Goal: Task Accomplishment & Management: Use online tool/utility

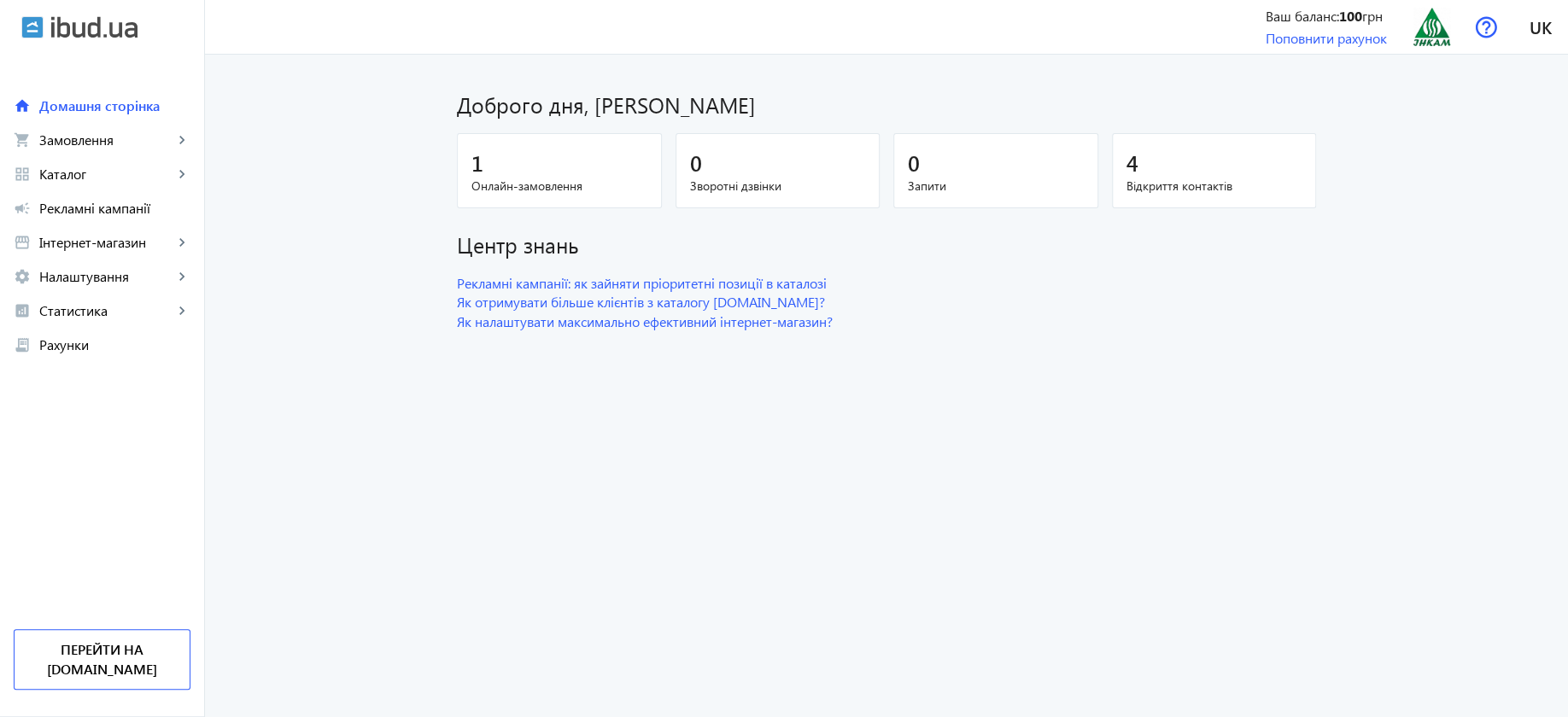
click at [536, 176] on div "1" at bounding box center [559, 162] width 176 height 30
click at [522, 177] on span "Онлайн-замовлення" at bounding box center [559, 185] width 176 height 17
click at [503, 156] on div "1" at bounding box center [559, 162] width 176 height 30
click at [555, 186] on span "Онлайн-замовлення" at bounding box center [559, 185] width 176 height 17
click at [96, 132] on span "Замовлення" at bounding box center [107, 139] width 134 height 17
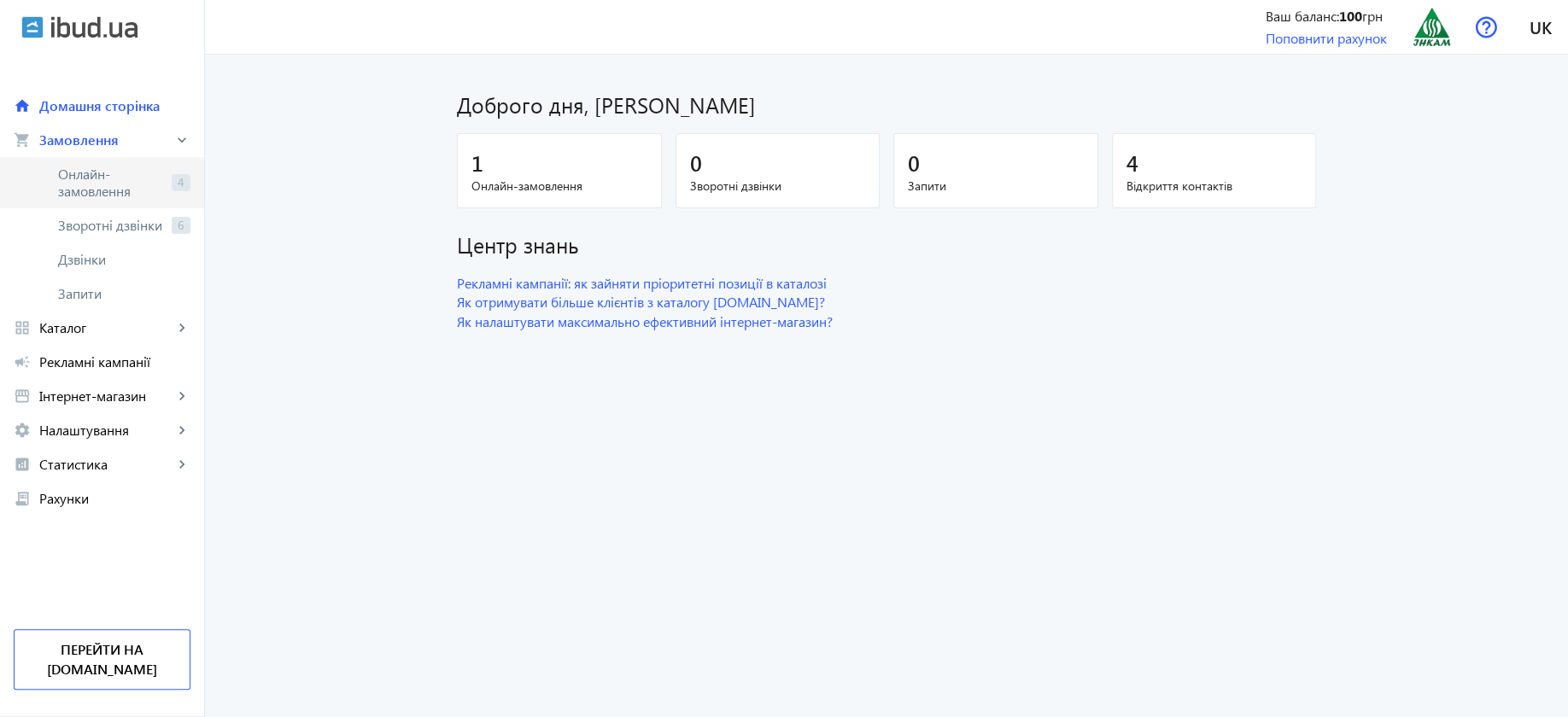
click at [105, 176] on span "Онлайн-замовлення" at bounding box center [111, 183] width 107 height 34
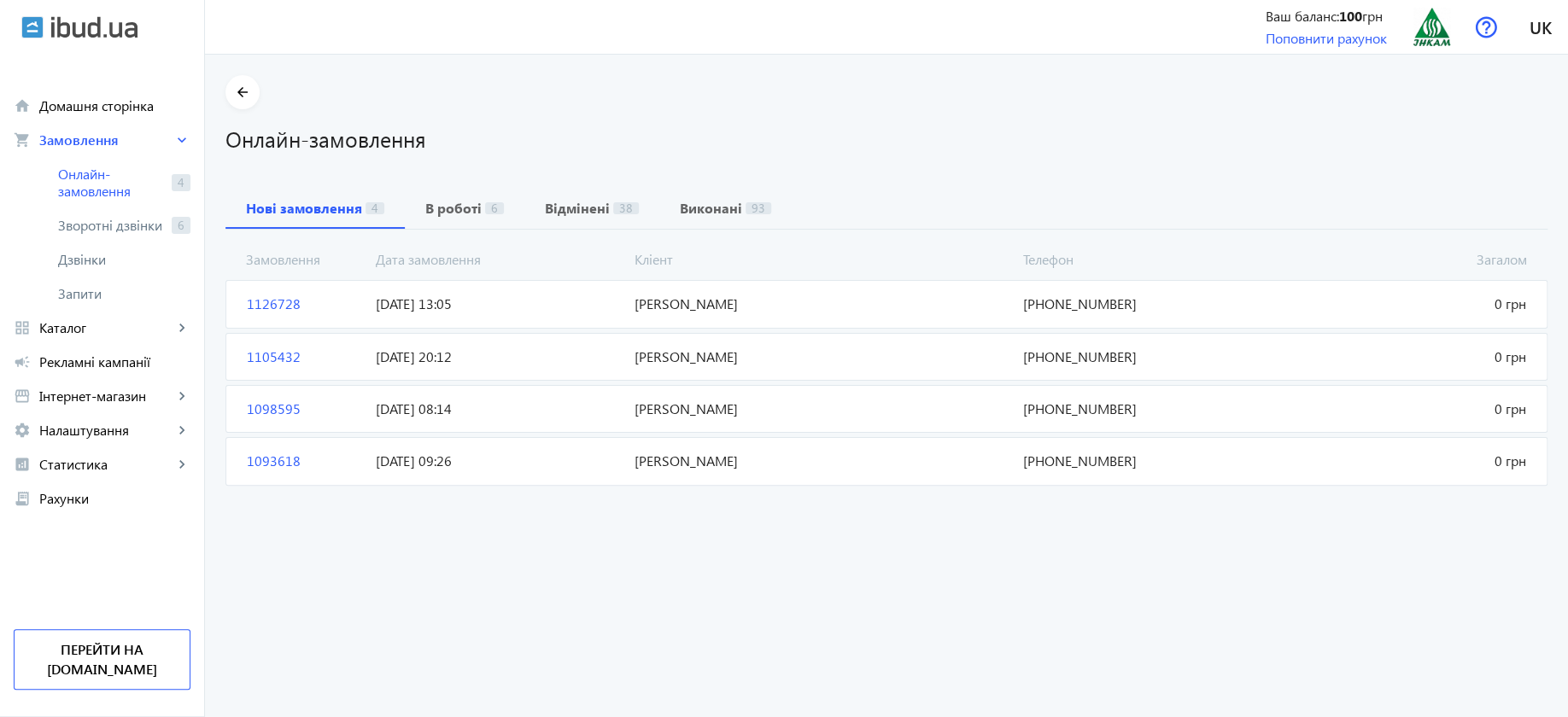
click at [712, 310] on span "Соловйов Владислав" at bounding box center [821, 303] width 387 height 19
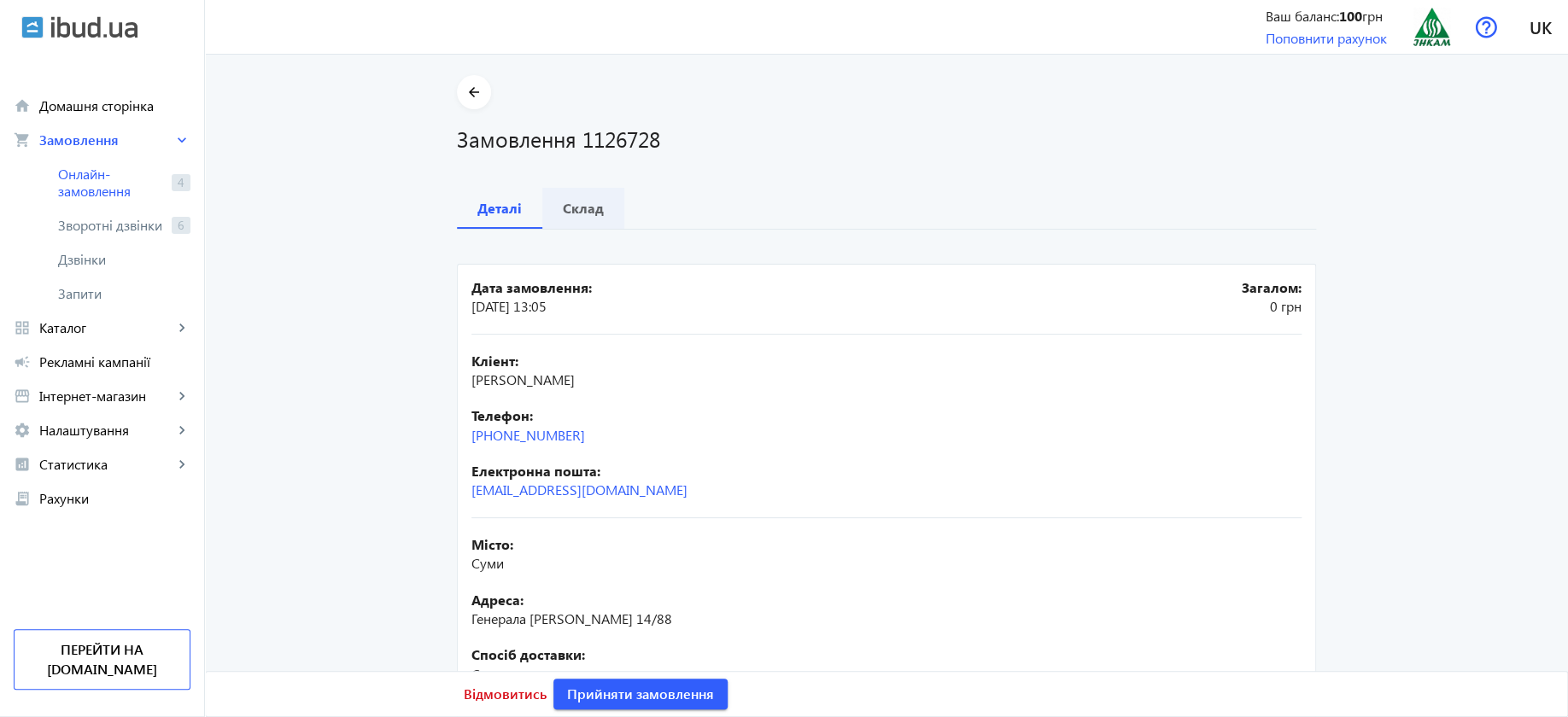
click at [576, 205] on b "Склад" at bounding box center [583, 207] width 41 height 13
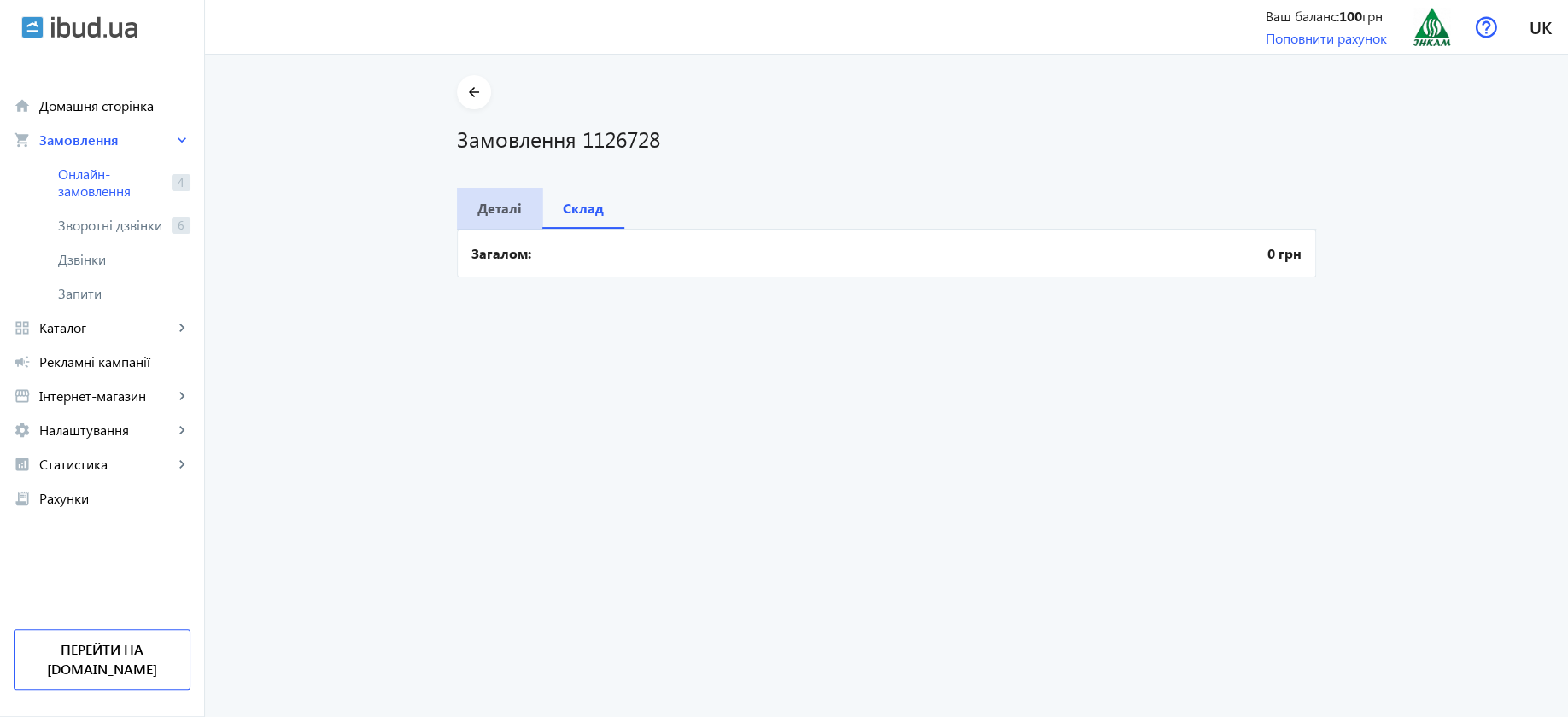
click at [497, 206] on b "Деталі" at bounding box center [499, 207] width 44 height 13
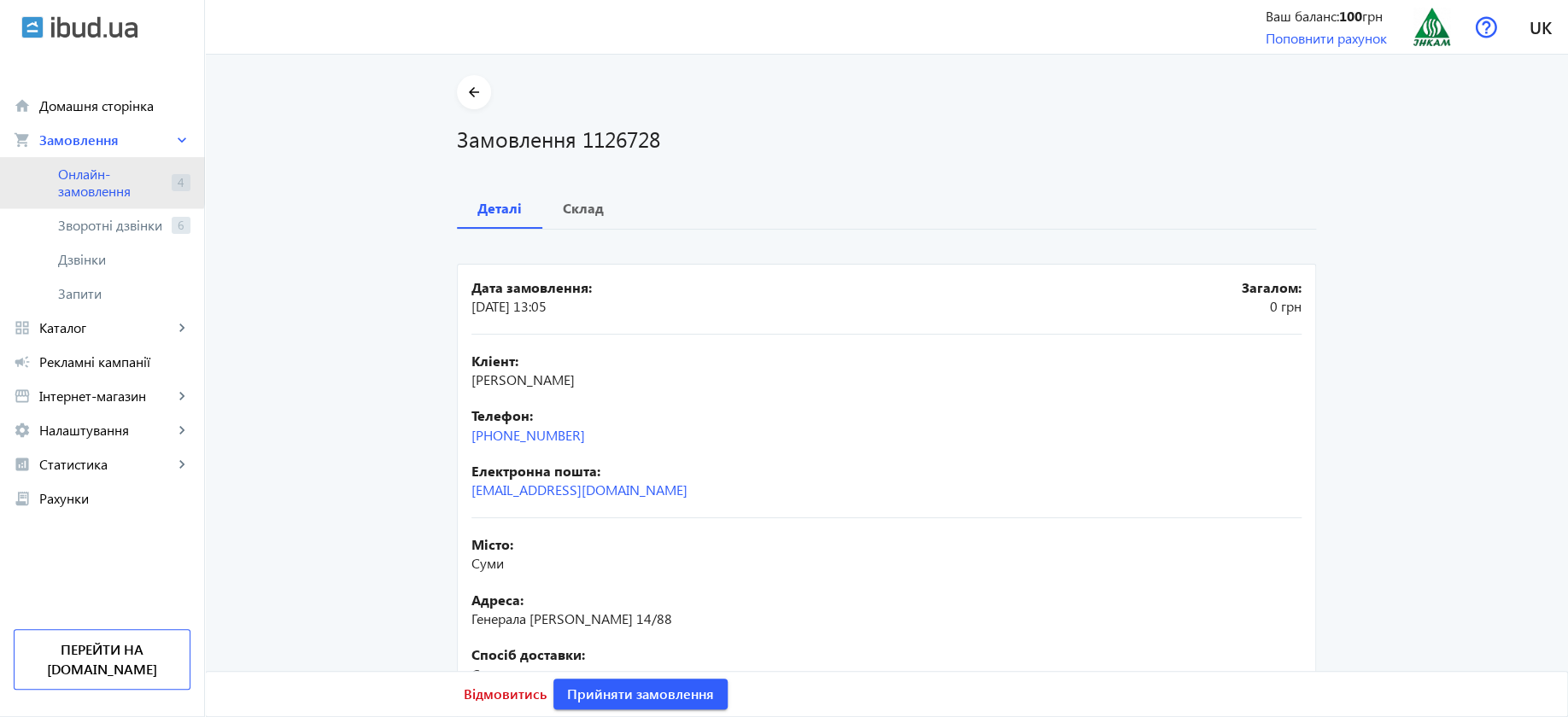
click at [89, 177] on span "Онлайн-замовлення" at bounding box center [111, 183] width 107 height 34
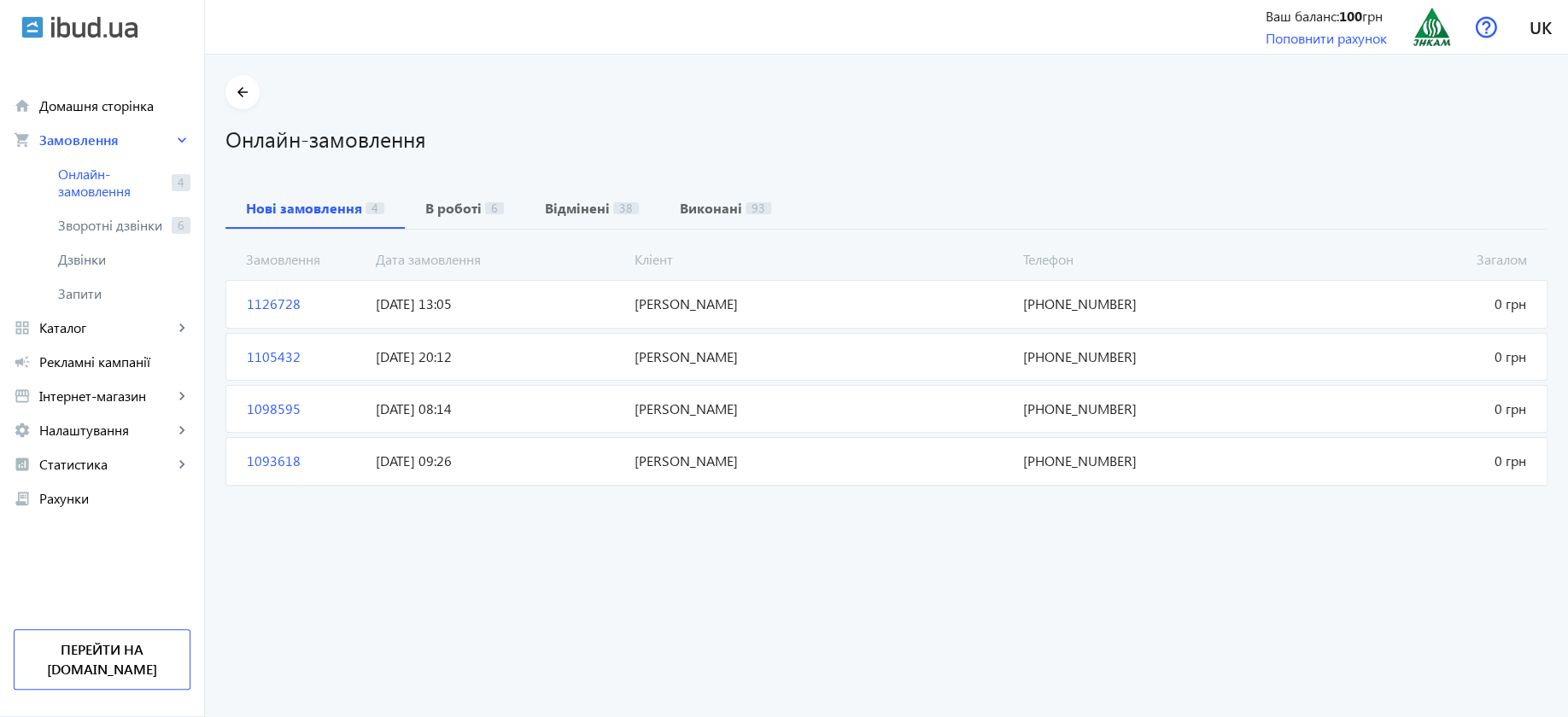
click at [702, 303] on span "[PERSON_NAME]" at bounding box center [821, 303] width 387 height 19
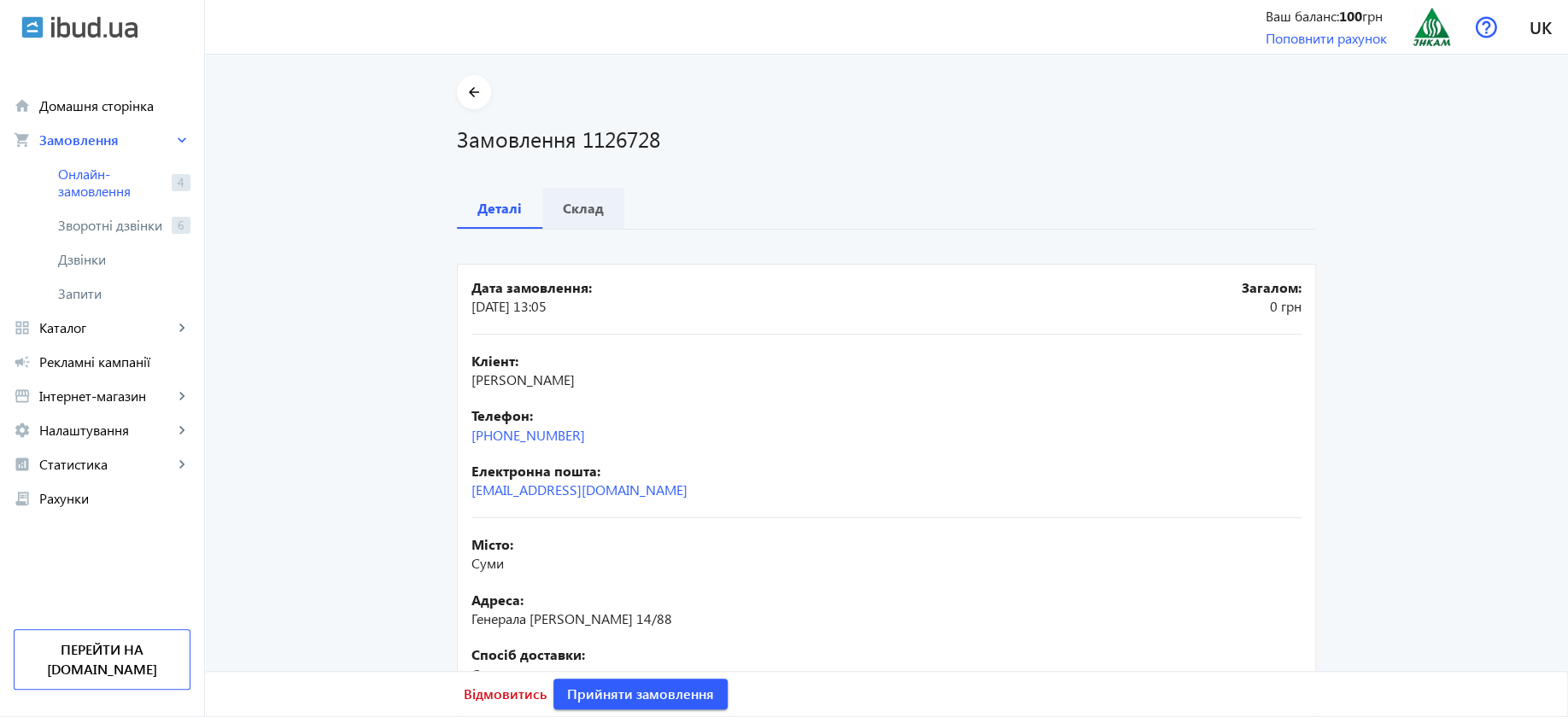
click at [566, 203] on b "Склад" at bounding box center [583, 207] width 41 height 13
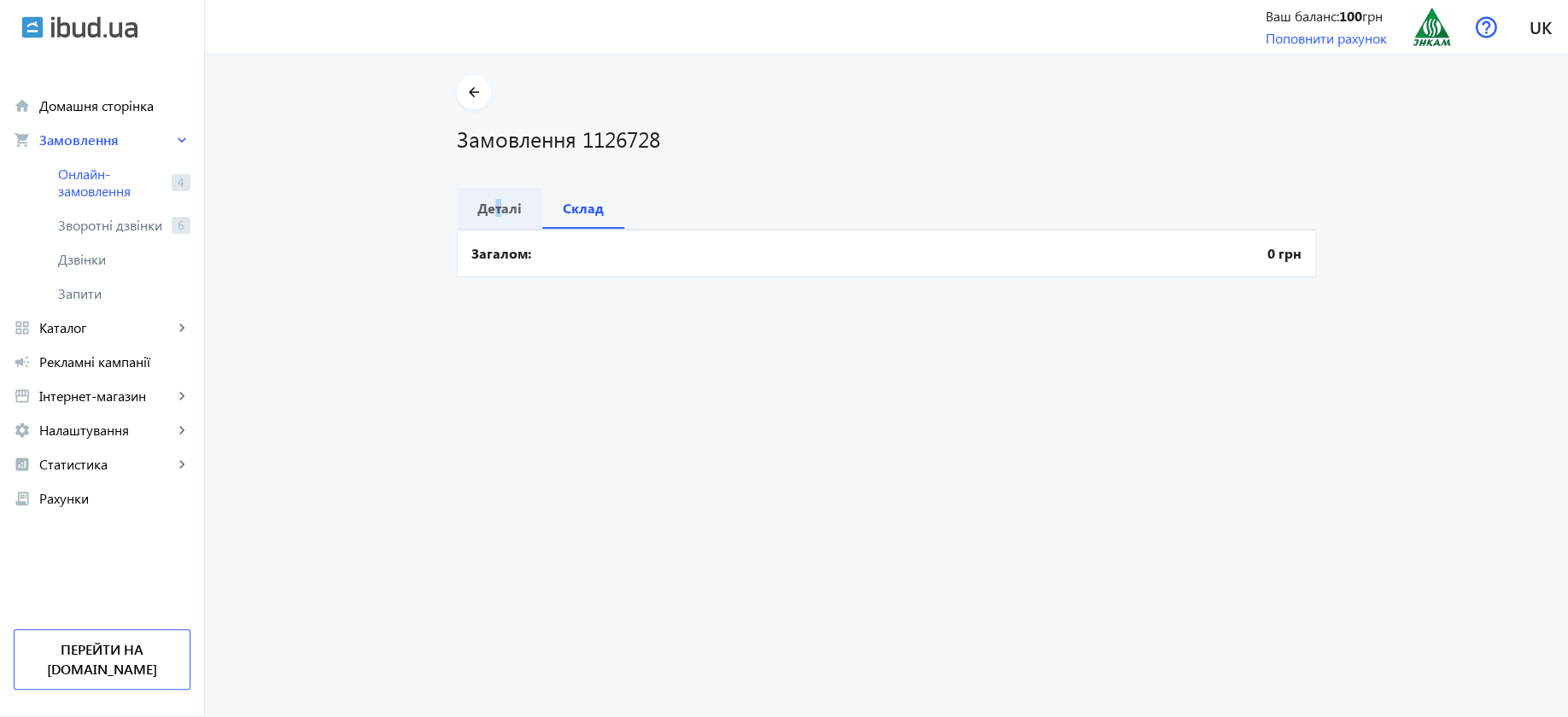
click at [491, 201] on b "Деталі" at bounding box center [499, 207] width 44 height 13
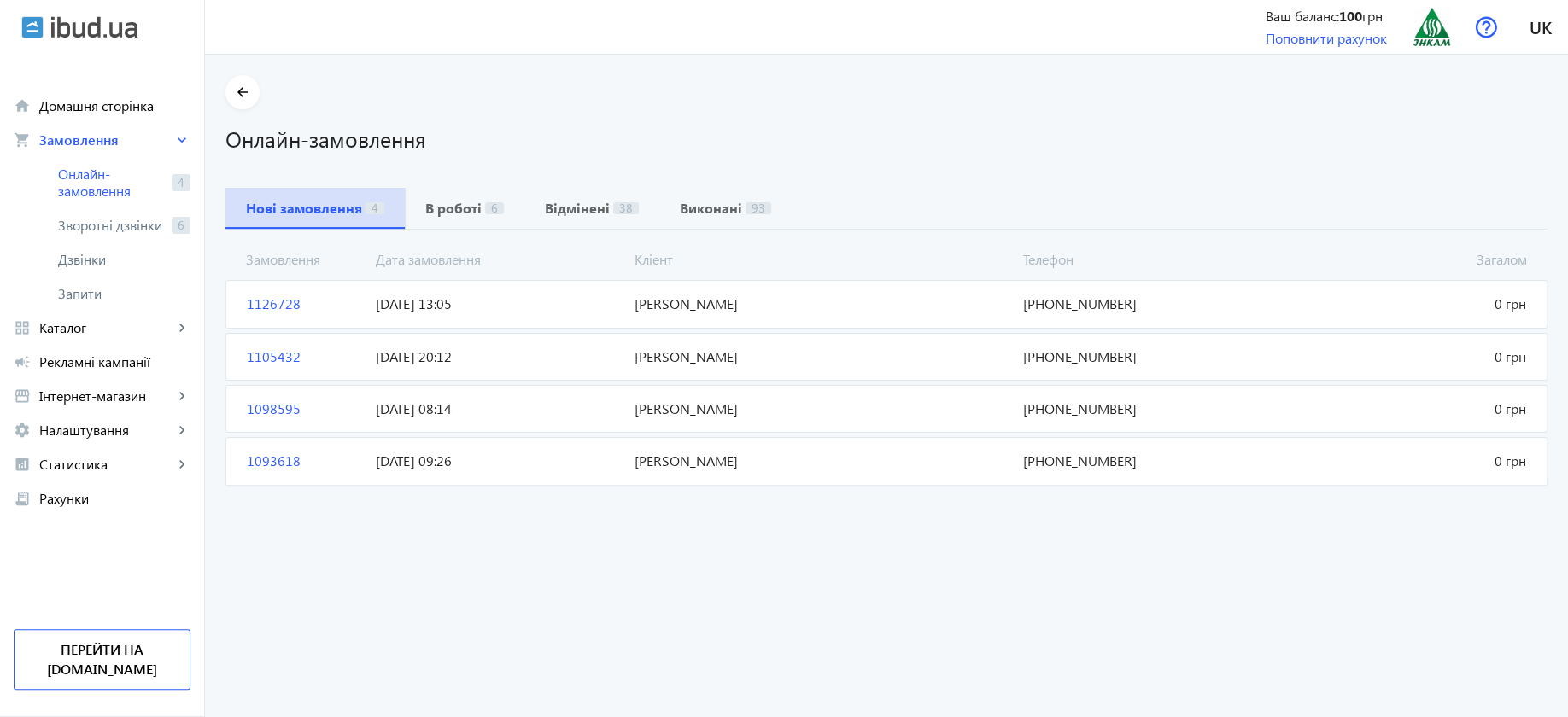
click at [314, 207] on b "Нові замовлення" at bounding box center [304, 207] width 116 height 13
click at [448, 210] on b "В роботі" at bounding box center [454, 207] width 56 height 13
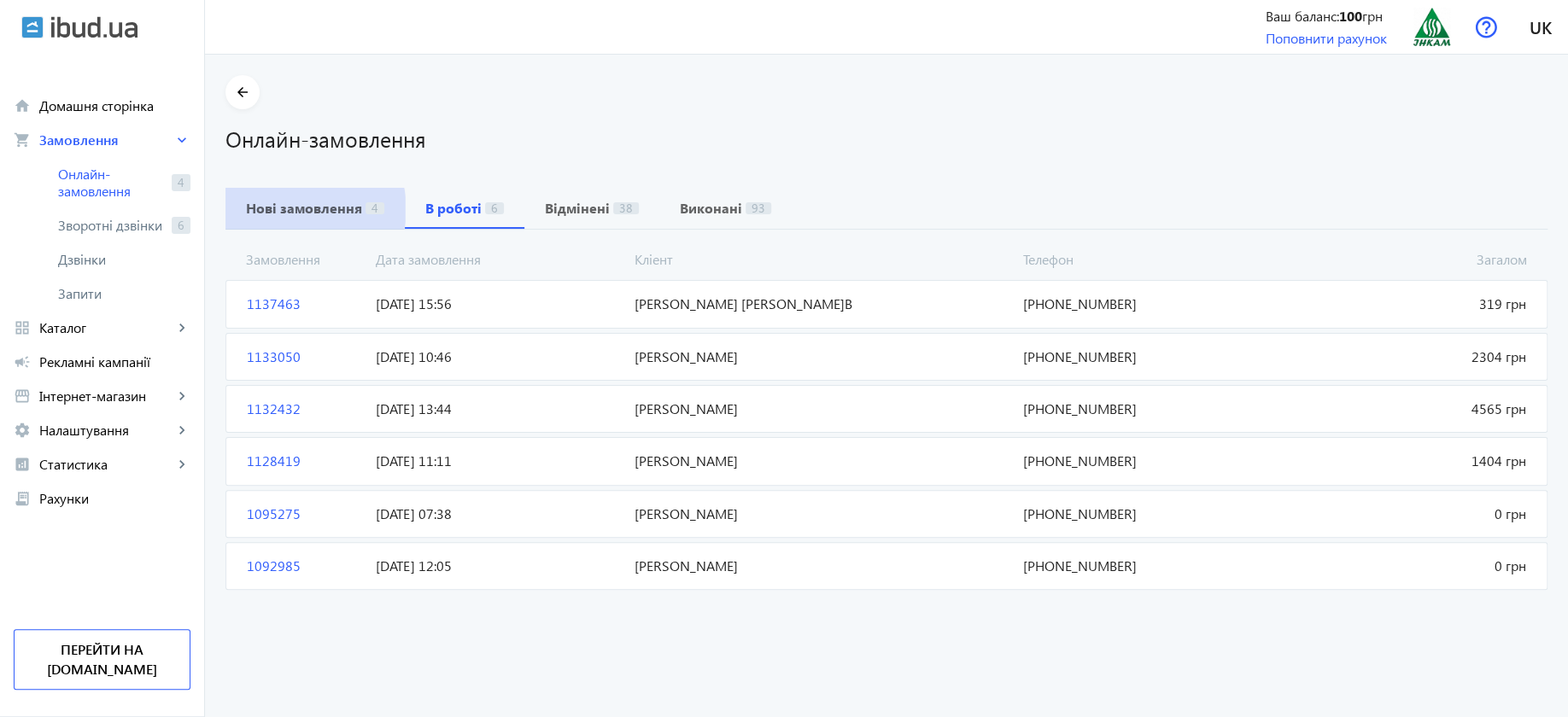
click at [301, 209] on b "Нові замовлення" at bounding box center [304, 207] width 116 height 13
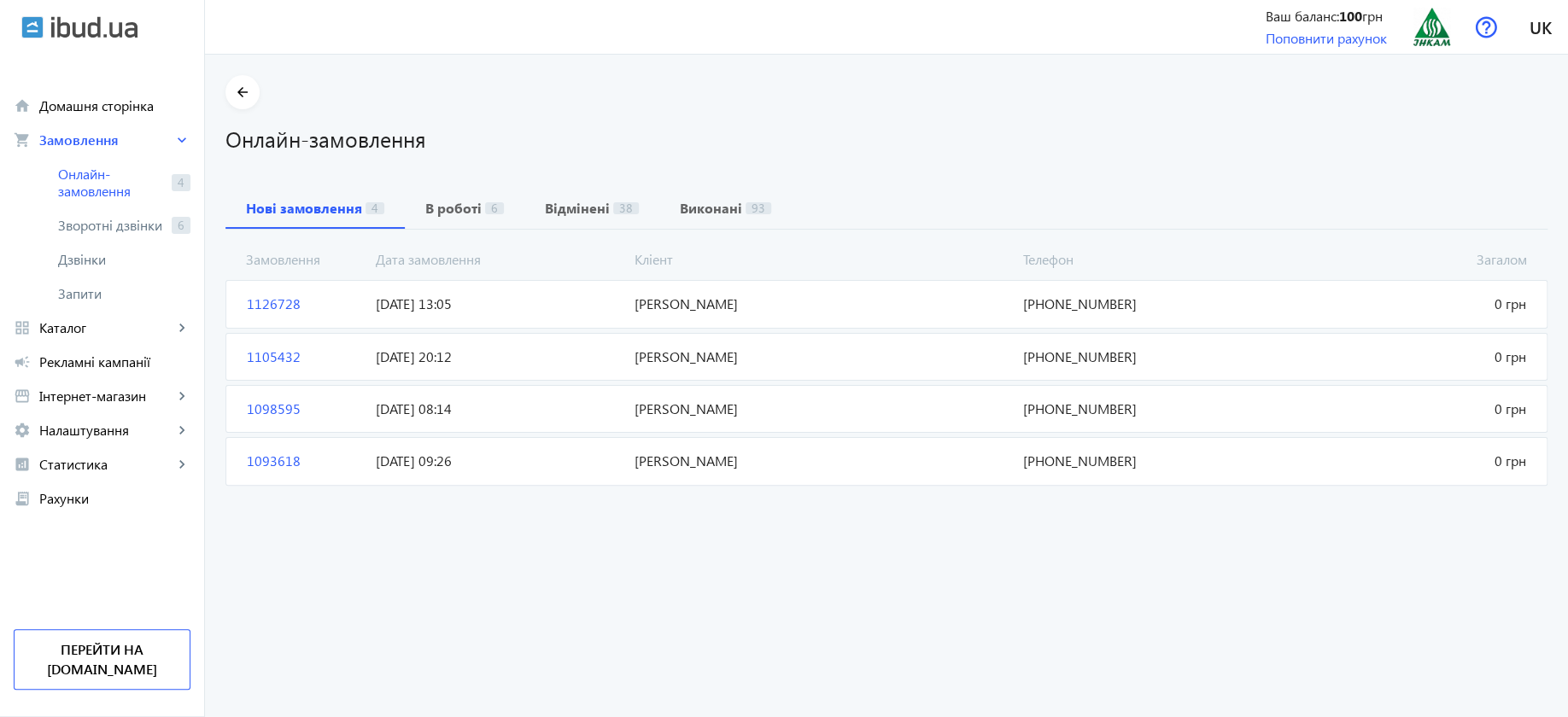
click at [719, 305] on span "[PERSON_NAME]" at bounding box center [821, 303] width 387 height 19
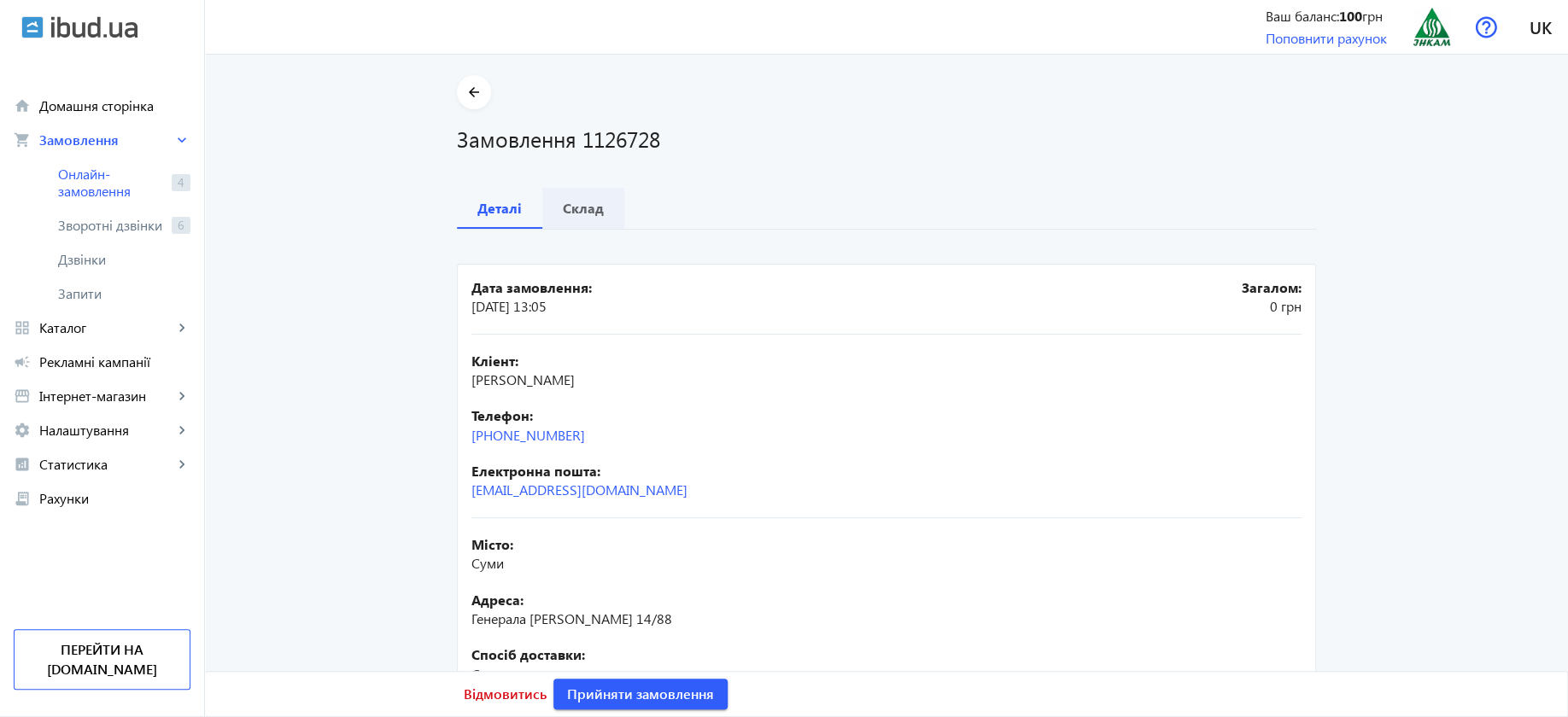
click at [589, 206] on b "Склад" at bounding box center [583, 207] width 41 height 13
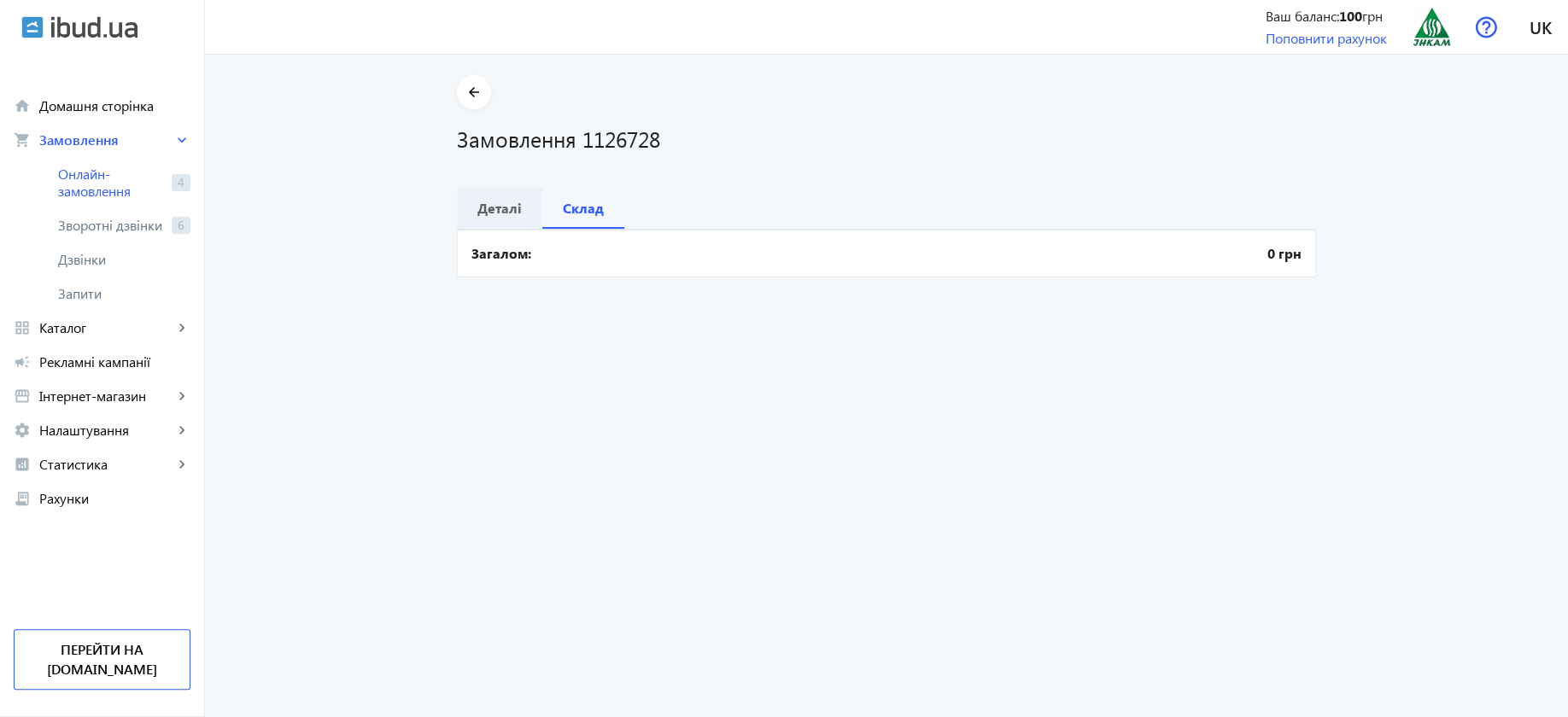
click at [505, 206] on b "Деталі" at bounding box center [499, 207] width 44 height 13
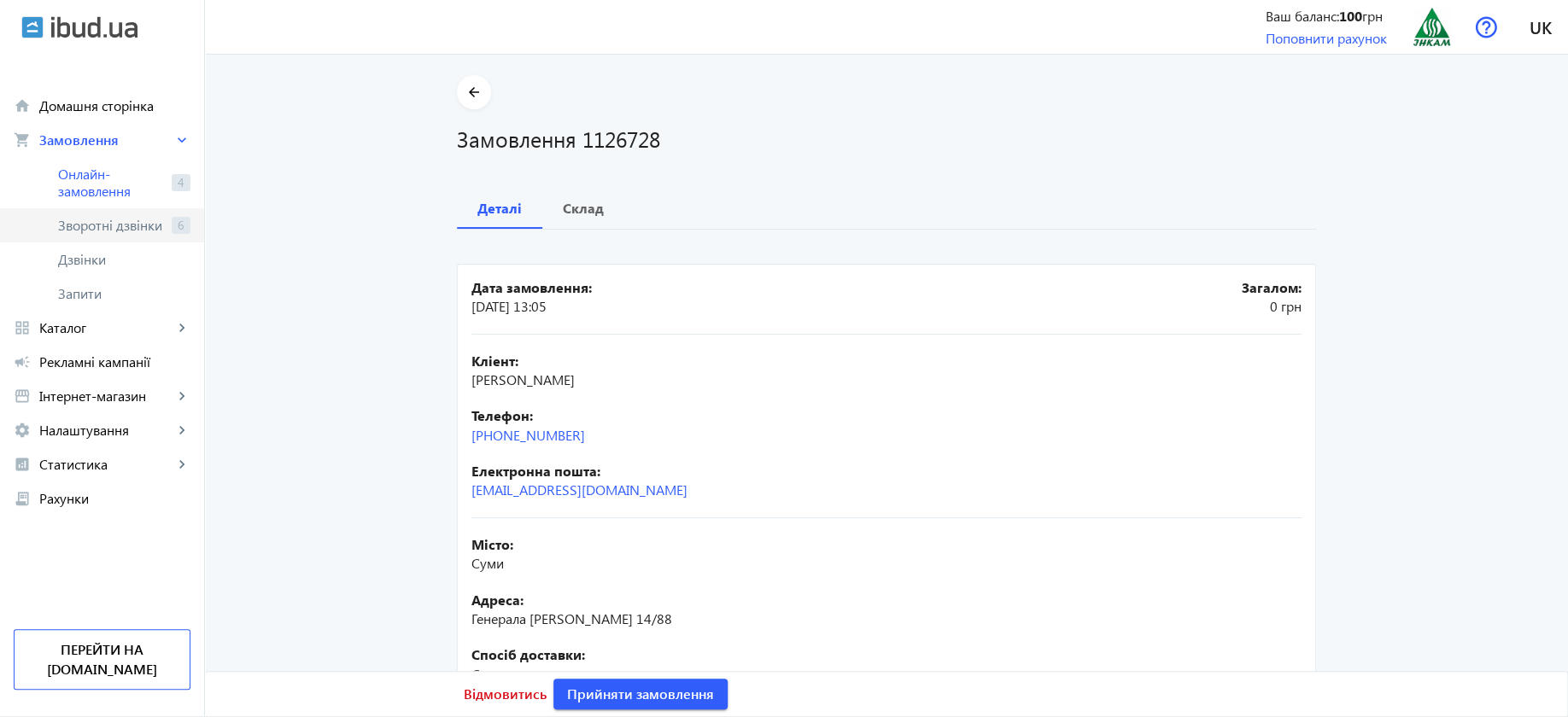
click at [111, 226] on span "Зворотні дзвінки" at bounding box center [111, 225] width 107 height 17
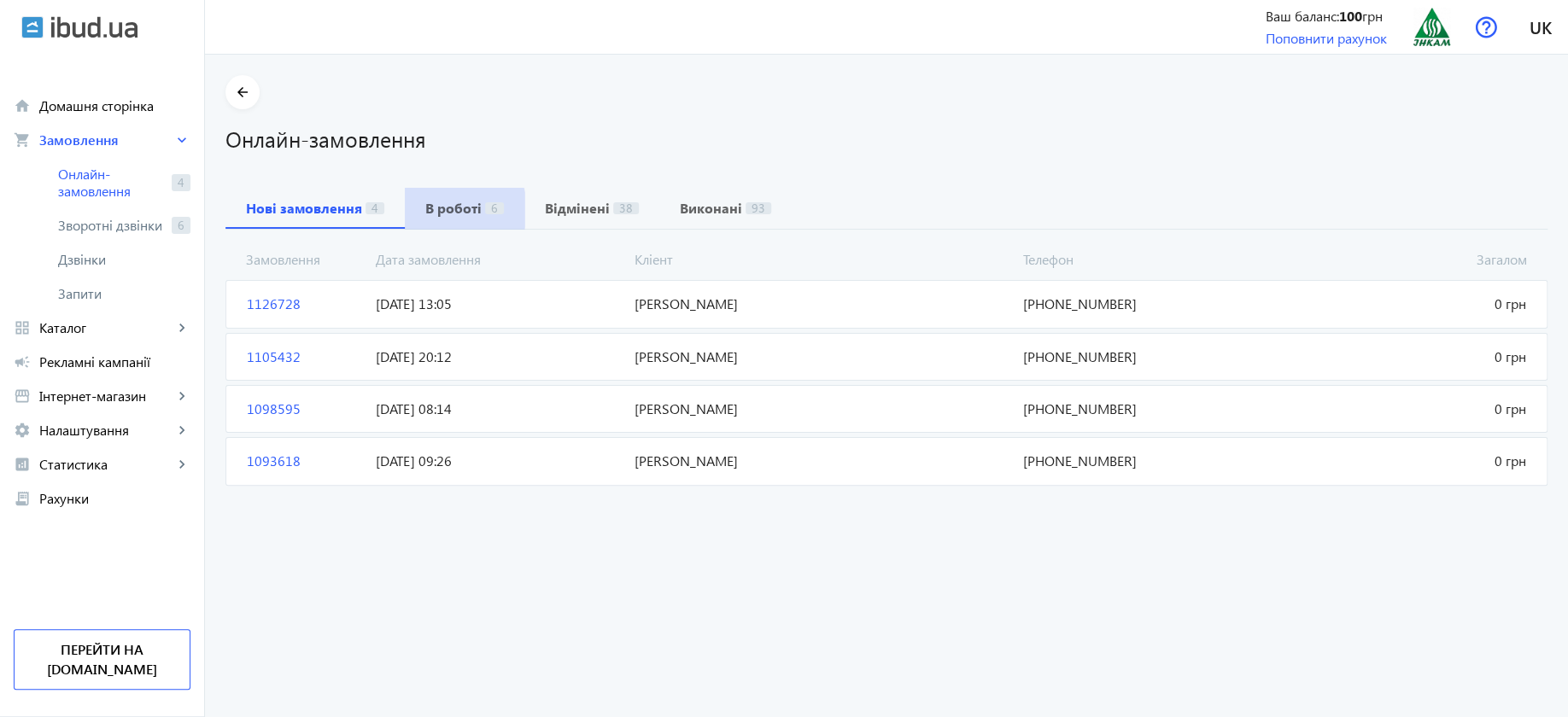
click at [429, 210] on b "В роботі" at bounding box center [454, 207] width 56 height 13
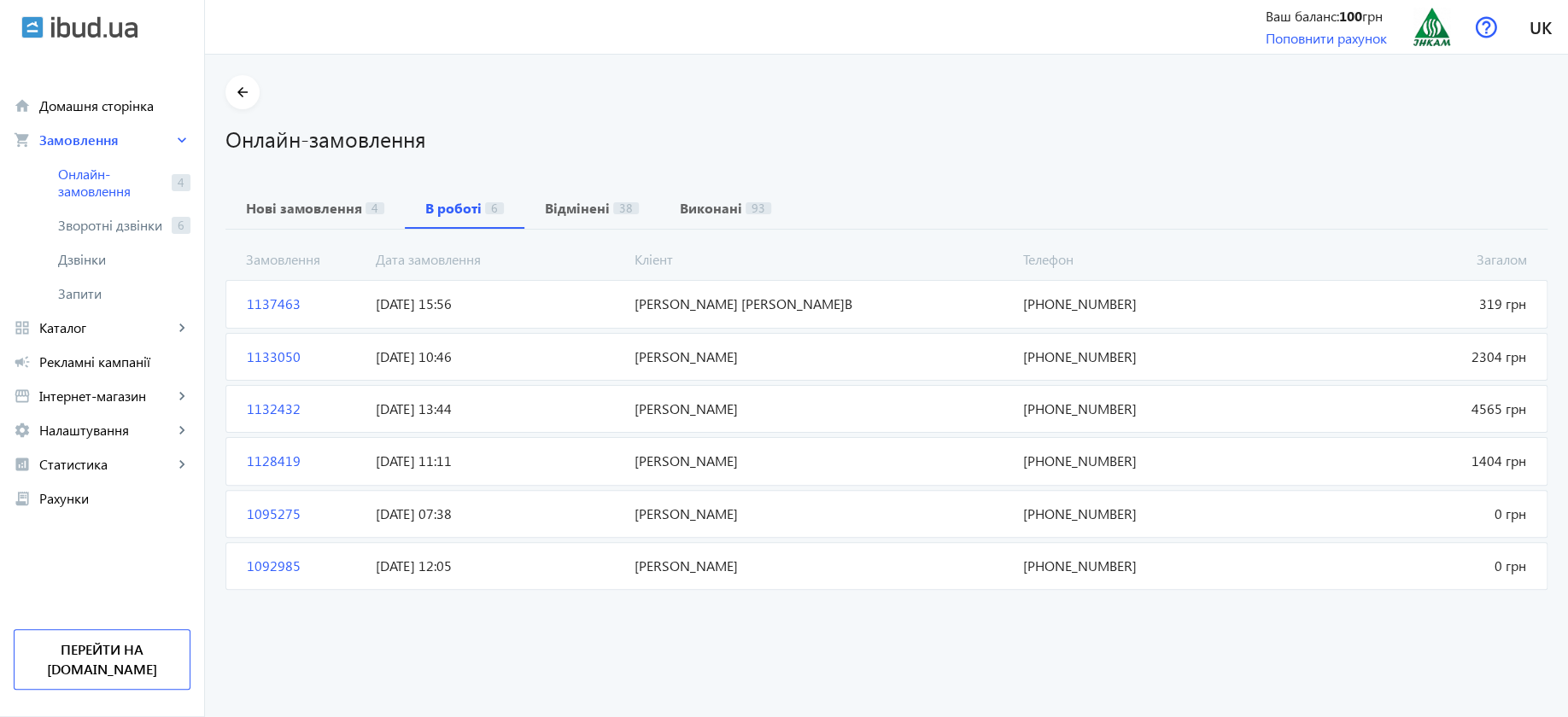
click at [685, 305] on span "Кузьменко О.В" at bounding box center [821, 303] width 387 height 19
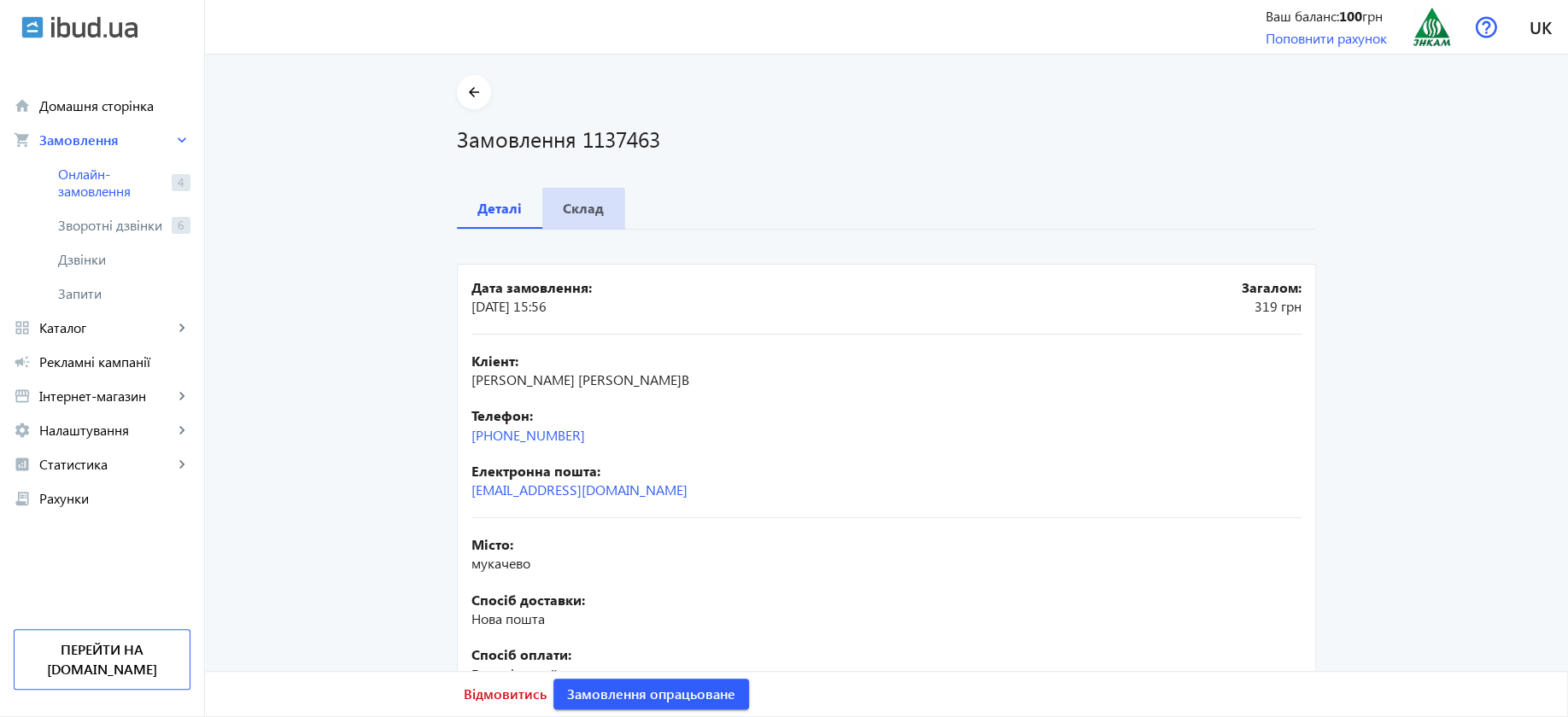
click at [576, 212] on b "Склад" at bounding box center [583, 207] width 41 height 13
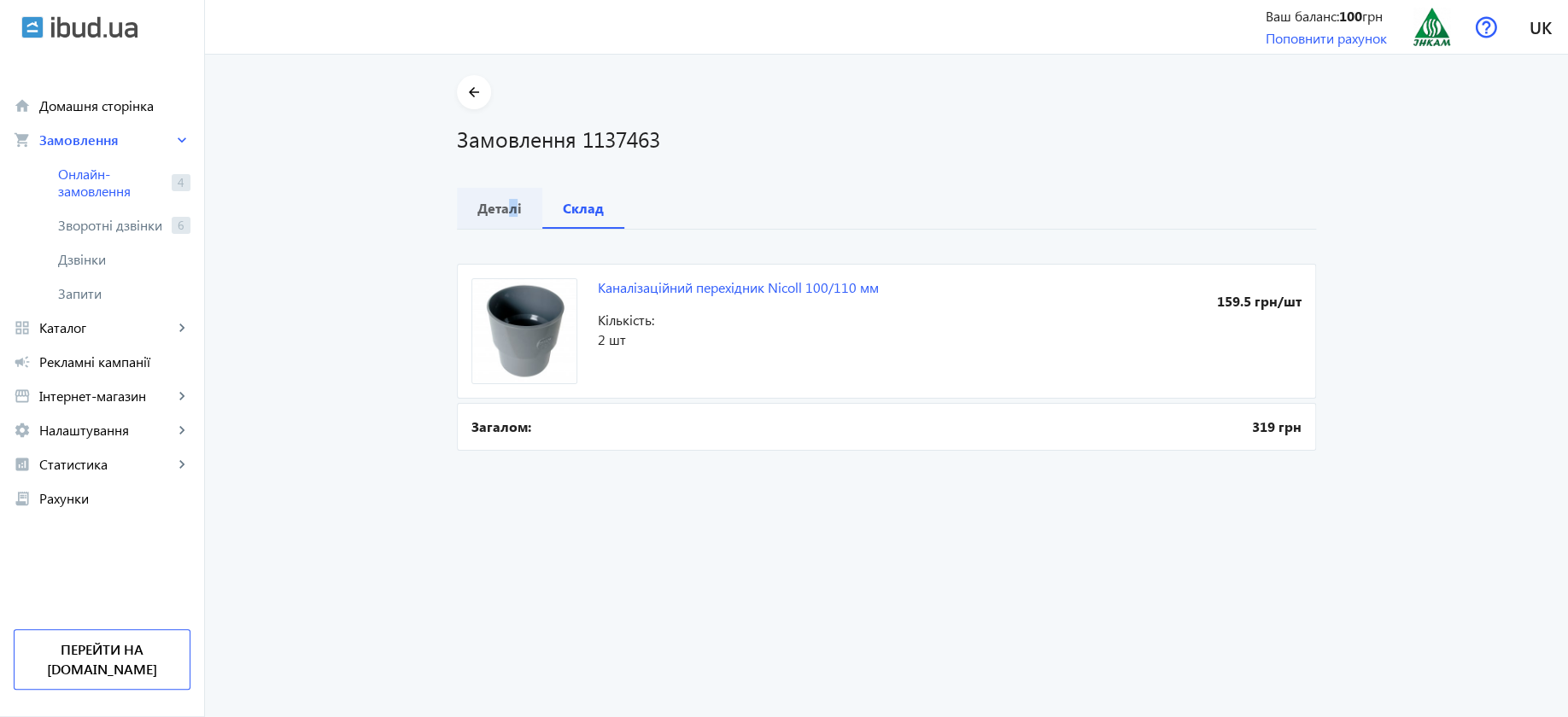
click at [506, 204] on b "Деталі" at bounding box center [499, 207] width 44 height 13
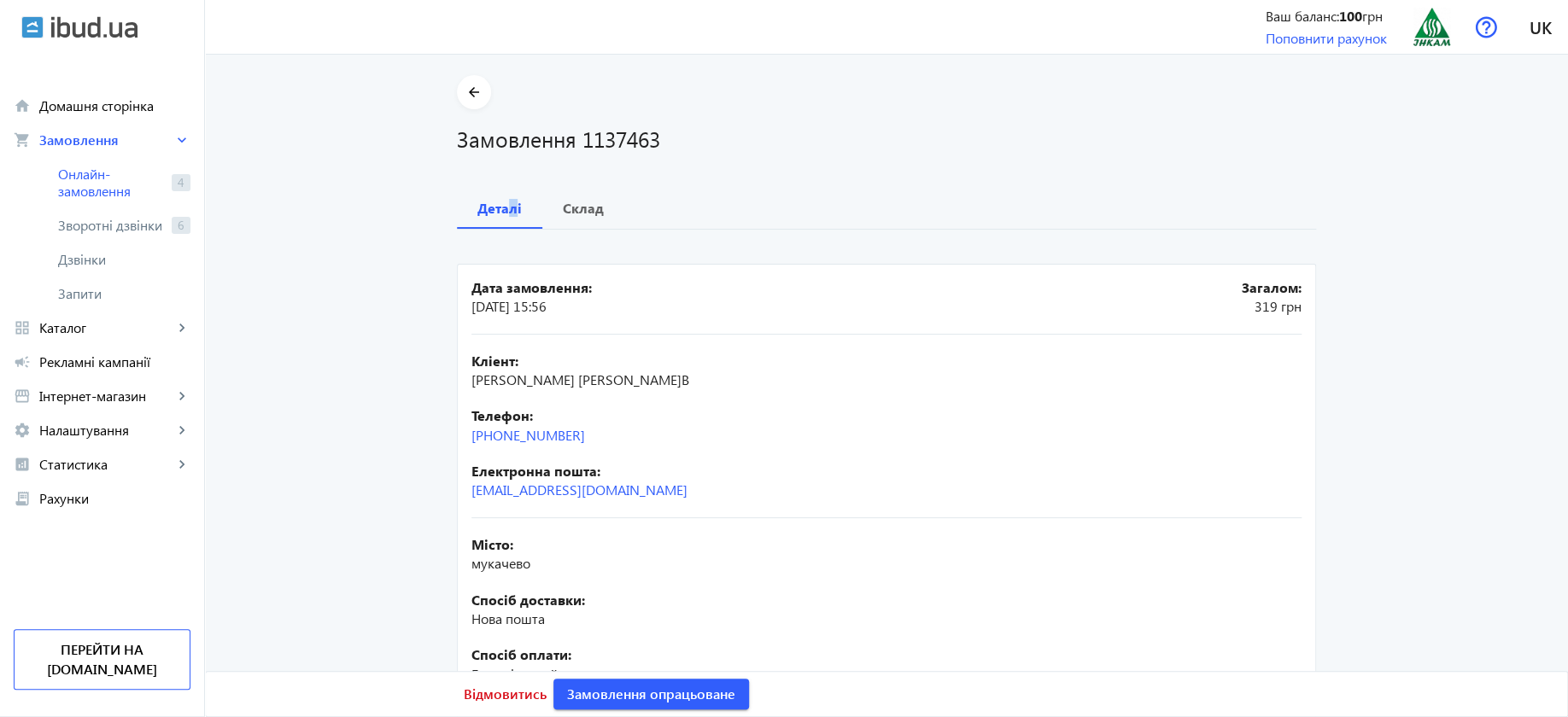
scroll to position [107, 0]
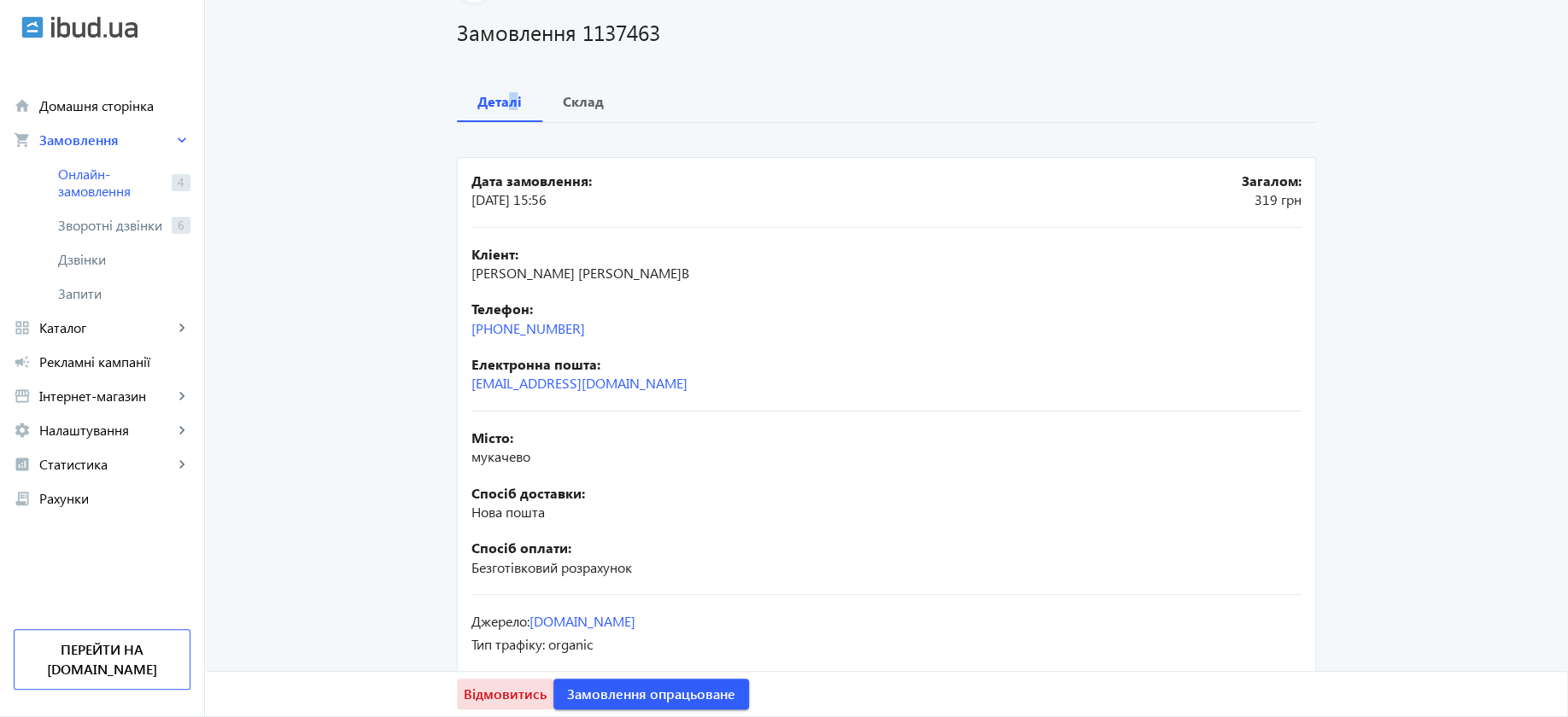
click at [505, 695] on span "Відмовитись" at bounding box center [506, 693] width 83 height 19
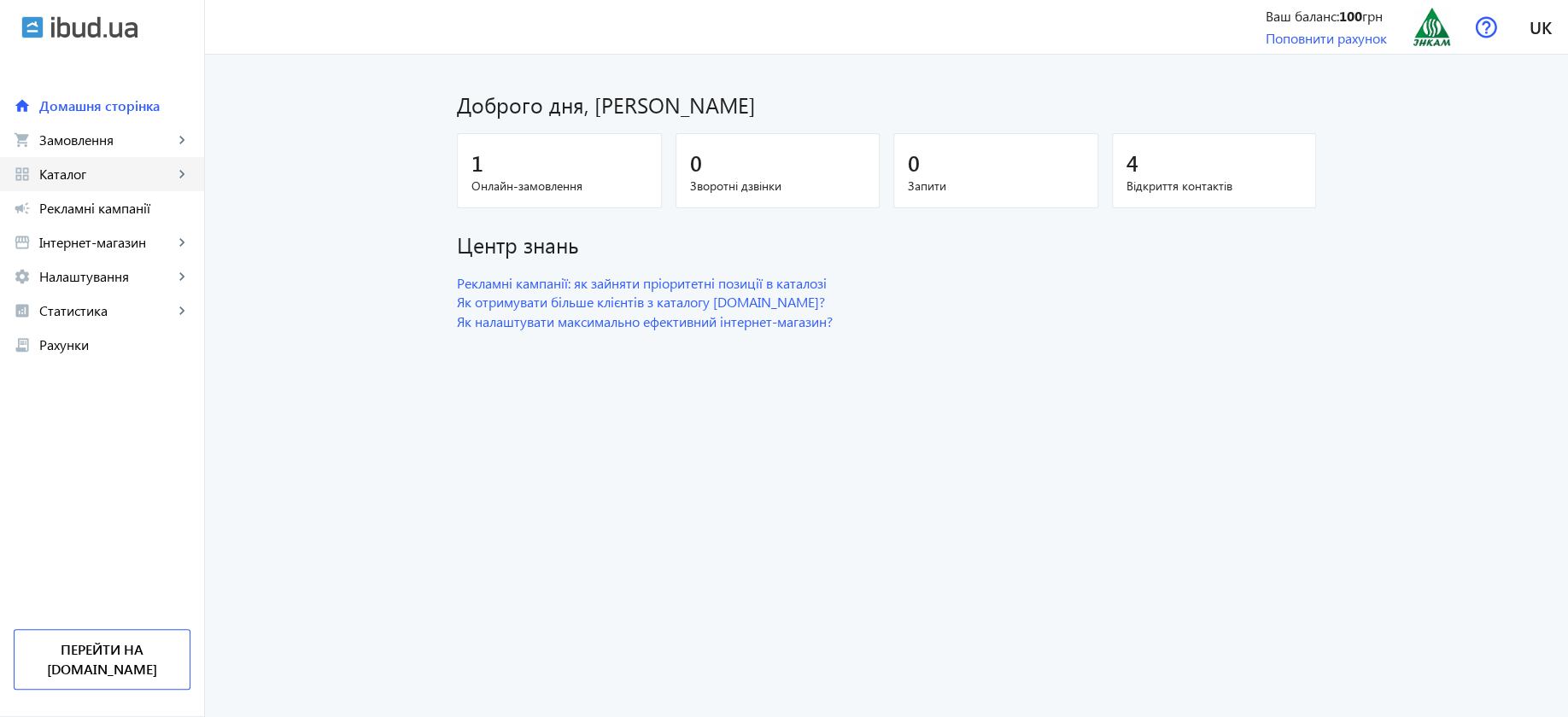
click at [66, 180] on span "Каталог" at bounding box center [107, 174] width 134 height 17
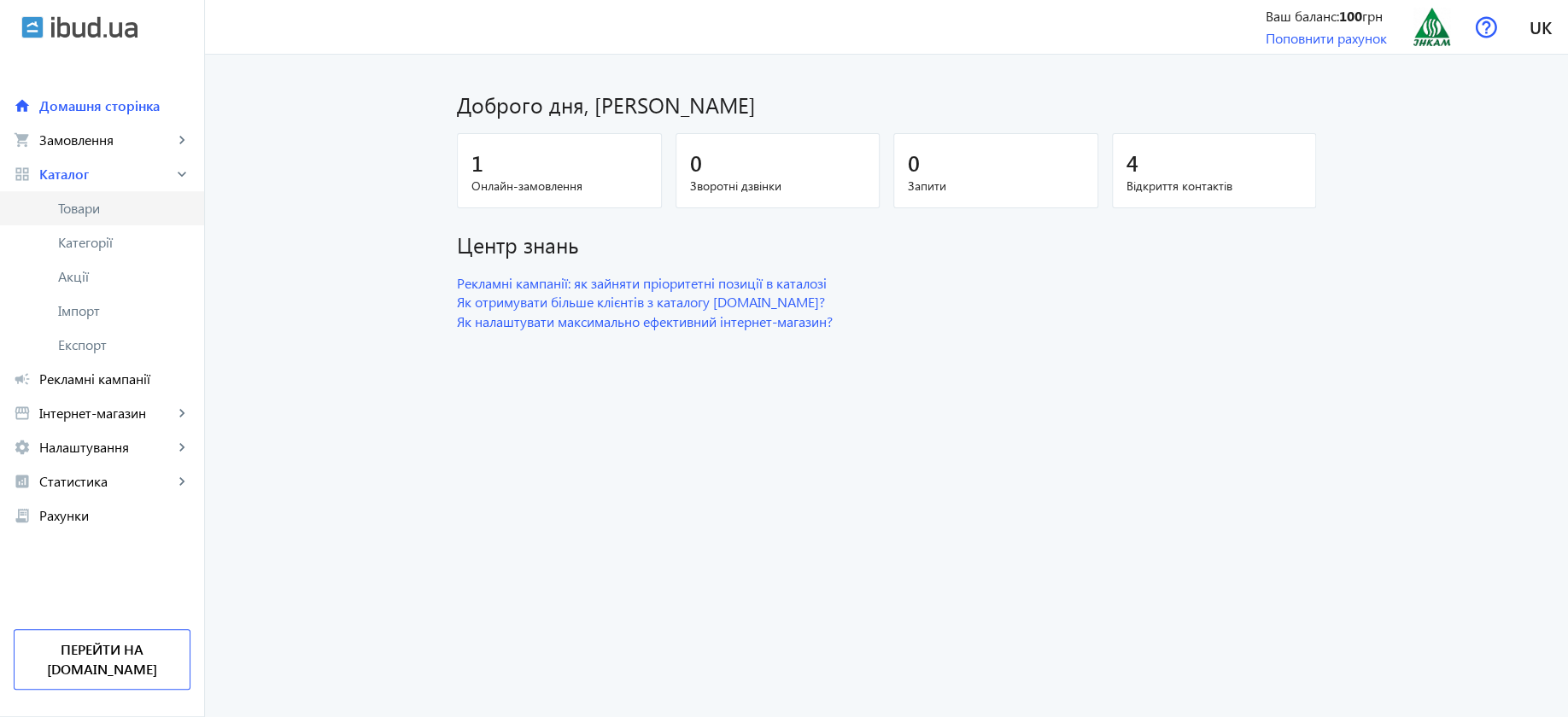
click at [71, 211] on span "Товари" at bounding box center [124, 207] width 132 height 17
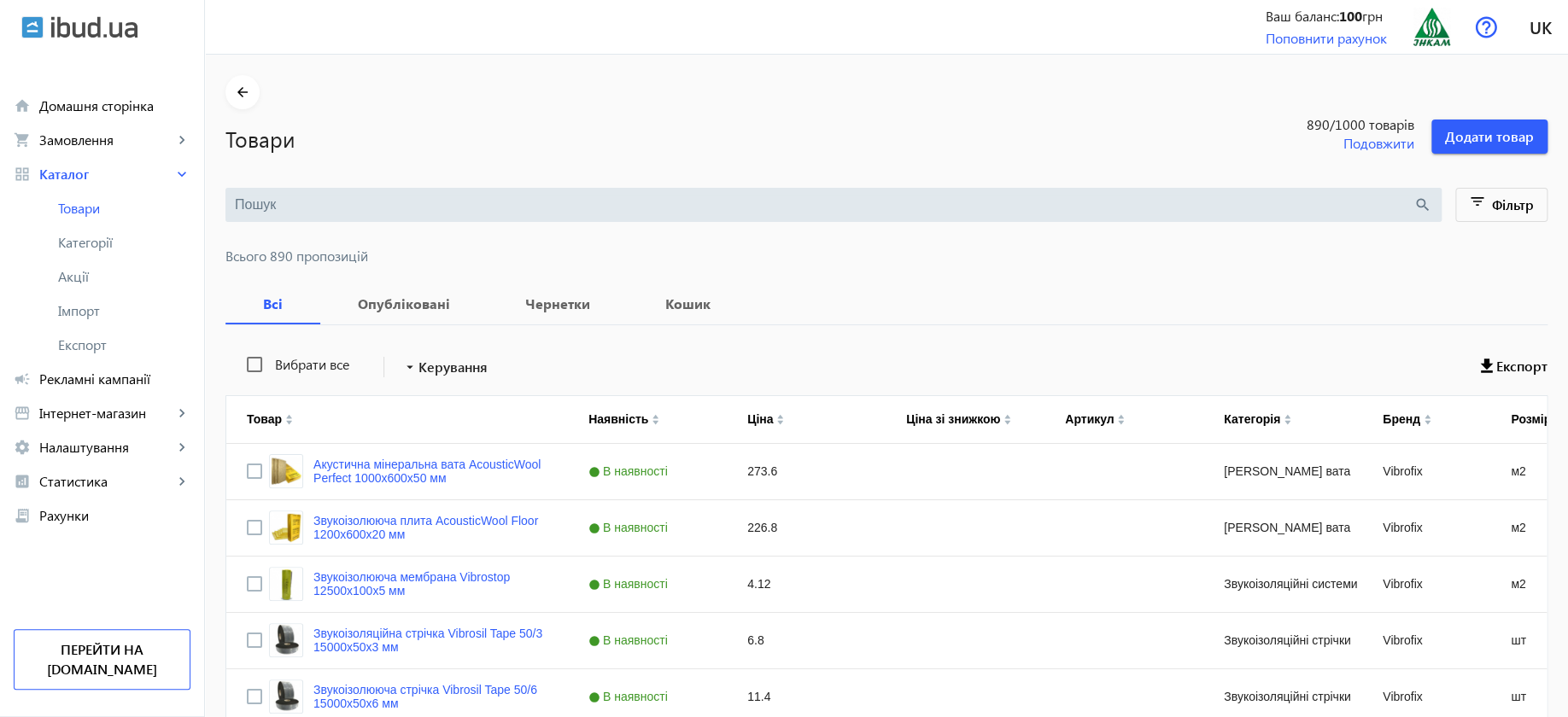
click at [440, 192] on div "search" at bounding box center [834, 205] width 1216 height 34
click at [277, 203] on input "search" at bounding box center [824, 205] width 1179 height 19
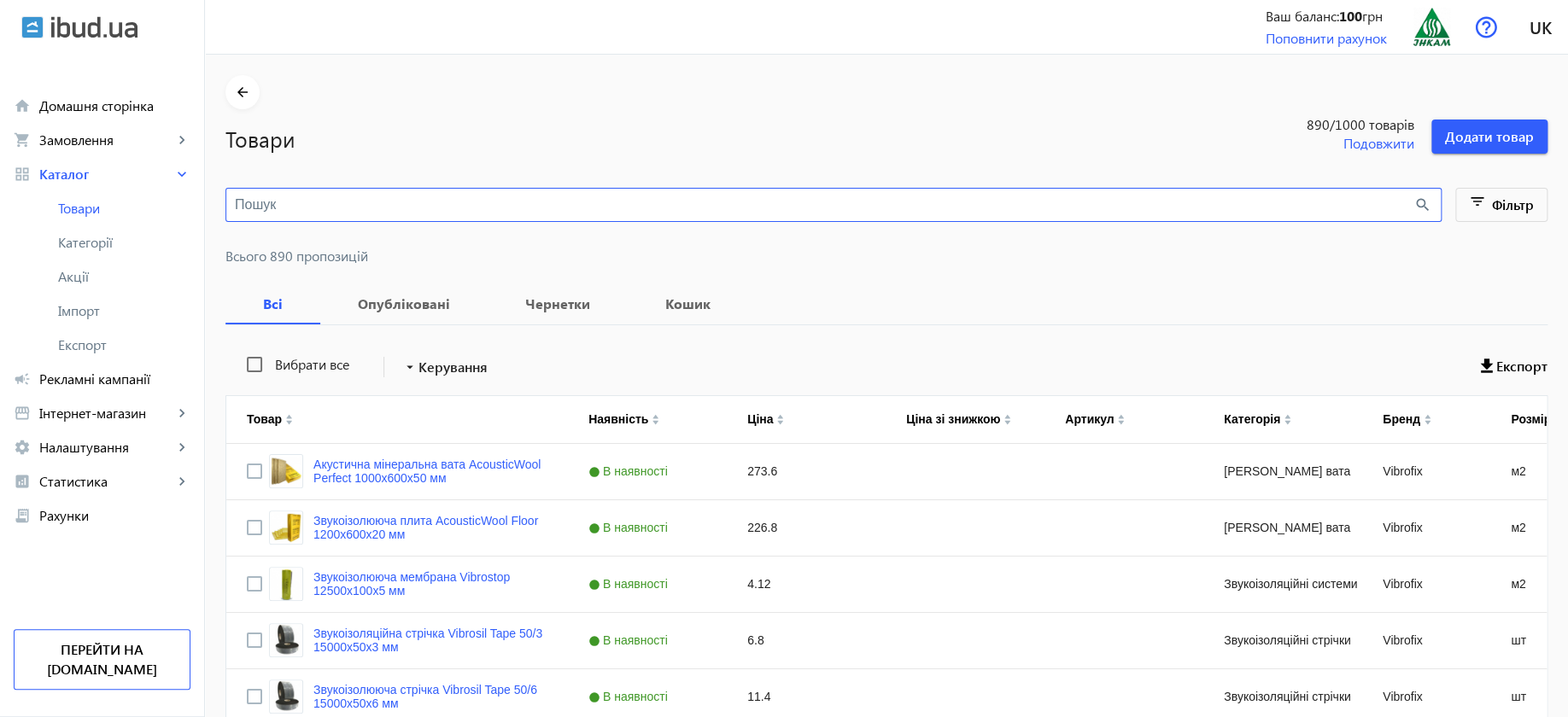
paste input "Канализационный переходник Nicoll 100/110 мм"
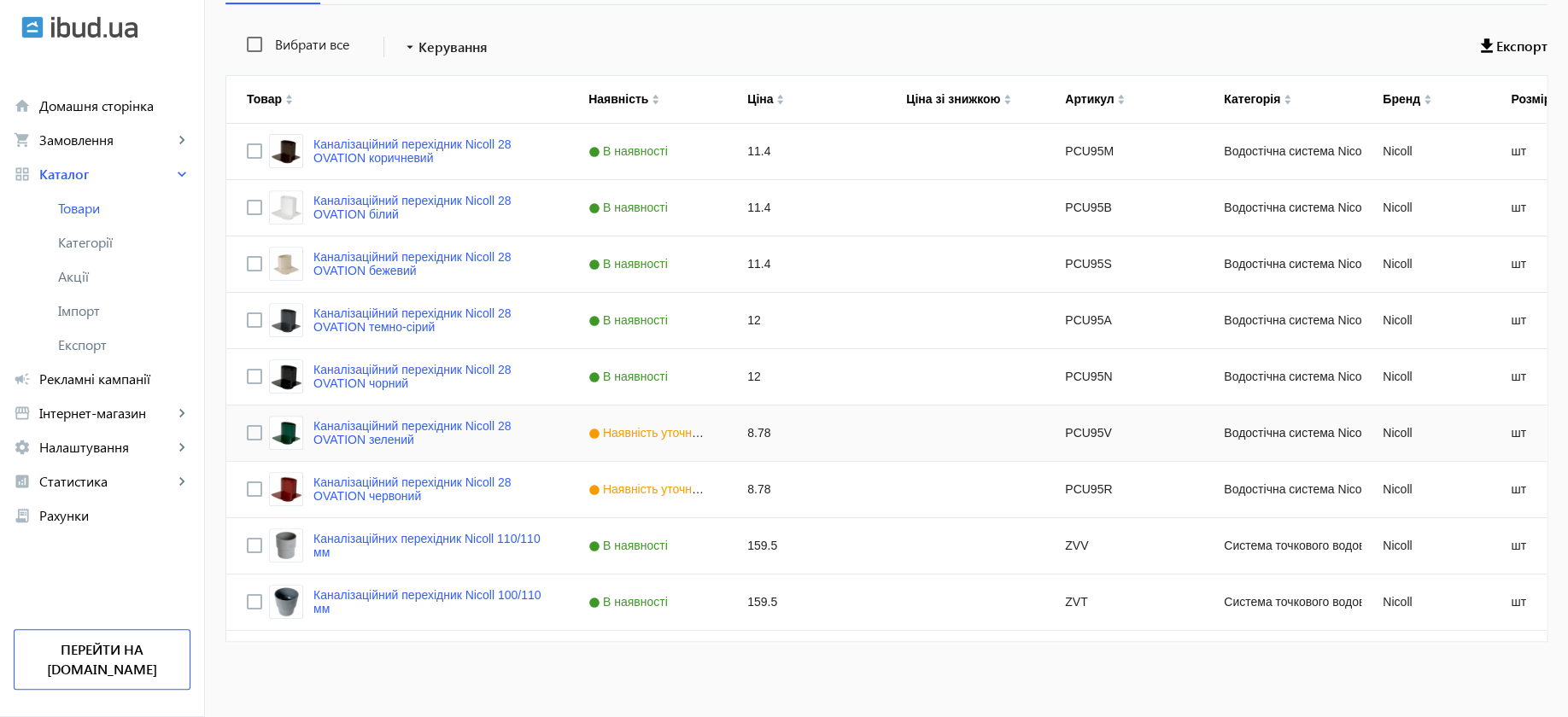
scroll to position [322, 0]
type input "Канализационный переходник [PERSON_NAME]"
click at [432, 536] on link "Каналізаційних перехідник Nicoll 110/110 мм" at bounding box center [430, 543] width 234 height 27
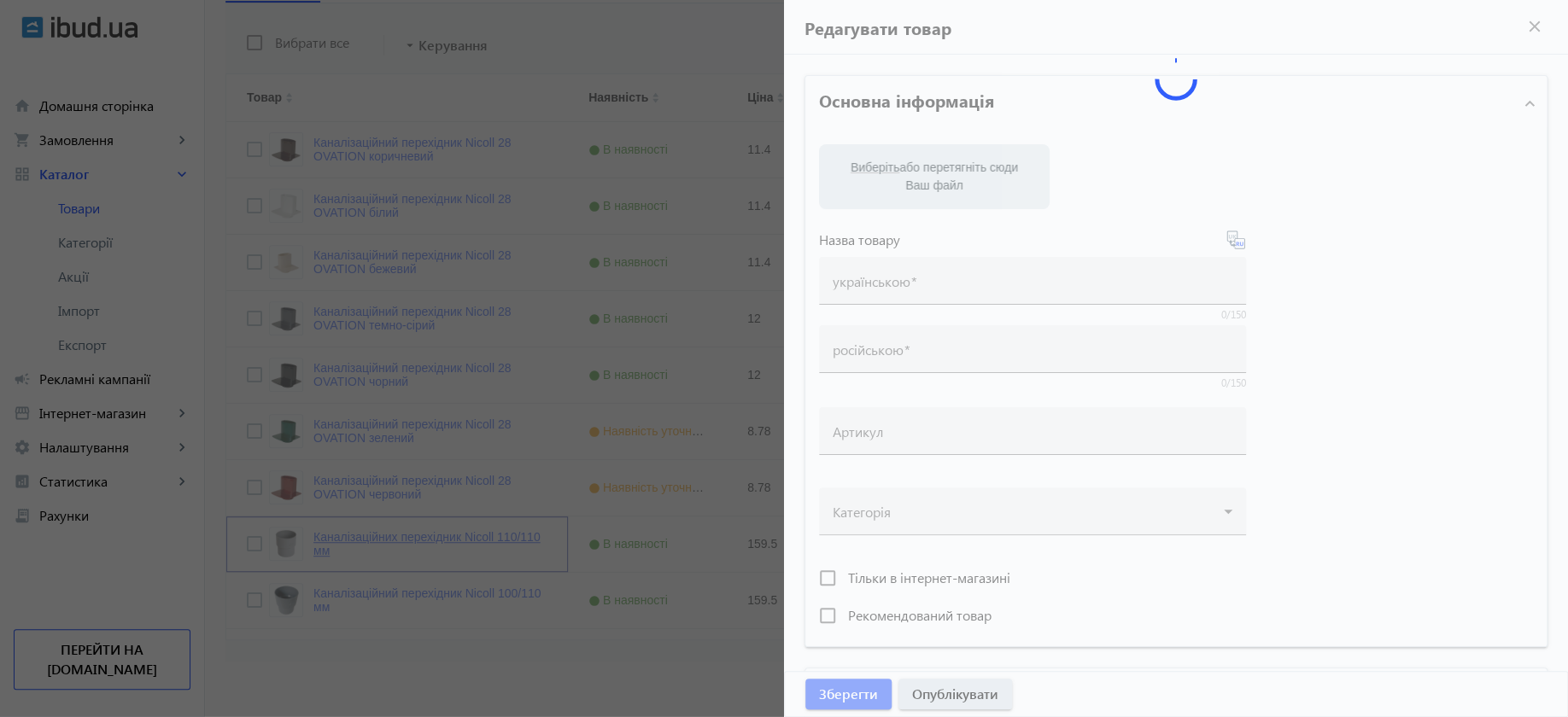
type input "Каналізаційних перехідник Nicoll 110/110 мм"
type input "Канализационый переходник Nicoll 110/110 мм"
type input "ZVV"
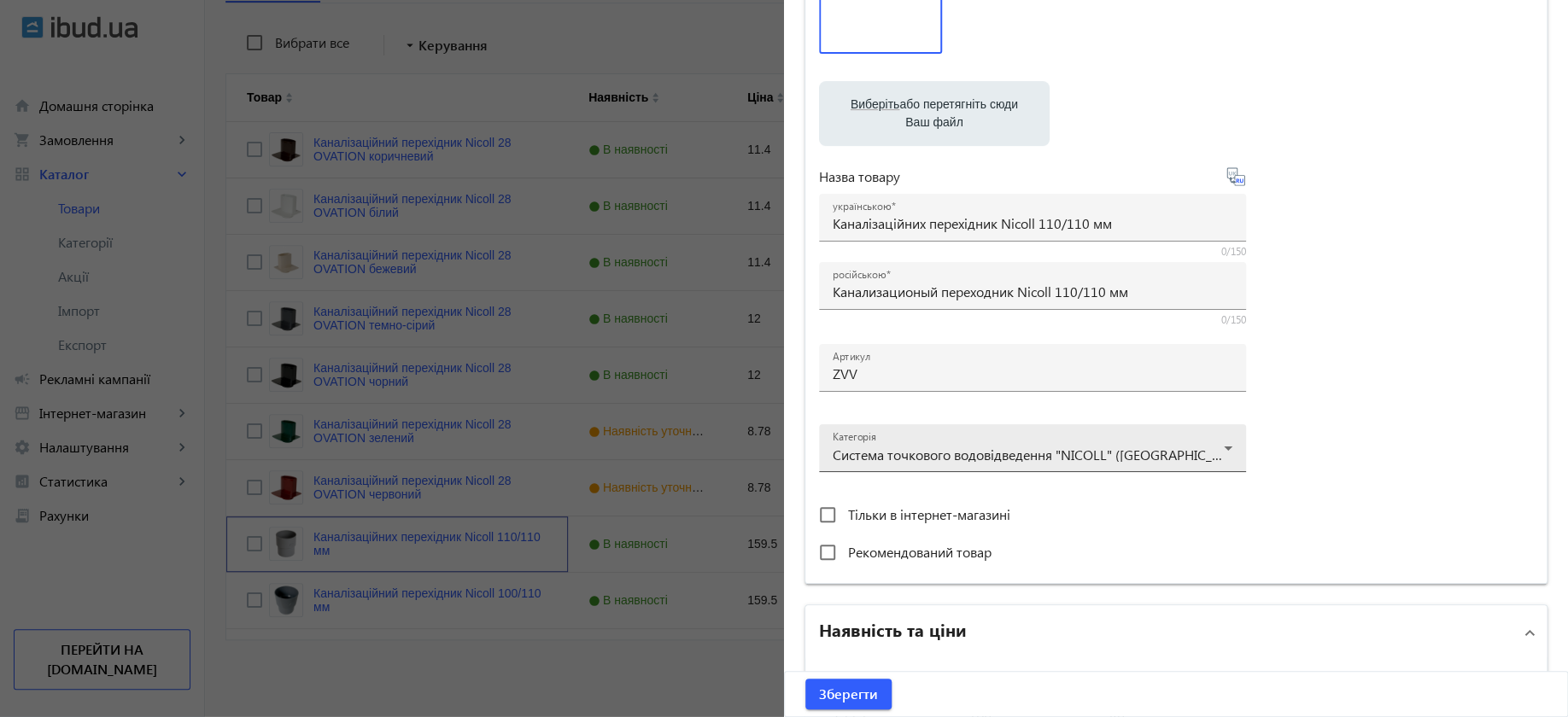
scroll to position [427, 0]
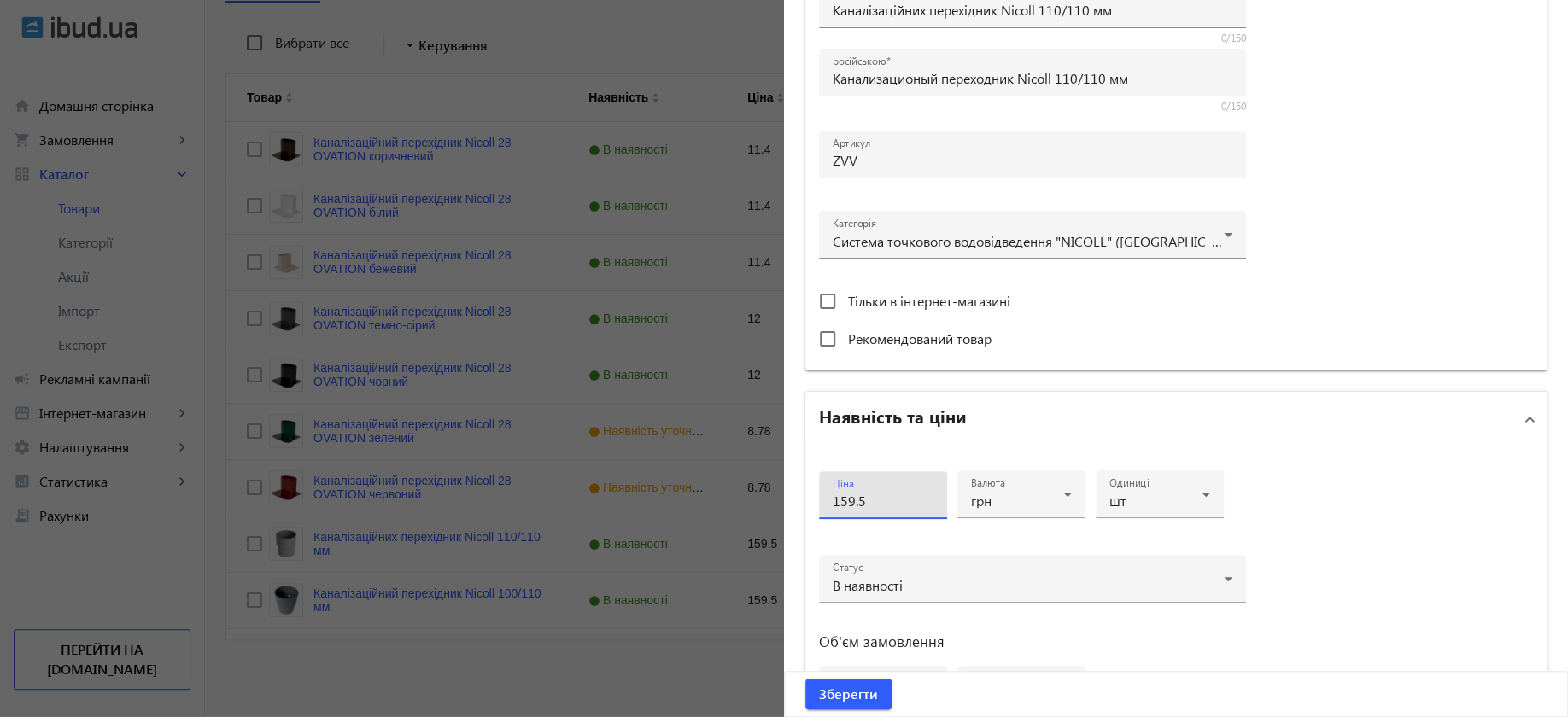
drag, startPoint x: 876, startPoint y: 505, endPoint x: 789, endPoint y: 501, distance: 87.1
click at [789, 501] on div "Основна інформація Виберіть або перетягніть сюди Ваш файл 1418170137-1408368304…" at bounding box center [1175, 312] width 784 height 1370
type input "7.50"
click at [1057, 496] on icon at bounding box center [1067, 494] width 20 height 20
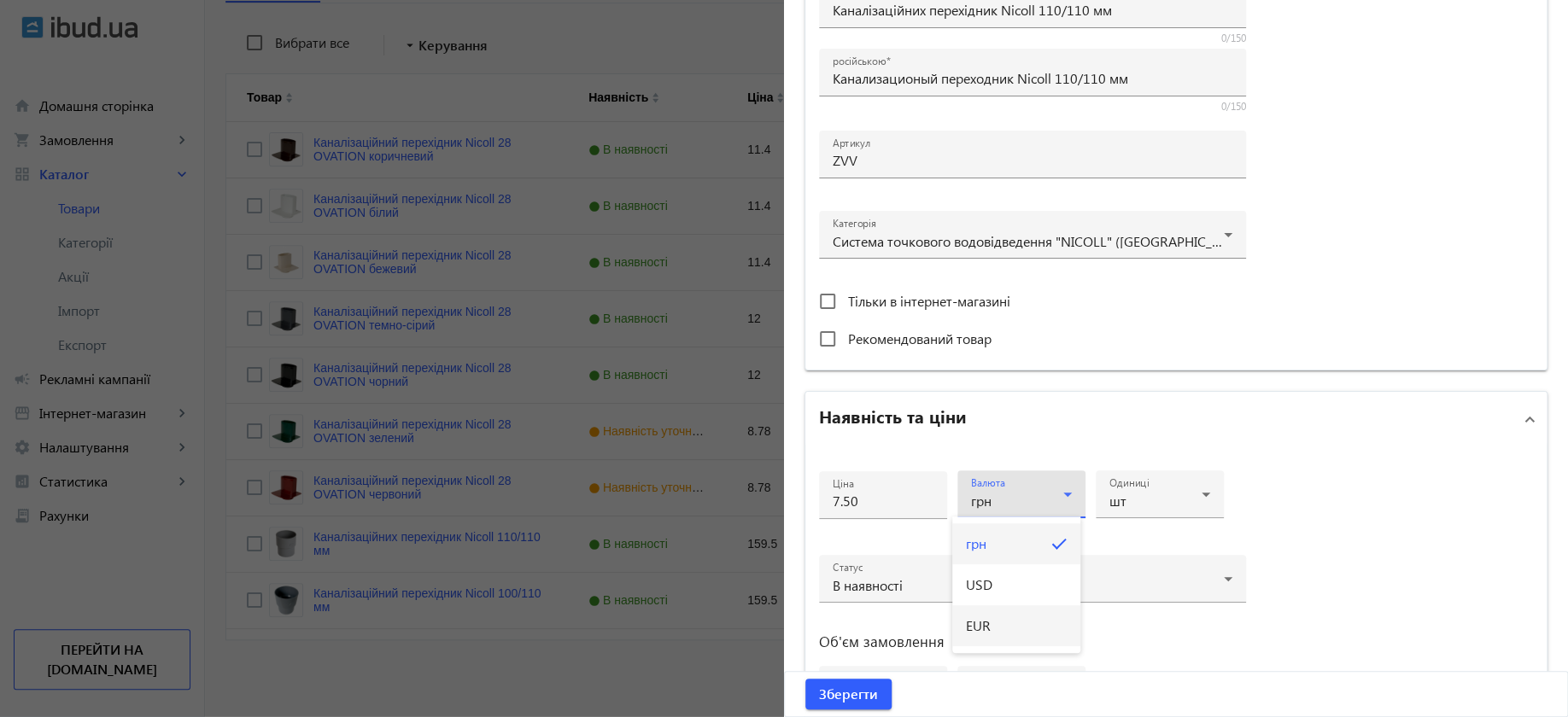
click at [1009, 627] on mat-option "EUR" at bounding box center [1016, 625] width 128 height 41
click at [837, 697] on span "Зберегти" at bounding box center [848, 693] width 59 height 19
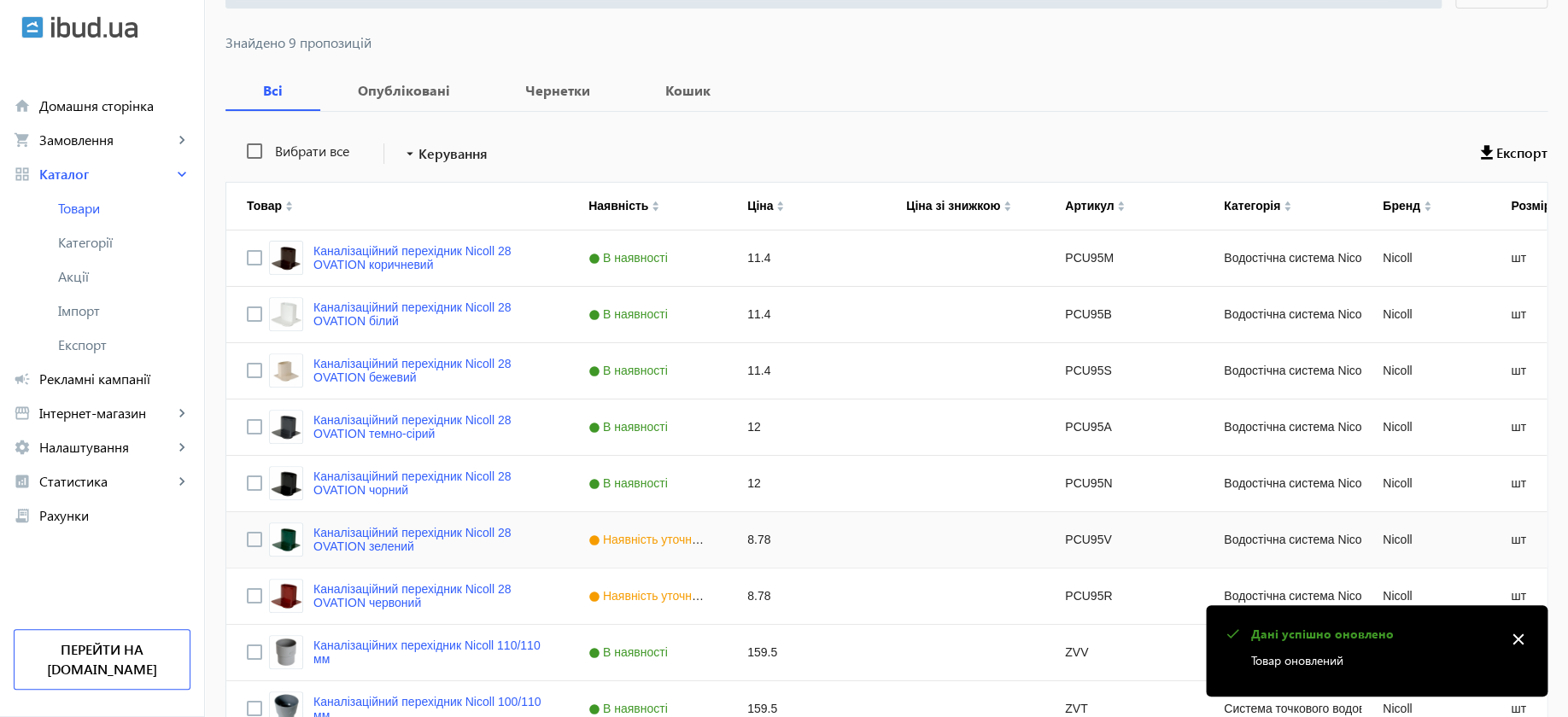
scroll to position [320, 0]
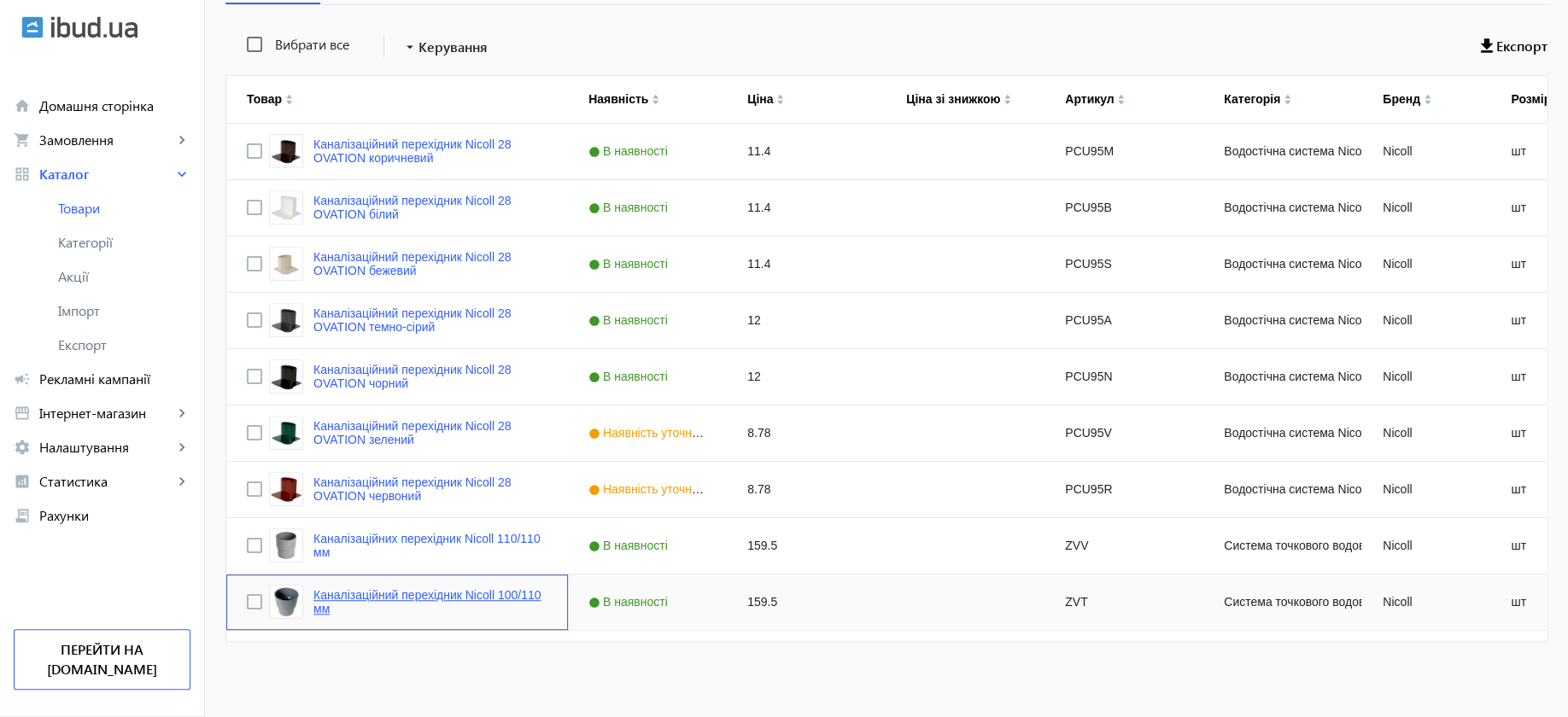
click at [380, 595] on link "Каналізаційний перехідник Nicoll 100/110 мм" at bounding box center [430, 601] width 234 height 27
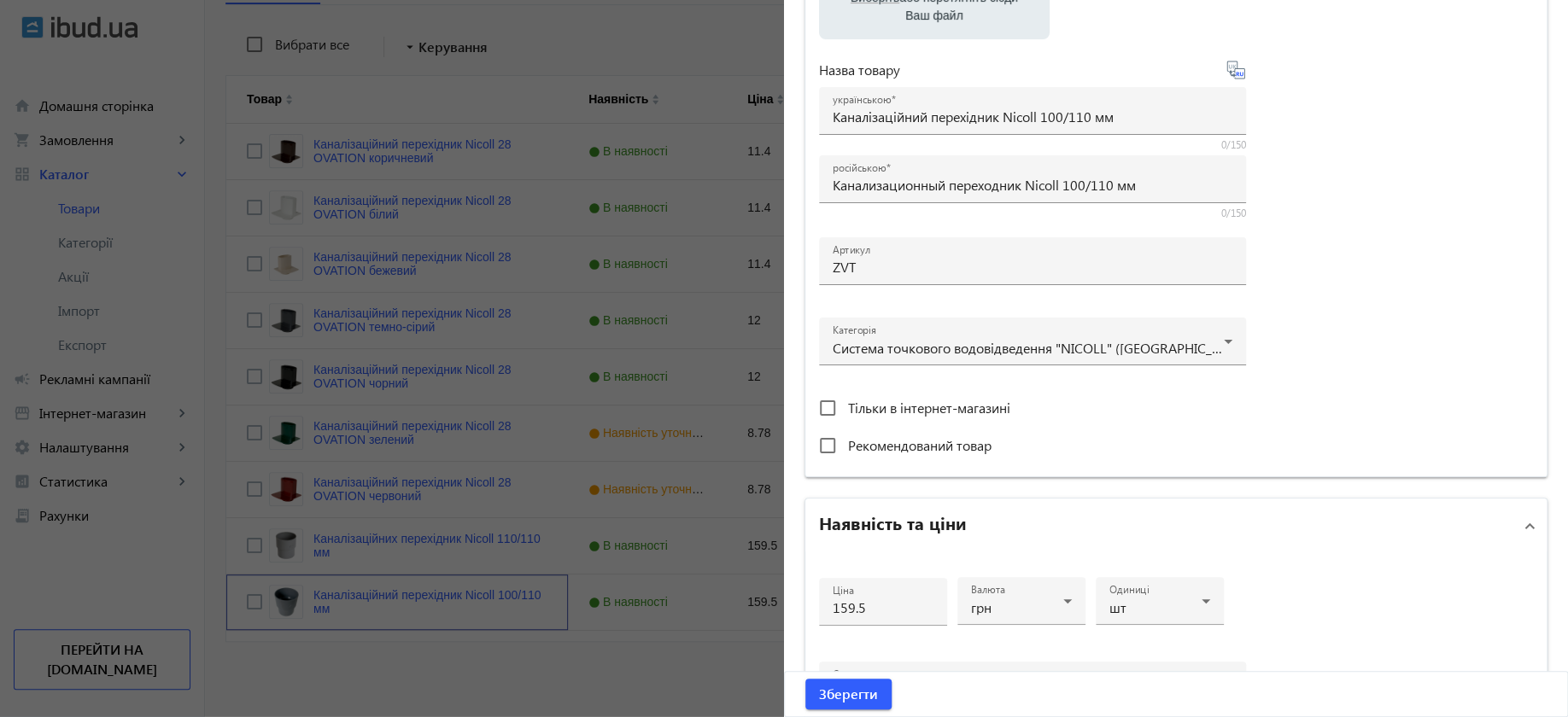
scroll to position [534, 0]
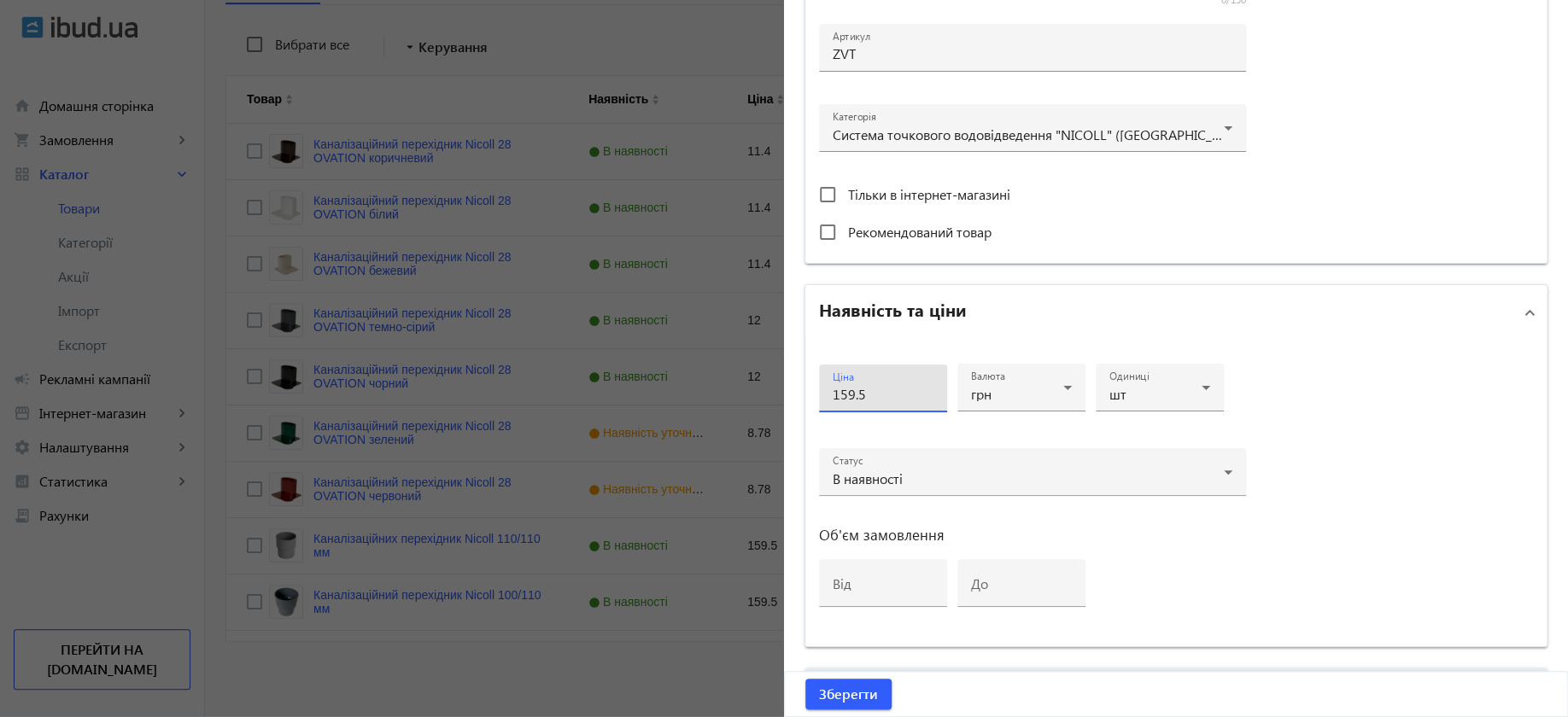
drag, startPoint x: 903, startPoint y: 398, endPoint x: 761, endPoint y: 390, distance: 142.2
click at [767, 392] on mat-sidenav-container "arrow_back Товари 890 /1000 товарів Подовжити Додати товар Канализационный пере…" at bounding box center [886, 228] width 1363 height 986
type input "7.50"
click at [1057, 385] on icon at bounding box center [1067, 387] width 20 height 20
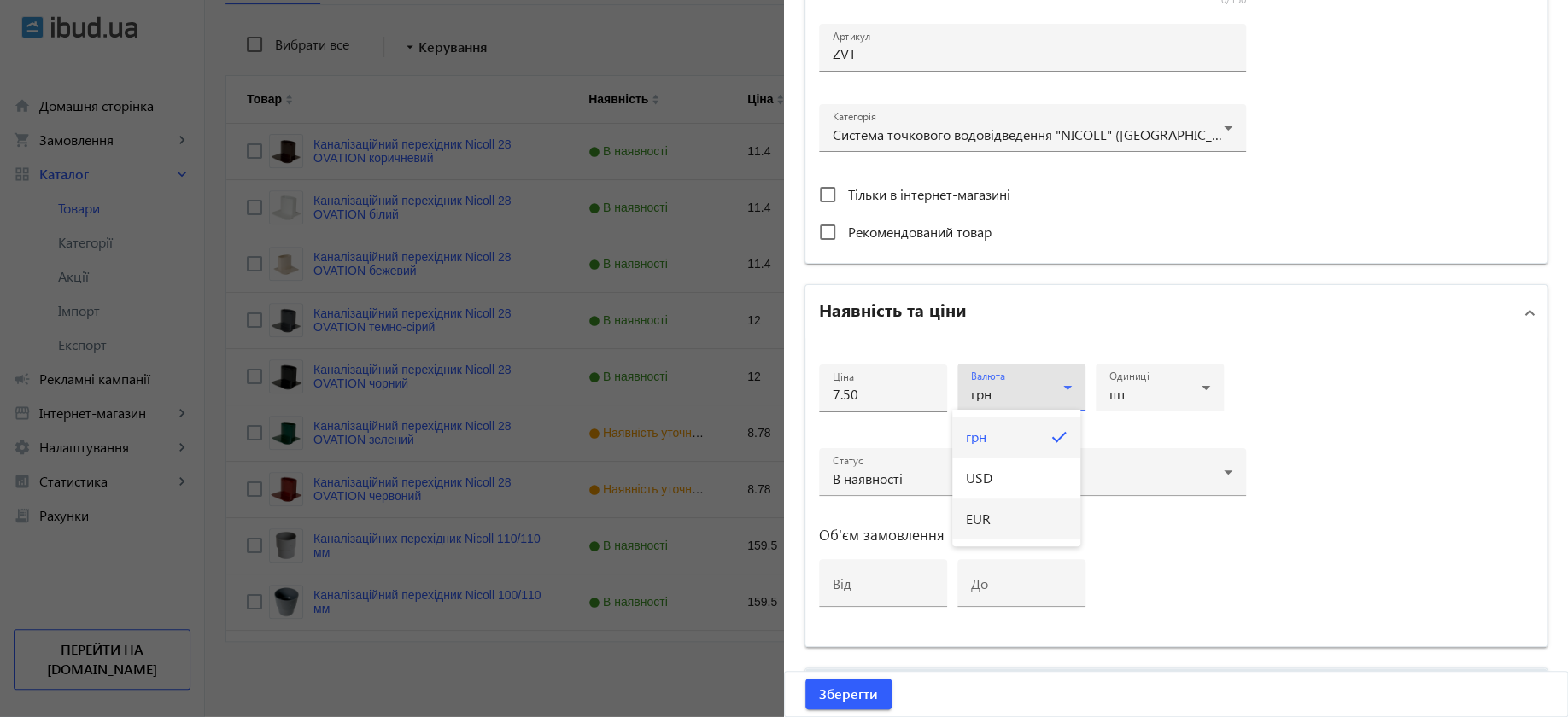
click at [1020, 518] on mat-option "EUR" at bounding box center [1016, 519] width 128 height 41
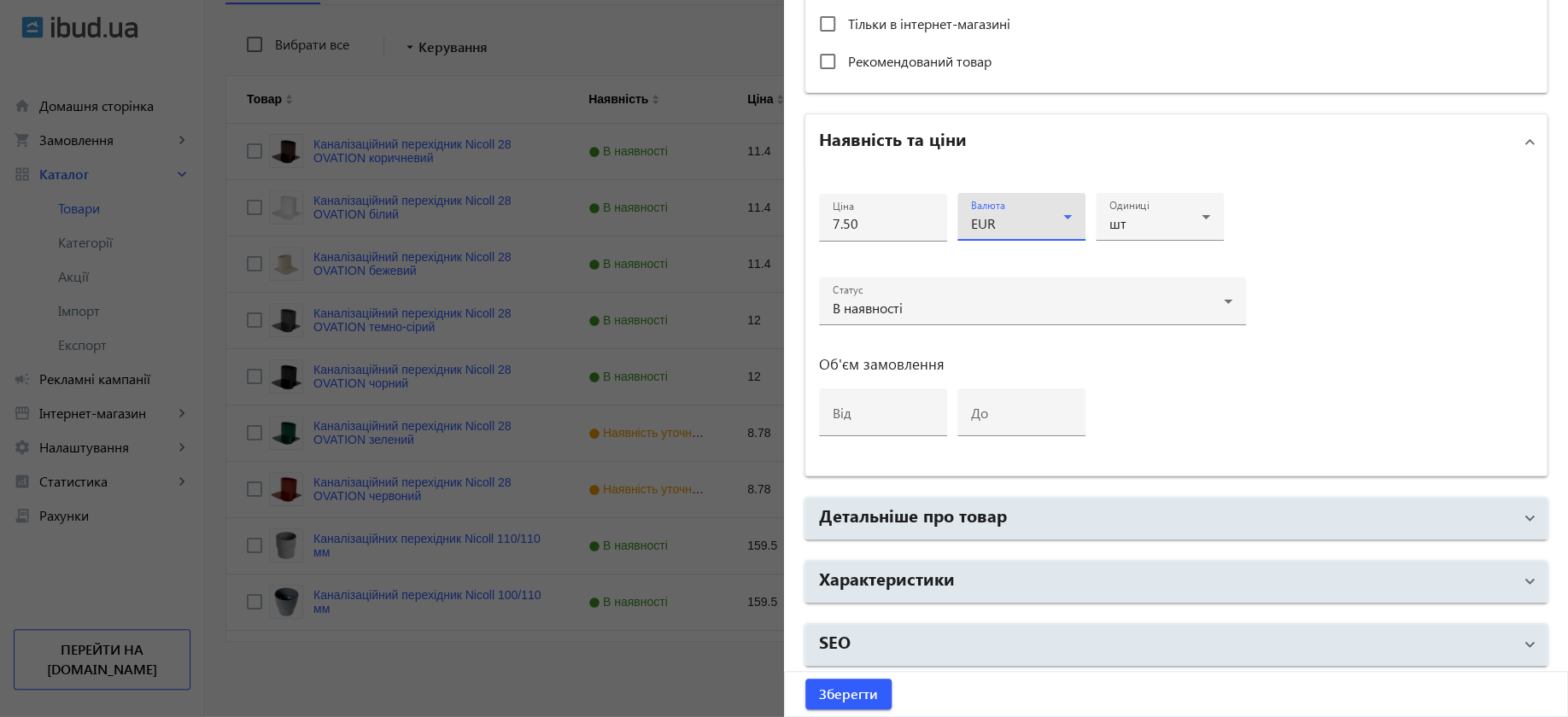
scroll to position [322, 0]
click at [842, 695] on span "Зберегти" at bounding box center [848, 693] width 59 height 19
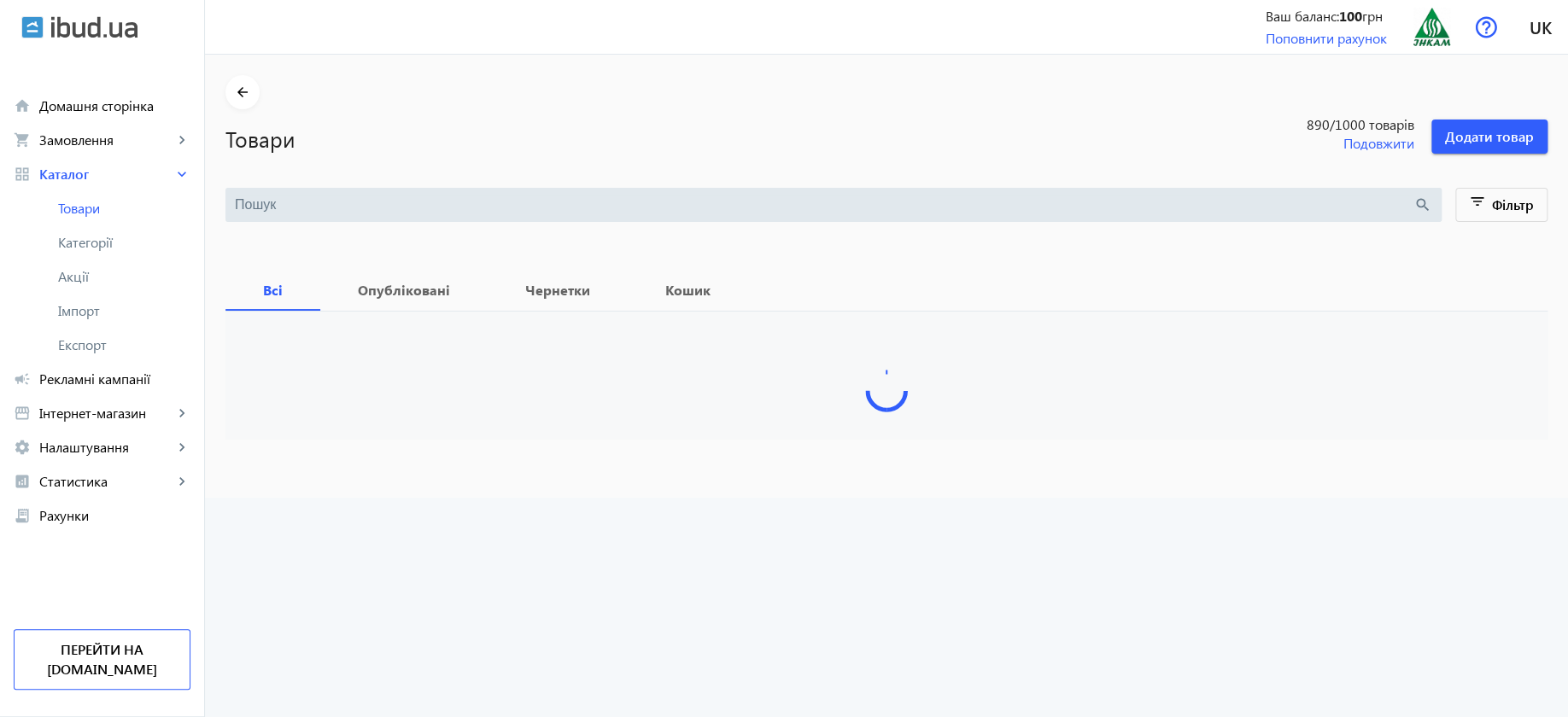
type input "Канализационный переходник [PERSON_NAME]"
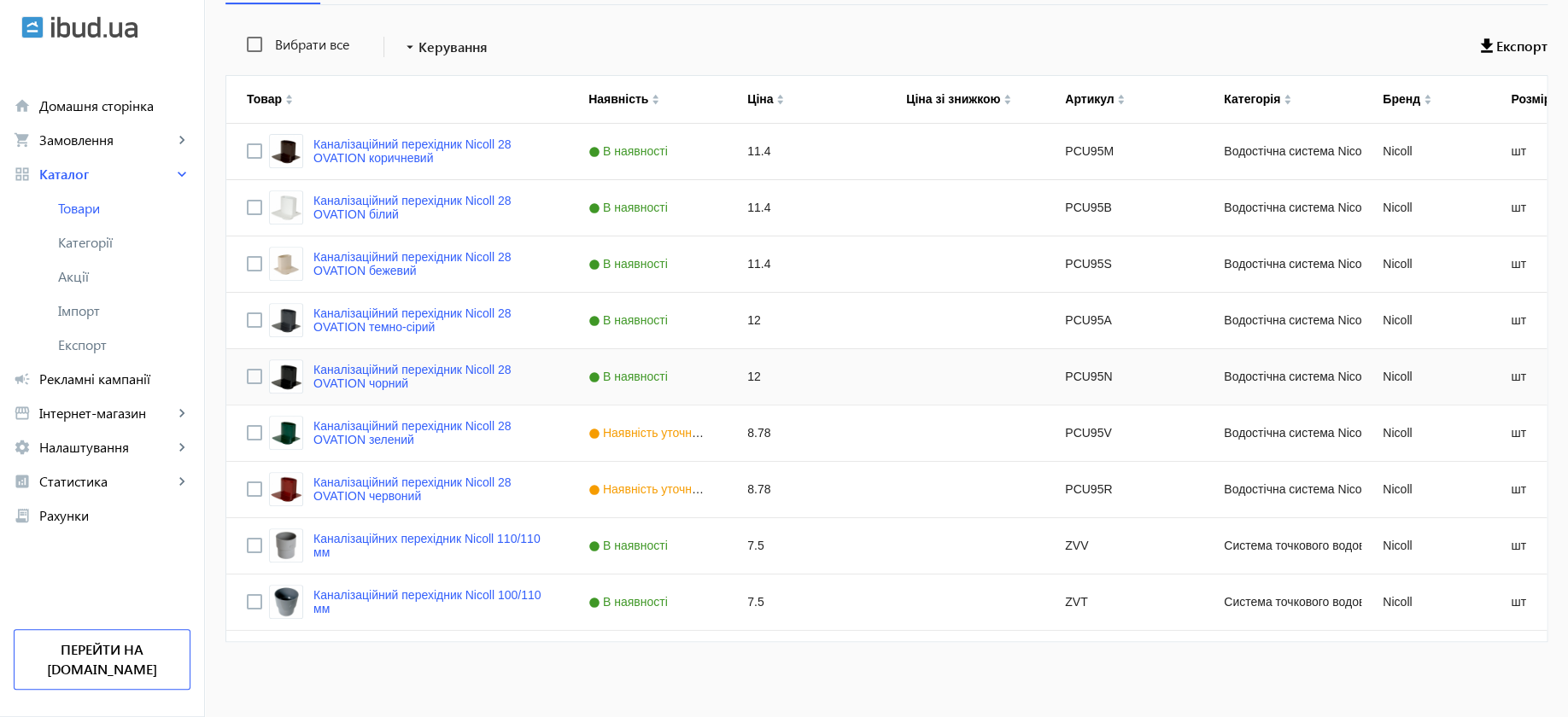
scroll to position [107, 0]
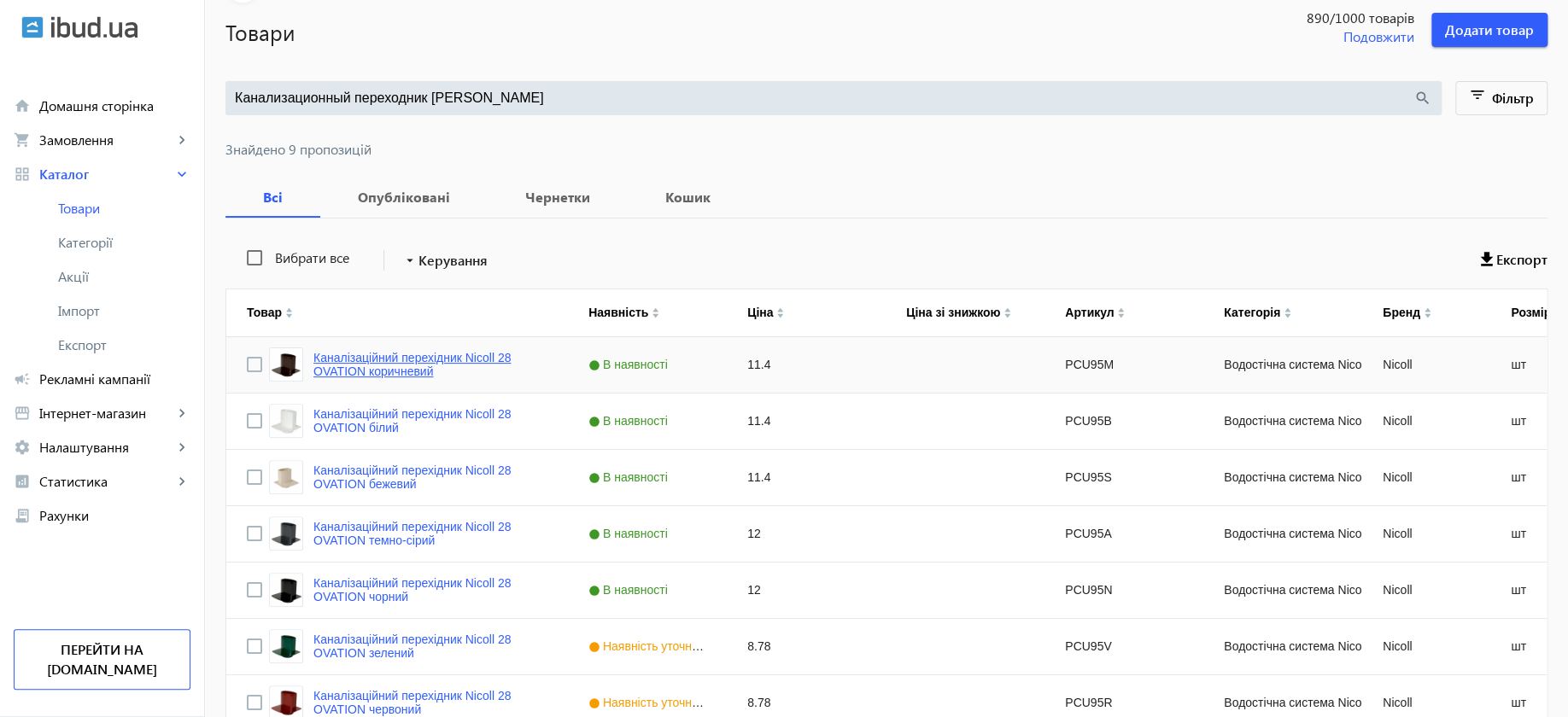
click at [389, 357] on link "Каналізаційний перехідник Nicoll 28 OVATION коричневий" at bounding box center [430, 364] width 234 height 27
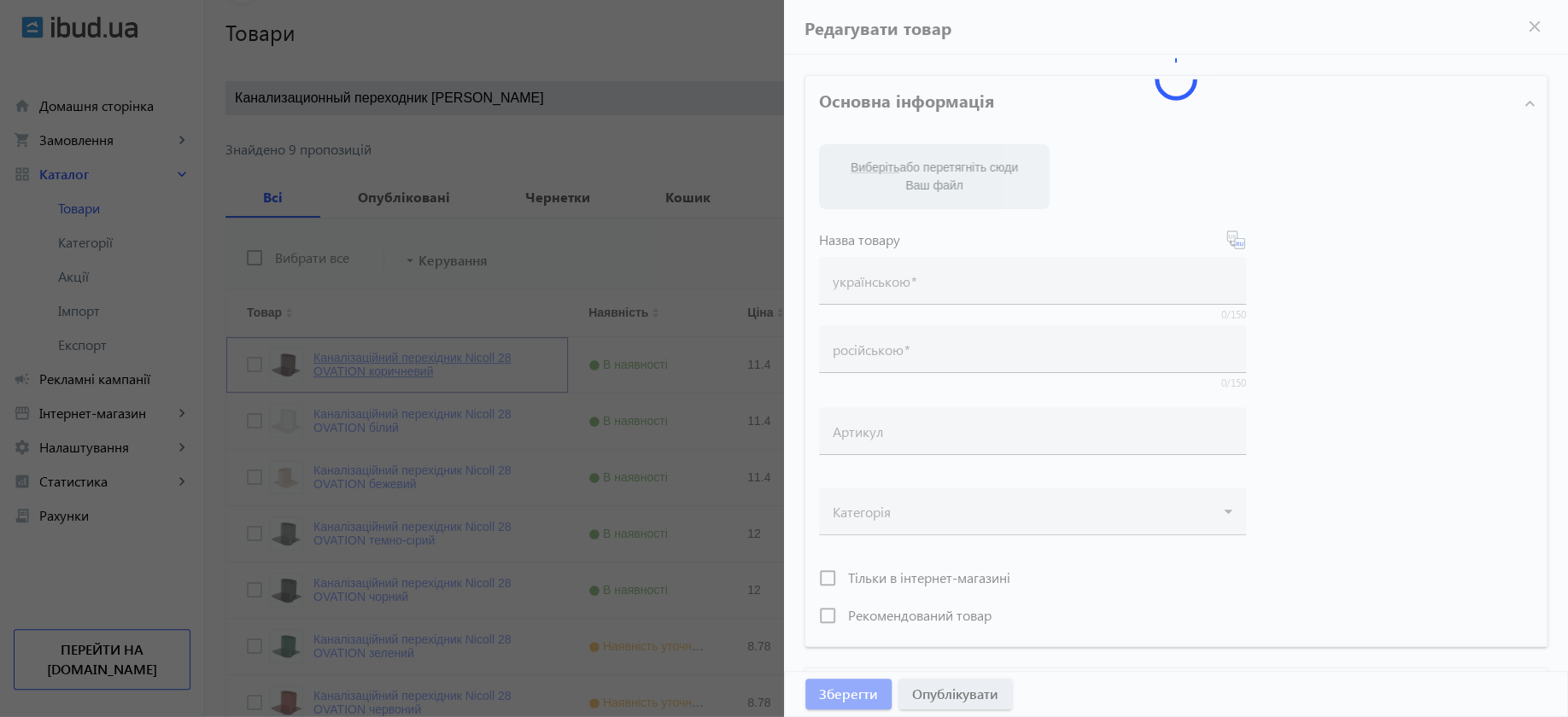
type input "Каналізаційний перехідник Nicoll 28 OVATION коричневий"
type input "Канализационный переходник Nicoll 28 OVATION коричневый"
type input "PCU95M"
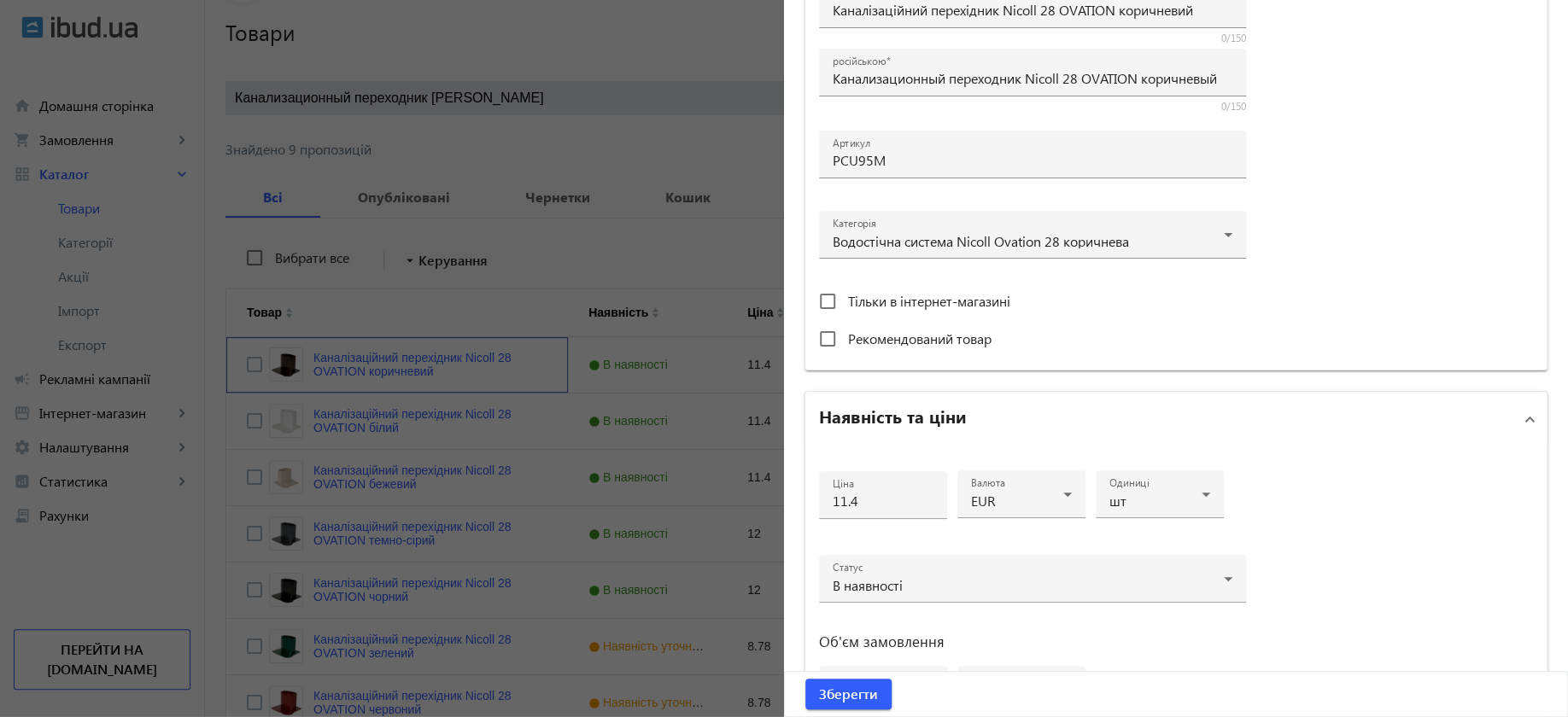
scroll to position [534, 0]
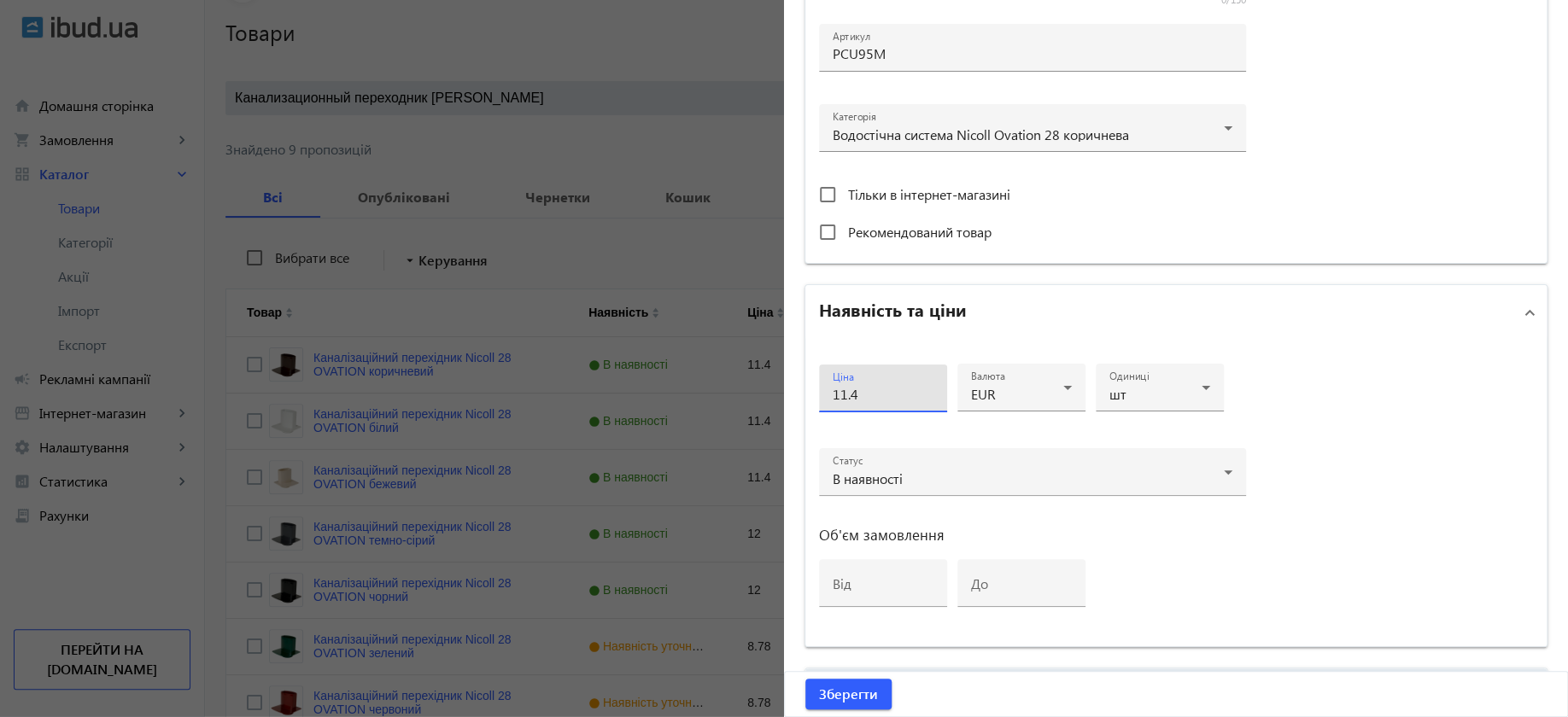
drag, startPoint x: 875, startPoint y: 384, endPoint x: 732, endPoint y: 390, distance: 143.1
click at [732, 390] on mat-sidenav-container "arrow_back Товари 890 /1000 товарів Подовжити Додати товар Канализационный пере…" at bounding box center [886, 441] width 1363 height 986
type input "16"
click at [860, 683] on span "submit" at bounding box center [849, 694] width 86 height 41
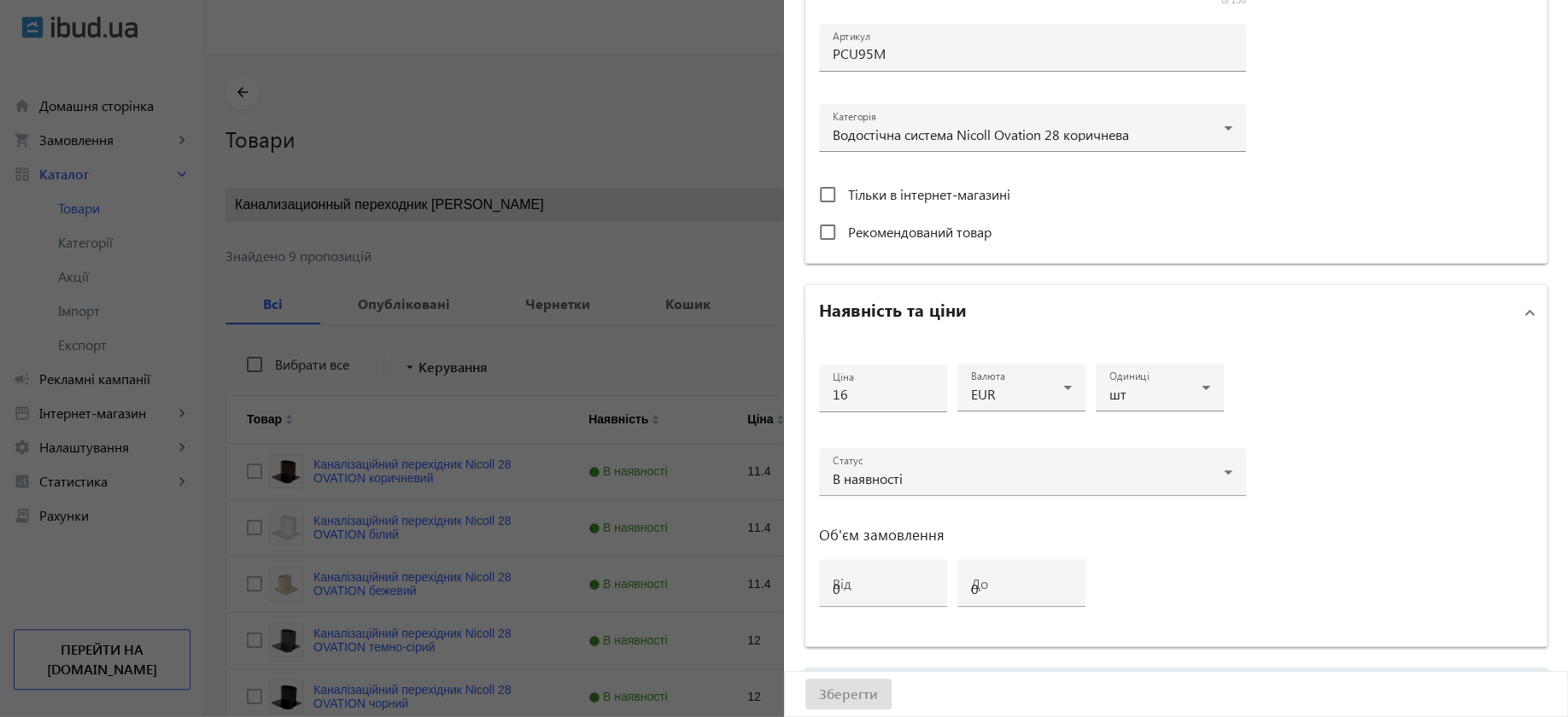
scroll to position [0, 0]
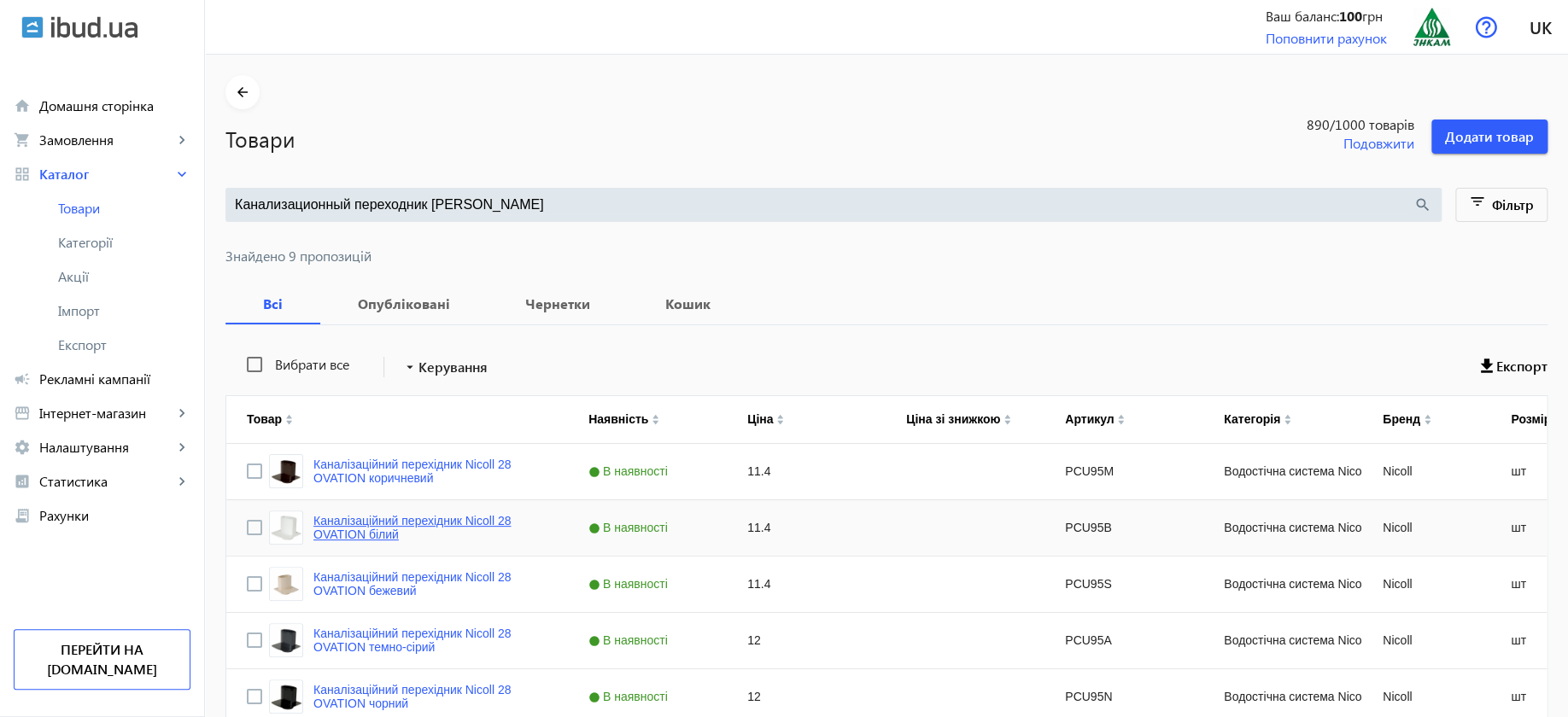
click at [388, 519] on link "Каналізаційний перехідник Nicoll 28 OVATION білий" at bounding box center [430, 527] width 234 height 27
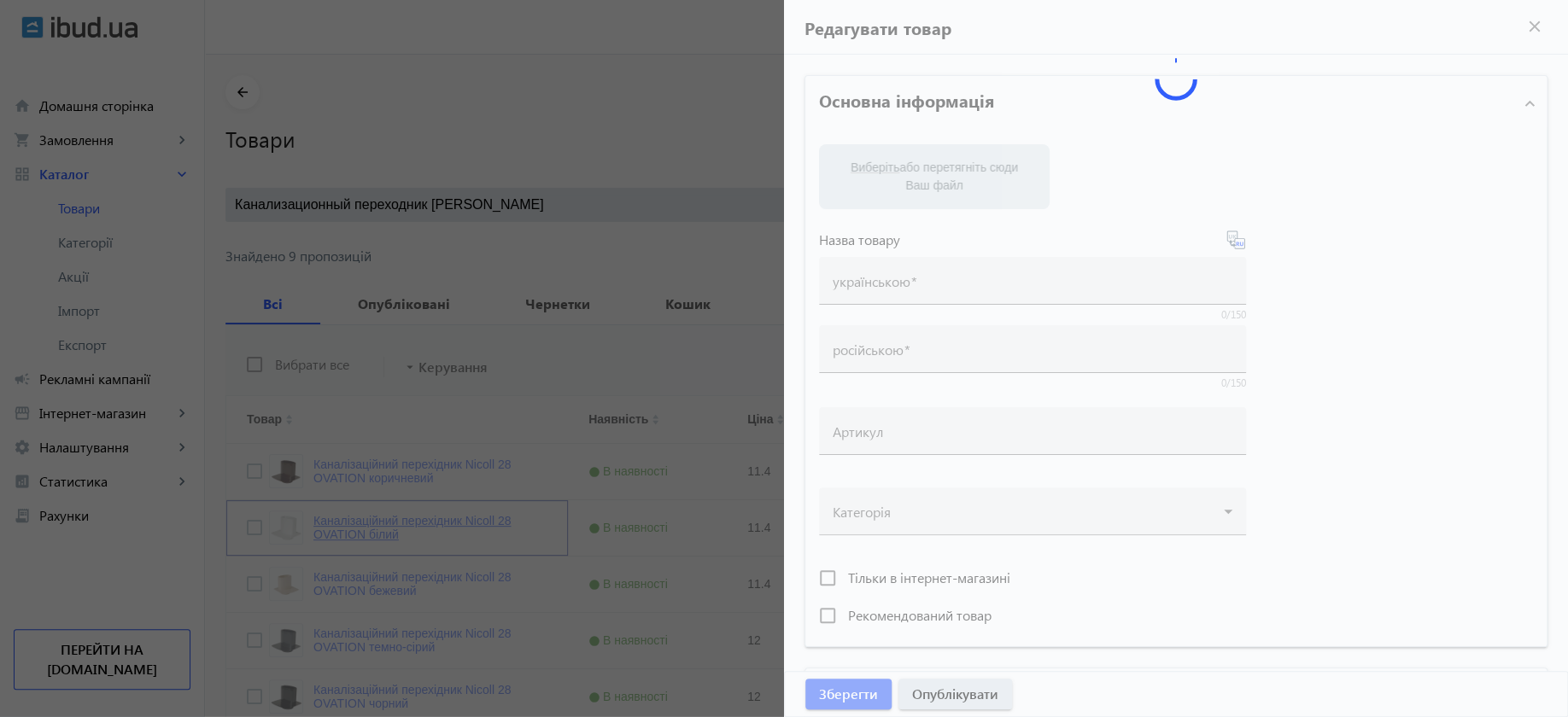
type input "Каналізаційний перехідник Nicoll 28 OVATION білий"
type input "Канализационный переходник Nicoll 28 OVATION белый"
type input "PCU95B"
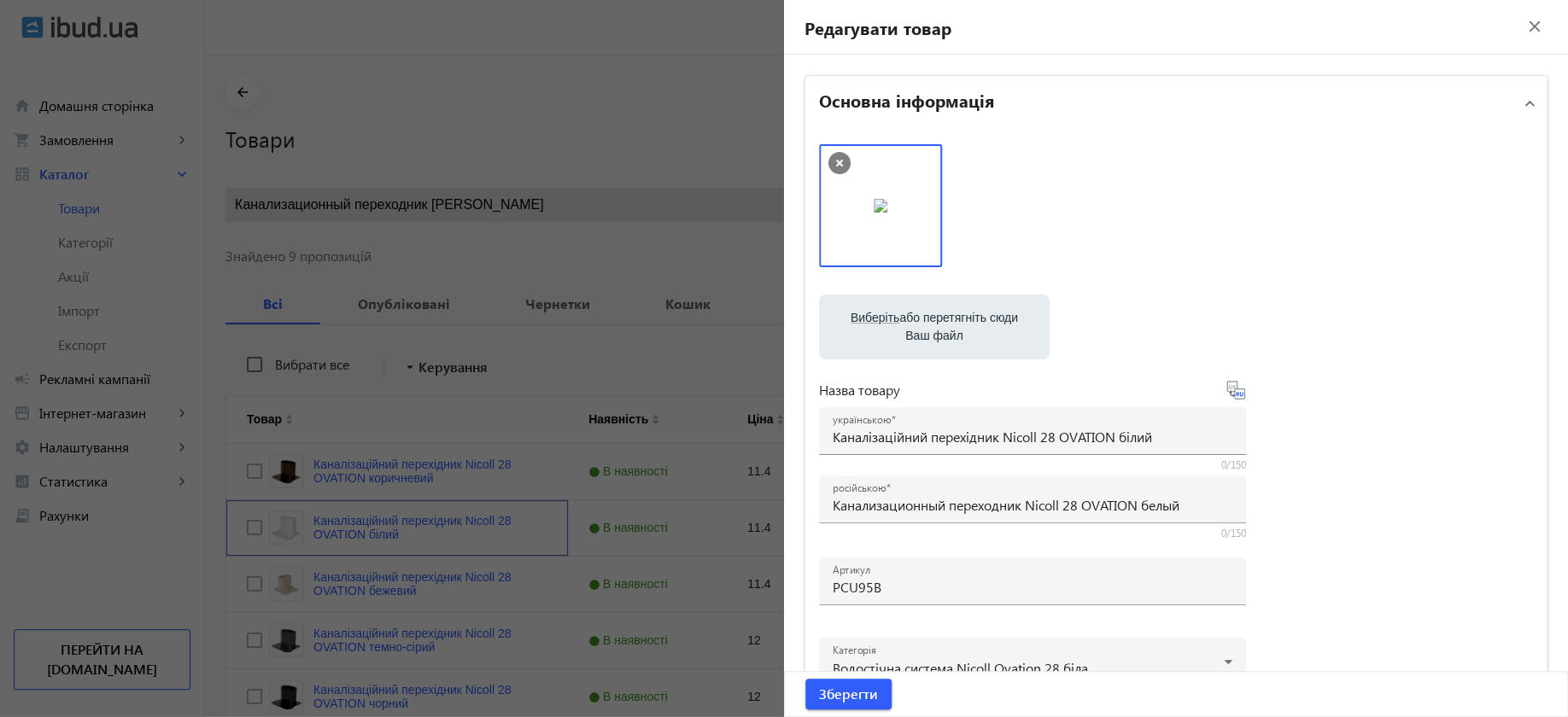
scroll to position [427, 0]
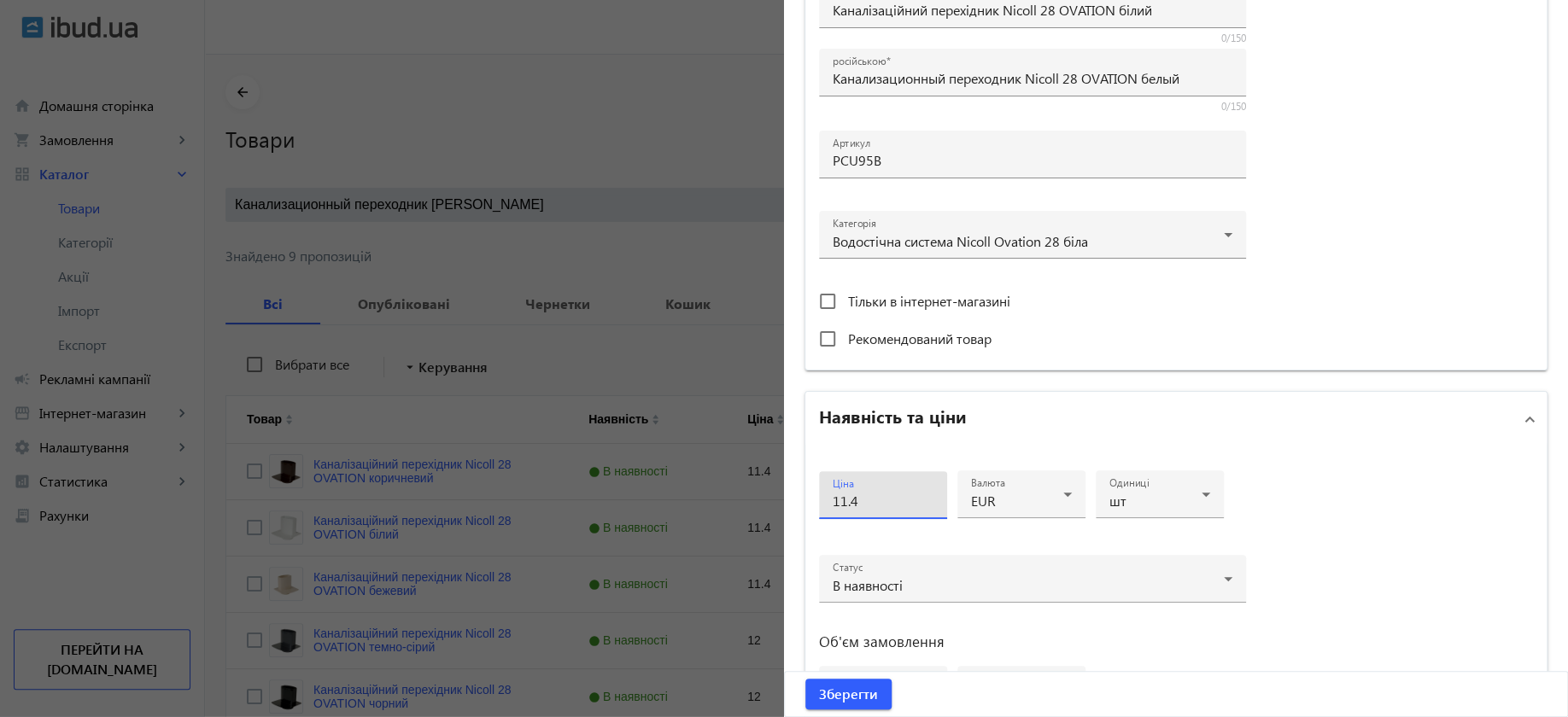
drag, startPoint x: 877, startPoint y: 505, endPoint x: 745, endPoint y: 492, distance: 132.6
click at [746, 493] on mat-sidenav-container "arrow_back Товари 890 /1000 товарів Подовжити Додати товар Канализационный пере…" at bounding box center [886, 548] width 1363 height 986
type input "16"
click at [874, 693] on span "submit" at bounding box center [849, 694] width 86 height 41
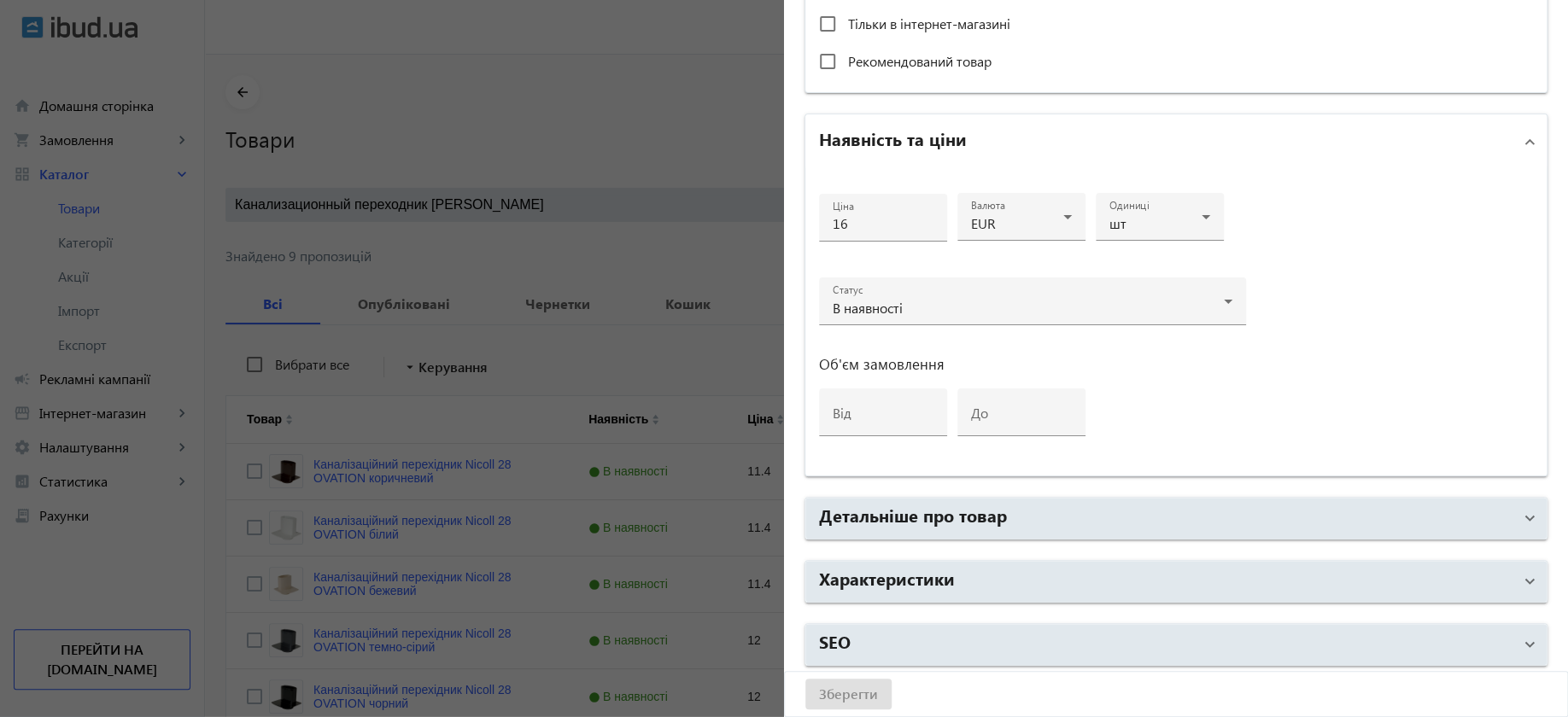
click at [843, 696] on div "Зберегти" at bounding box center [1175, 694] width 783 height 44
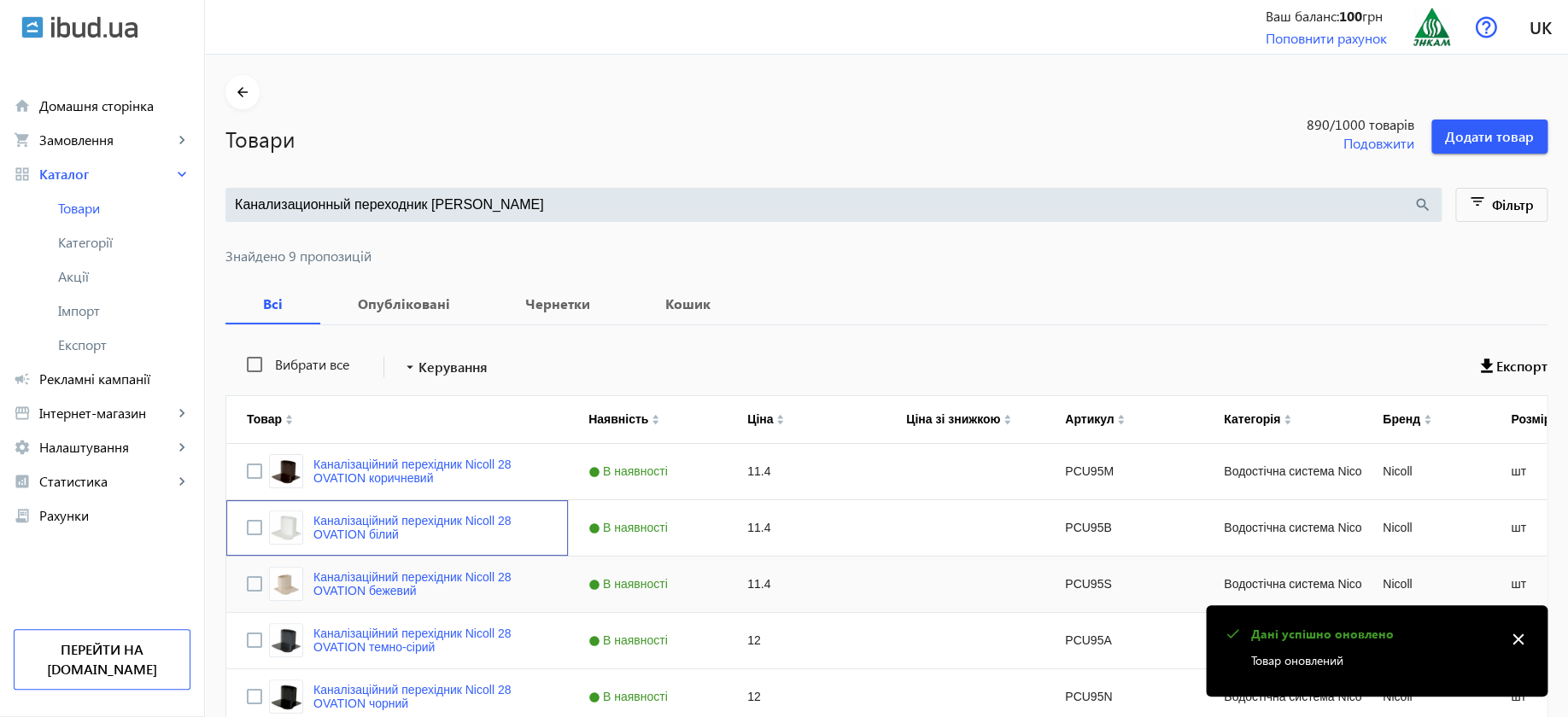
scroll to position [107, 0]
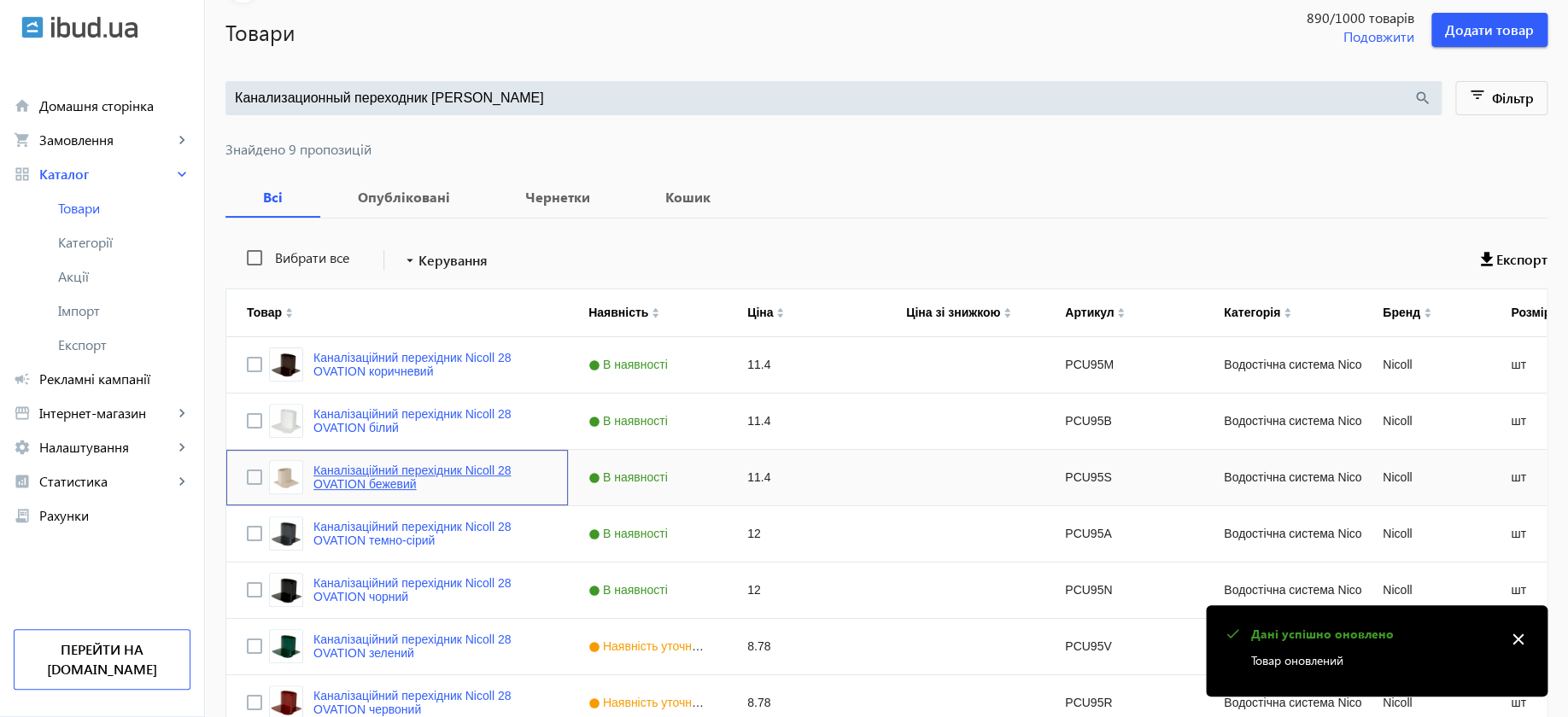
click at [403, 467] on link "Каналізаційний перехідник Nicoll 28 OVATION бежевий" at bounding box center [430, 477] width 234 height 27
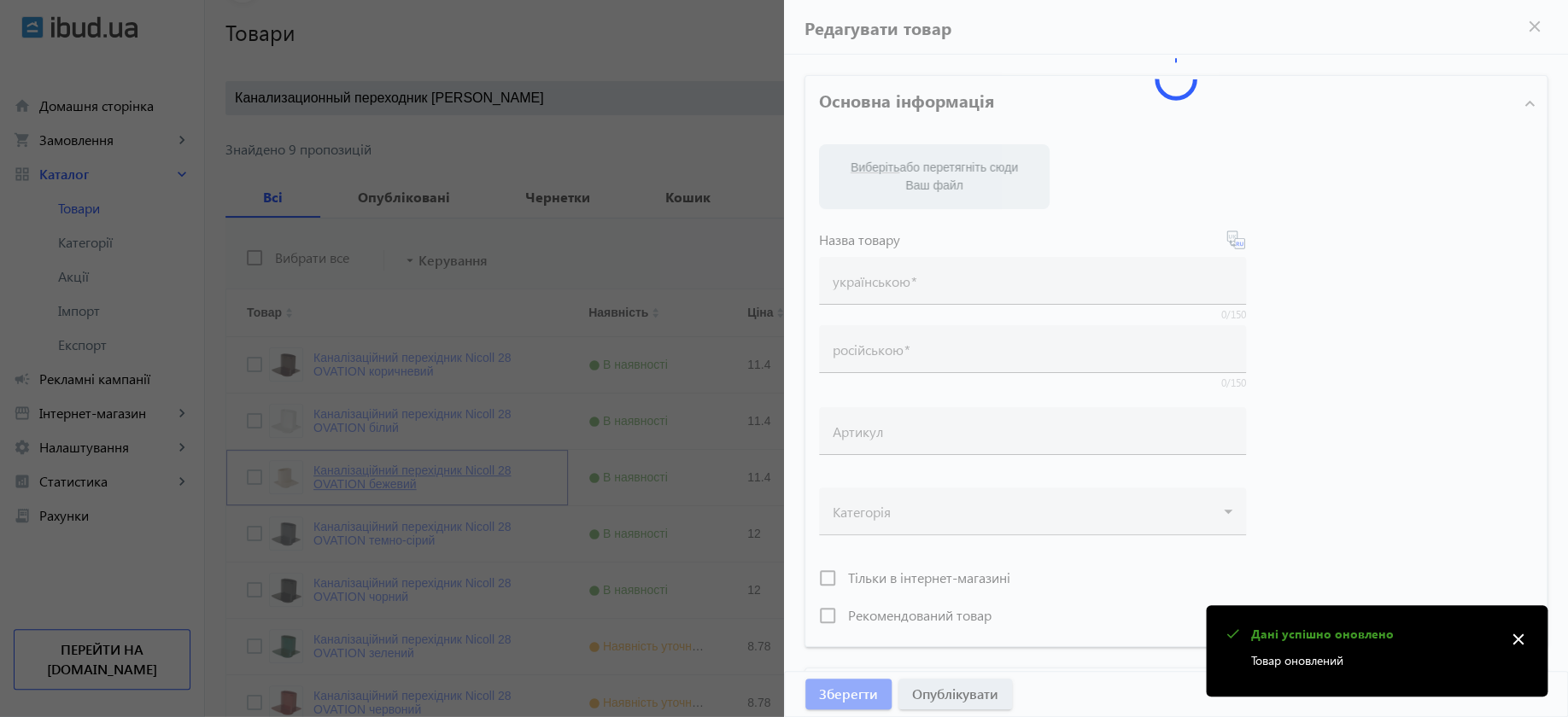
type input "Каналізаційний перехідник Nicoll 28 OVATION бежевий"
type input "Канализационный переходник Nicoll 28 OVATION бежевый"
type input "PCU95S"
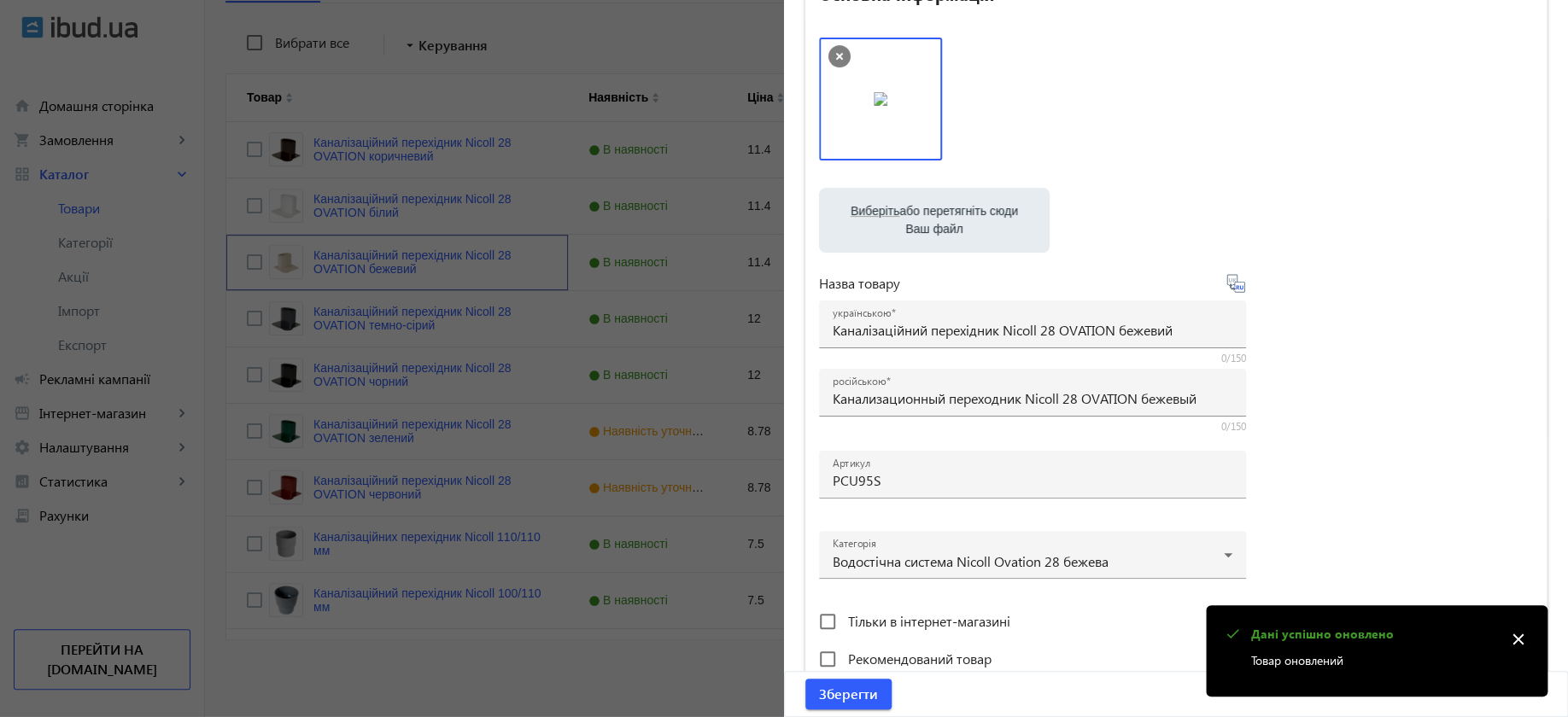
scroll to position [427, 0]
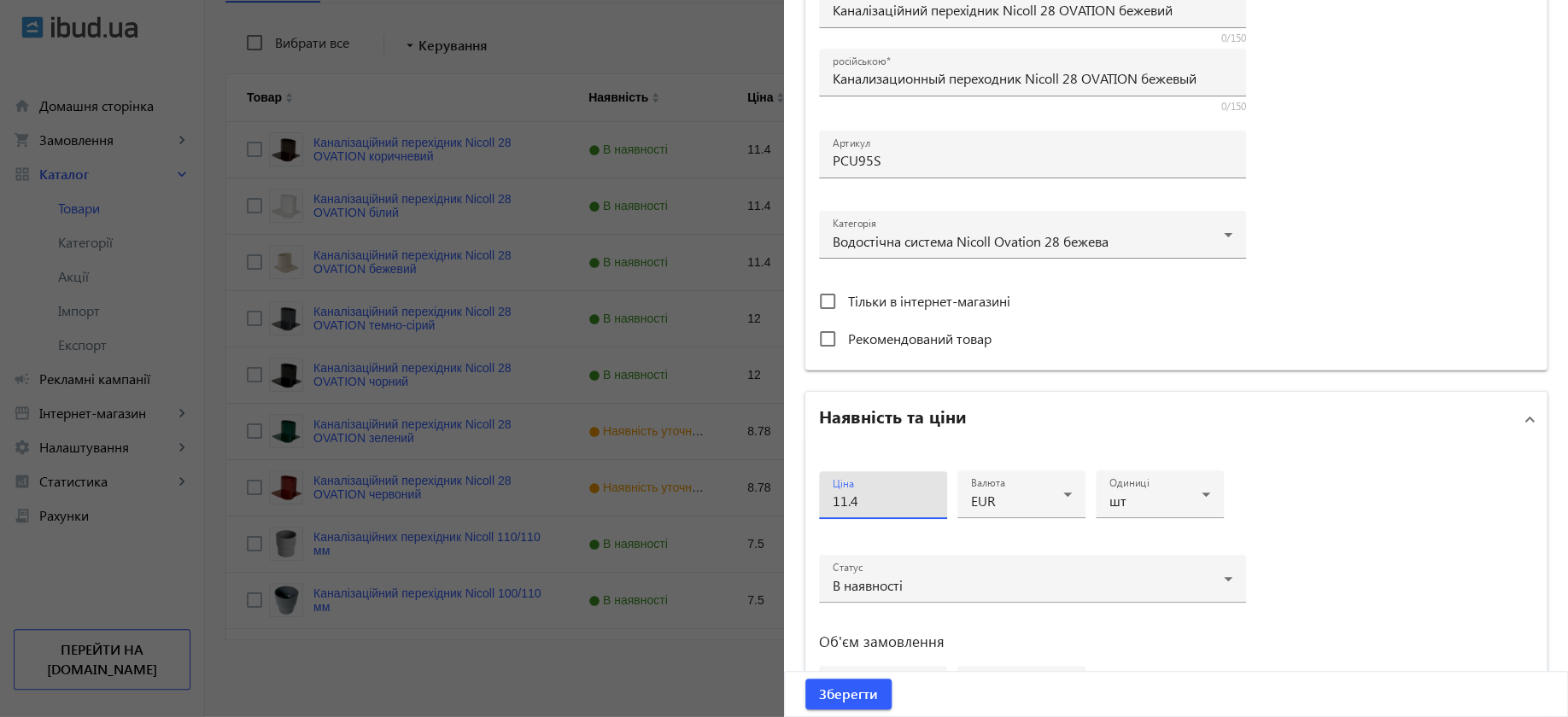
drag, startPoint x: 756, startPoint y: 497, endPoint x: 741, endPoint y: 496, distance: 15.0
click at [741, 496] on mat-sidenav-container "arrow_back Товари 890 /1000 товарів Подовжити Додати товар Канализационный пере…" at bounding box center [886, 226] width 1363 height 986
type input "16"
click at [841, 685] on span "Зберегти" at bounding box center [848, 693] width 59 height 19
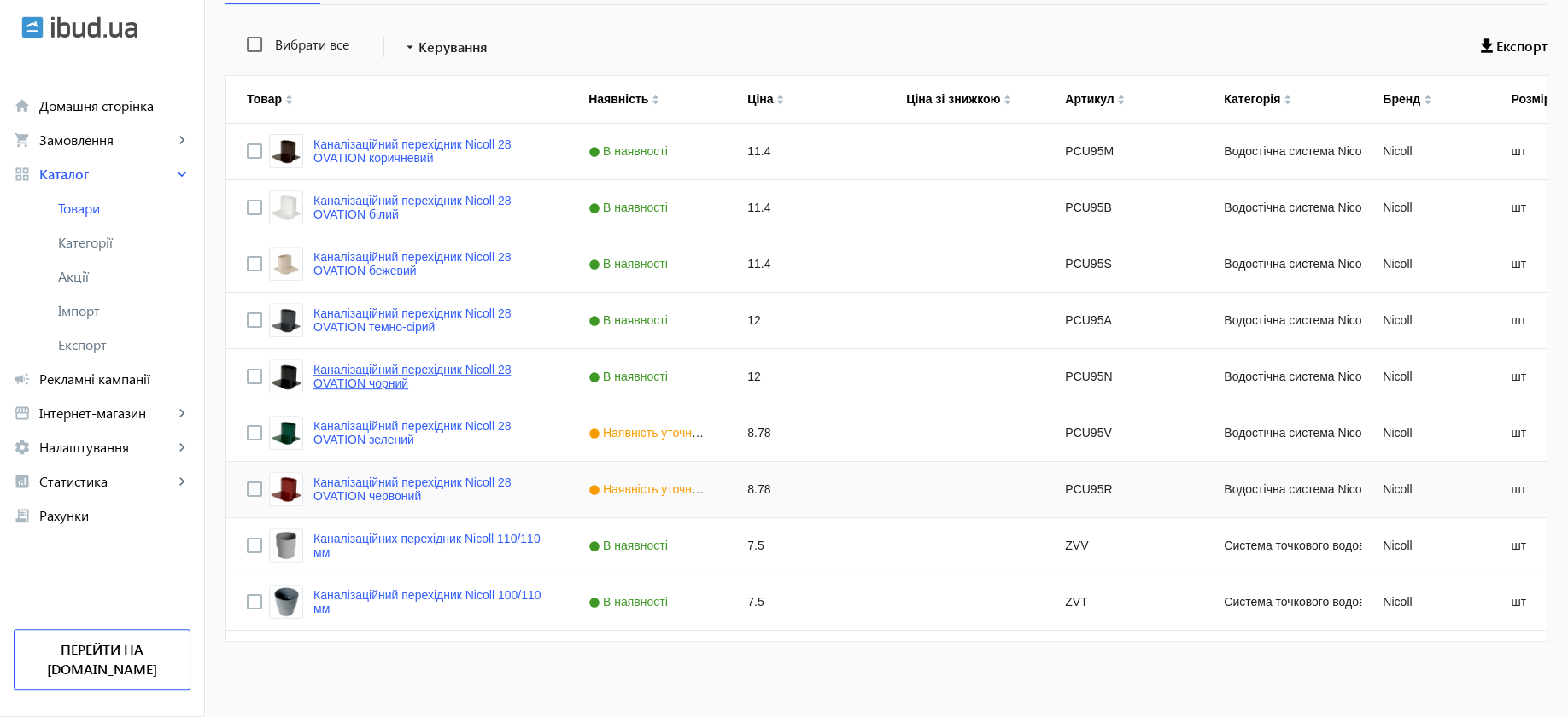
scroll to position [213, 0]
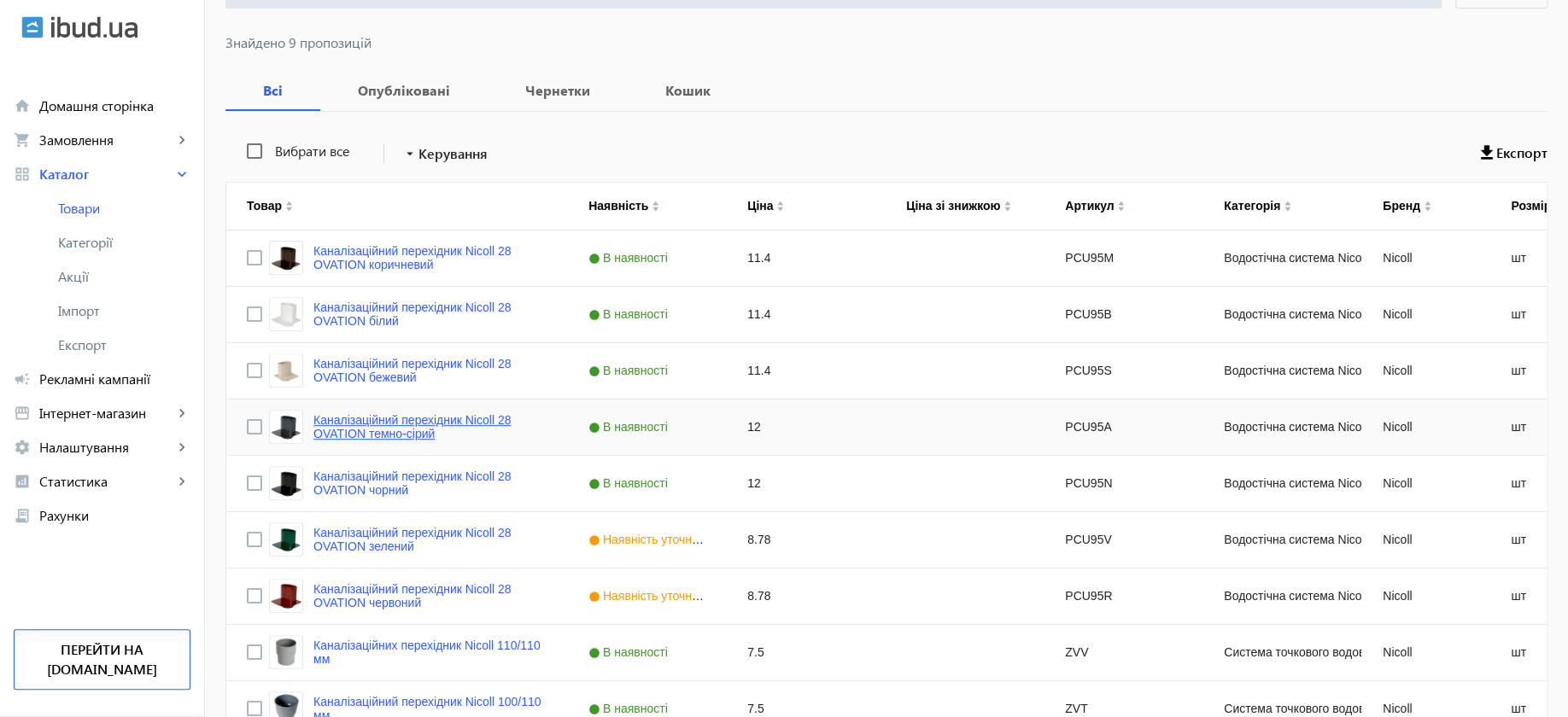
click at [382, 420] on link "Каналізаційний перехідник Nicoll 28 OVATION темно-сірий" at bounding box center [430, 426] width 234 height 27
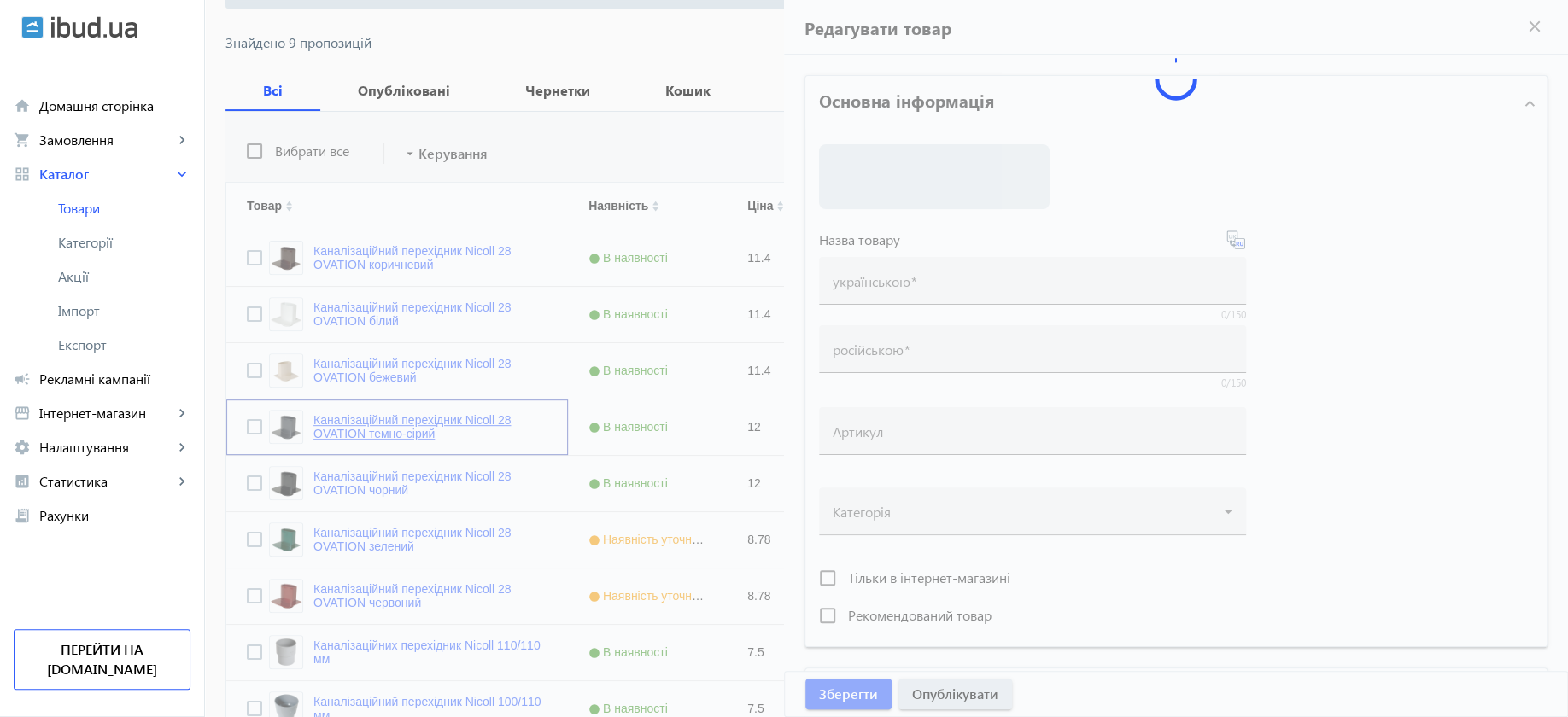
type input "Каналізаційний перехідник Nicoll 28 OVATION темно-сірий"
type input "Канализационный переходник Nicoll 28 OVATION темно-серый"
type input "PCU95A"
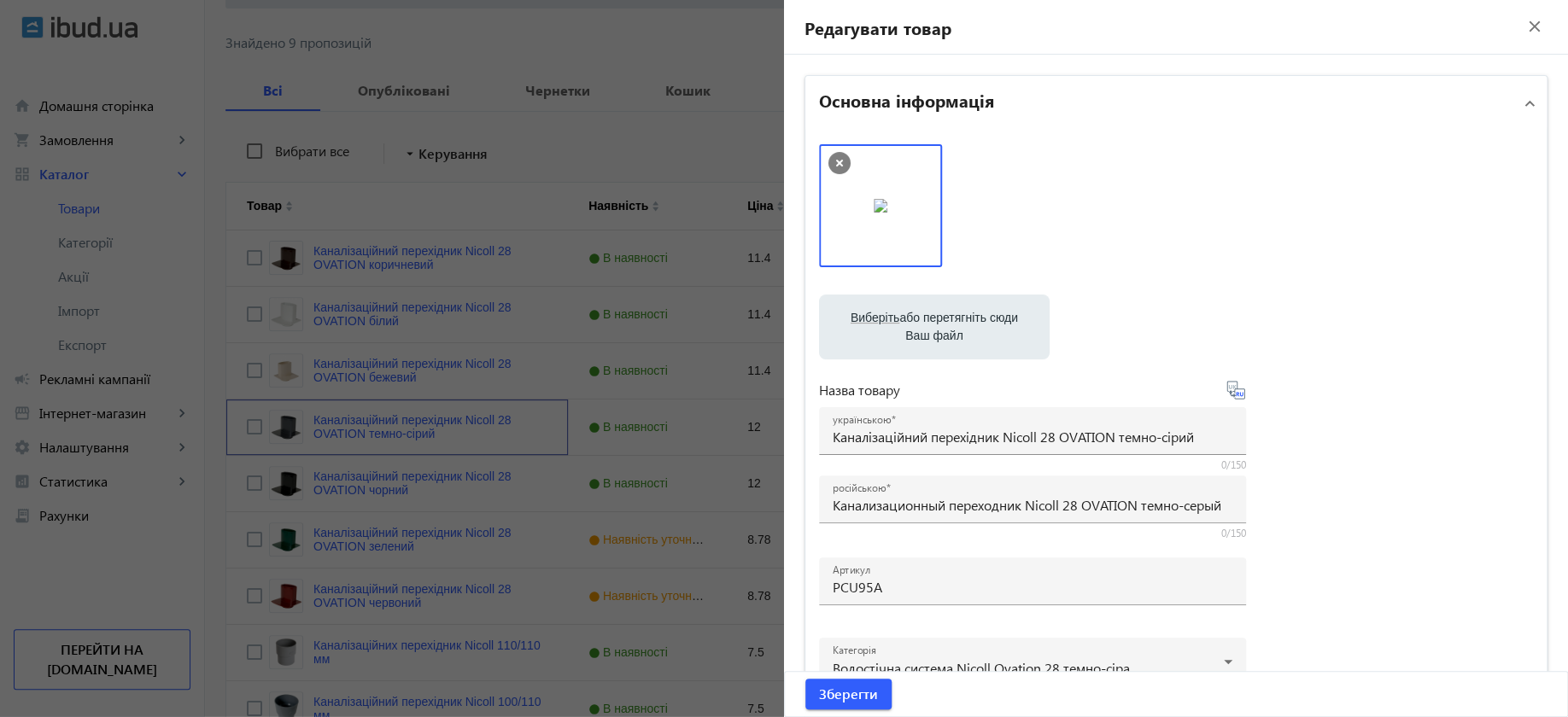
scroll to position [320, 0]
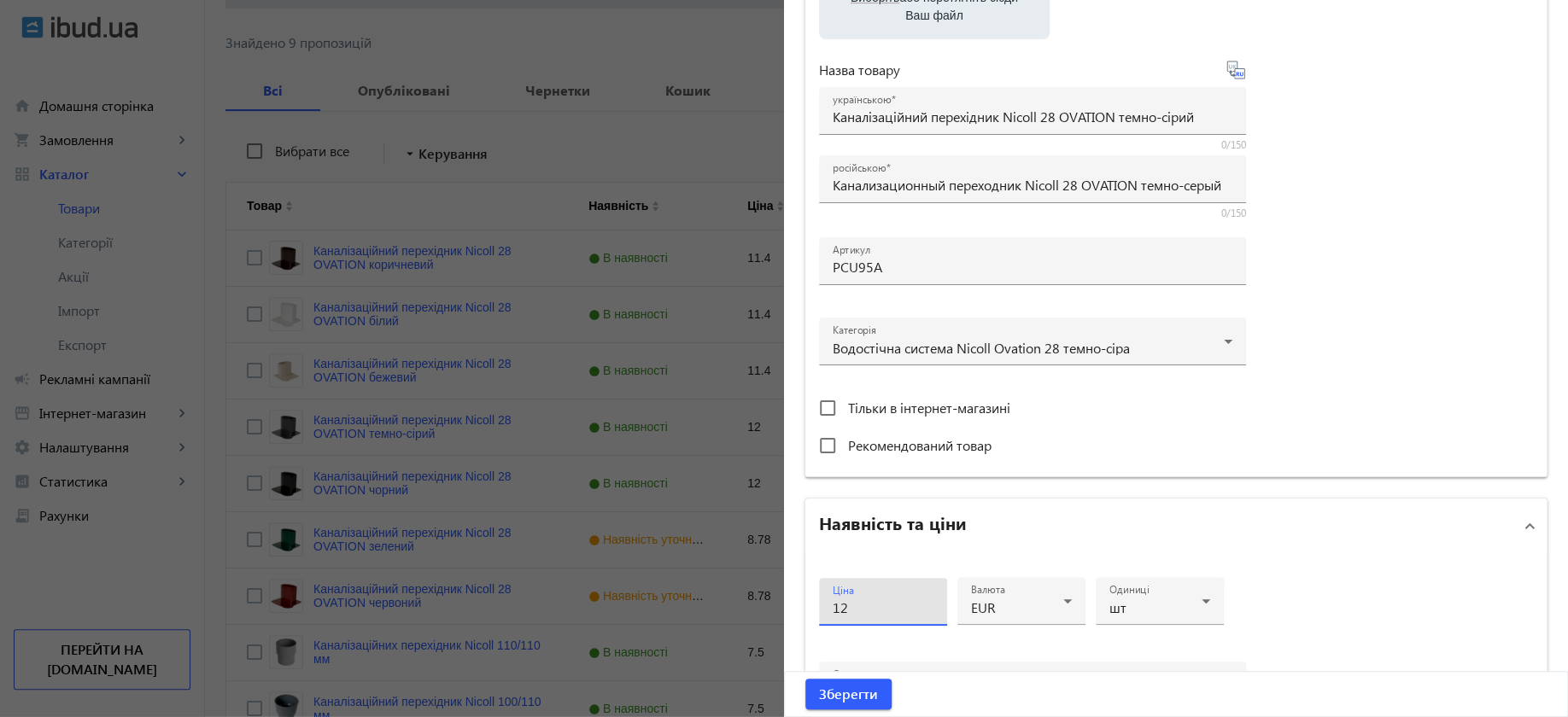
click at [857, 598] on input "12" at bounding box center [883, 607] width 101 height 18
drag, startPoint x: 852, startPoint y: 602, endPoint x: 770, endPoint y: 601, distance: 82.0
click at [770, 601] on mat-sidenav-container "arrow_back Товари 890 /1000 товарів Подовжити Додати товар Канализационный пере…" at bounding box center [886, 334] width 1363 height 986
type input "18"
click at [848, 698] on span "Зберегти" at bounding box center [848, 693] width 59 height 19
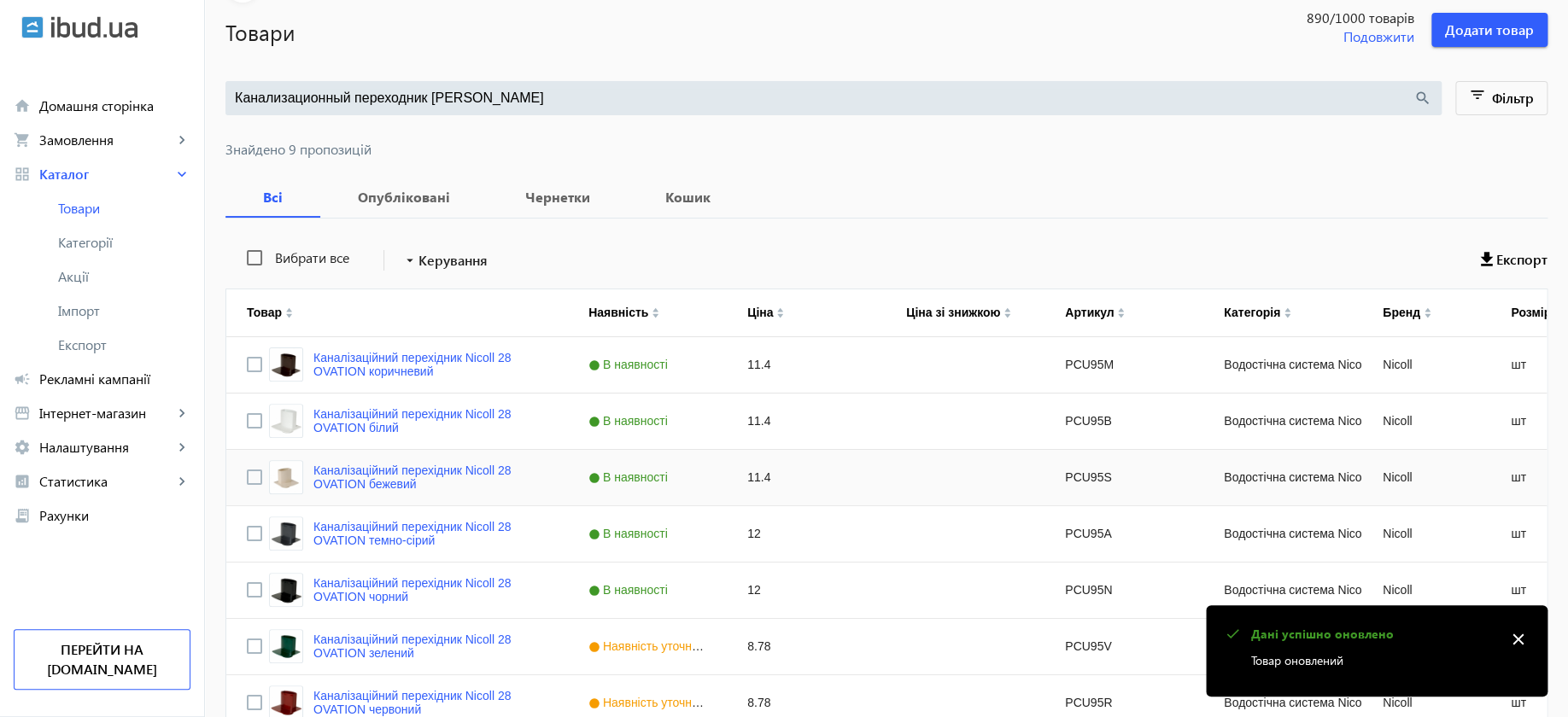
scroll to position [213, 0]
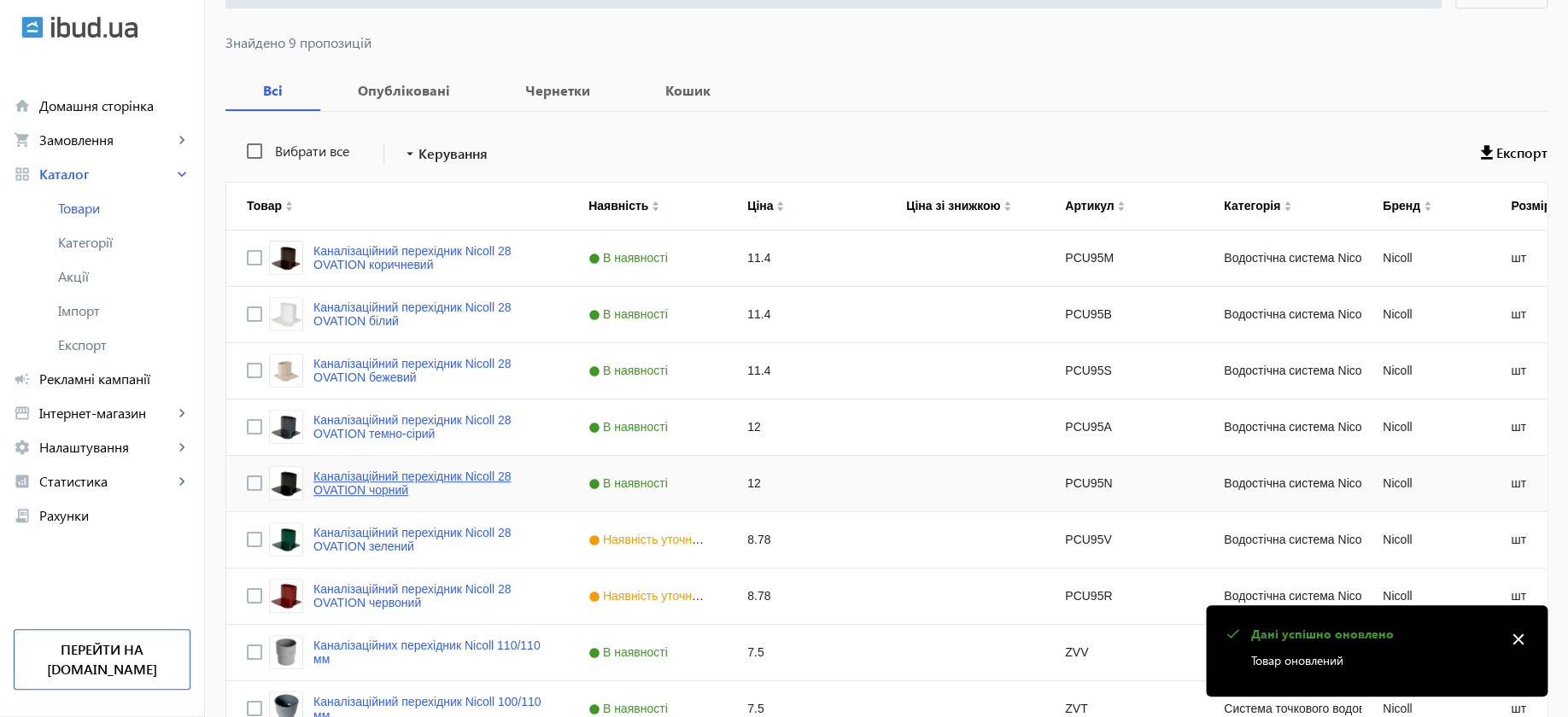
click at [424, 482] on link "Каналізаційний перехідник Nicoll 28 OVATION чорний" at bounding box center [430, 482] width 234 height 27
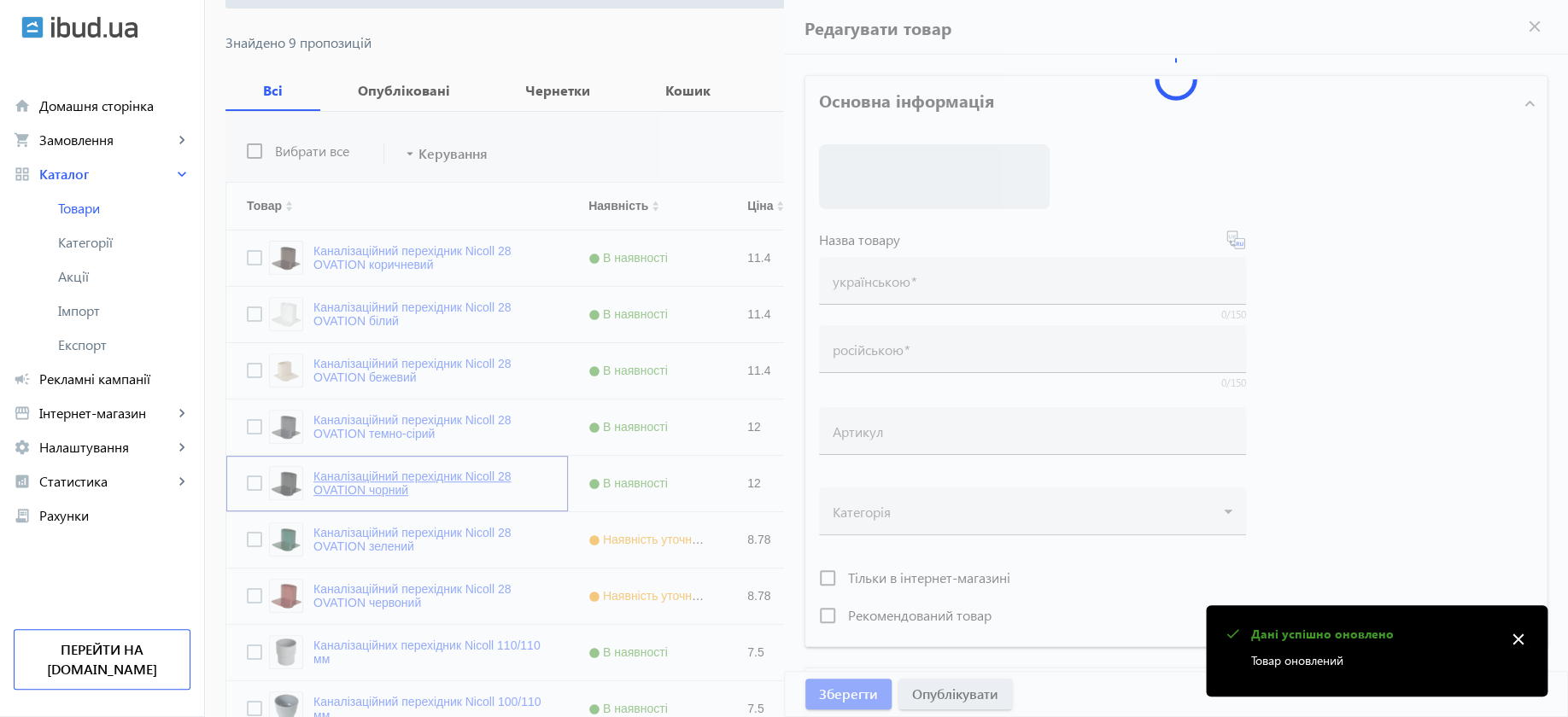
type input "Каналізаційний перехідник Nicoll 28 OVATION чорний"
type input "Канализационный переходник Nicoll 28 OVATION черный"
type input "PCU95N"
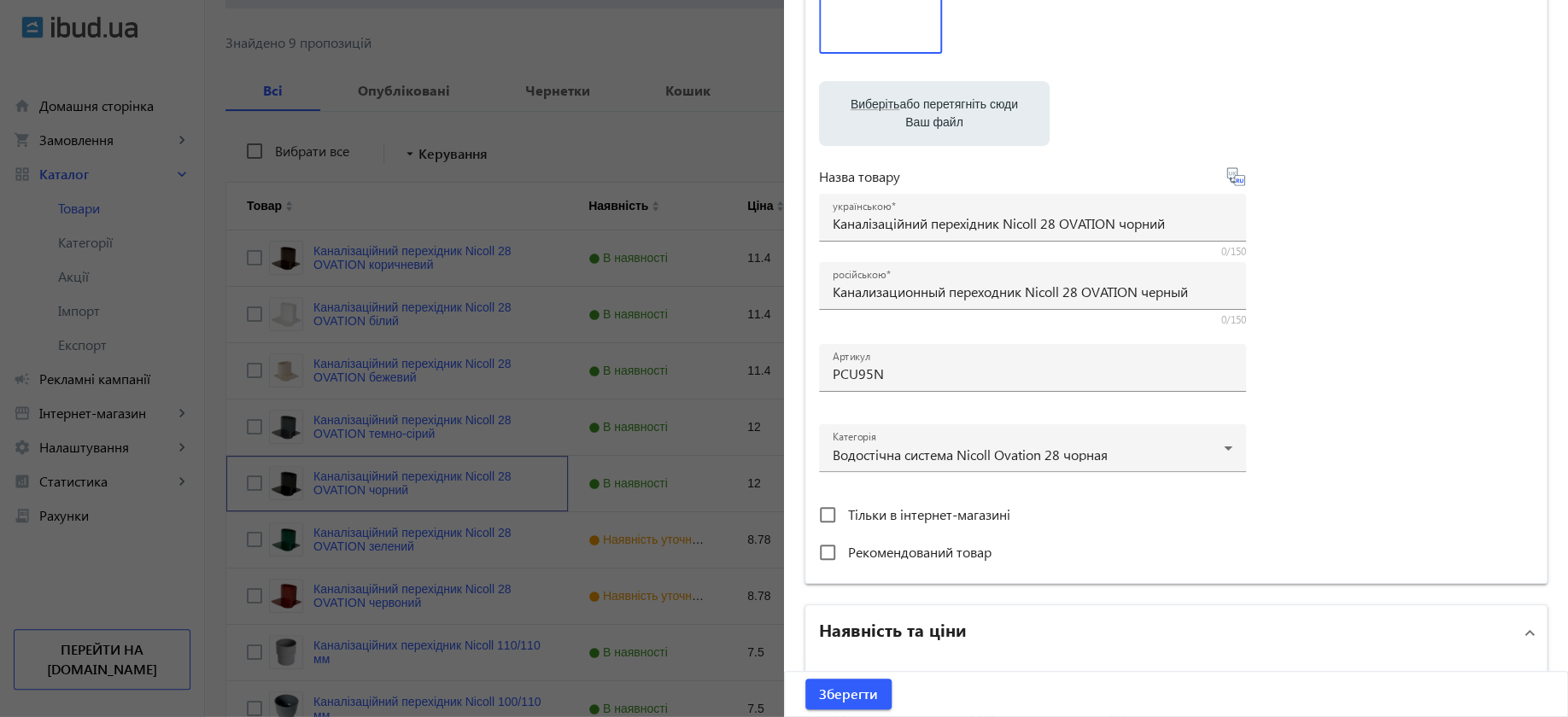
scroll to position [320, 0]
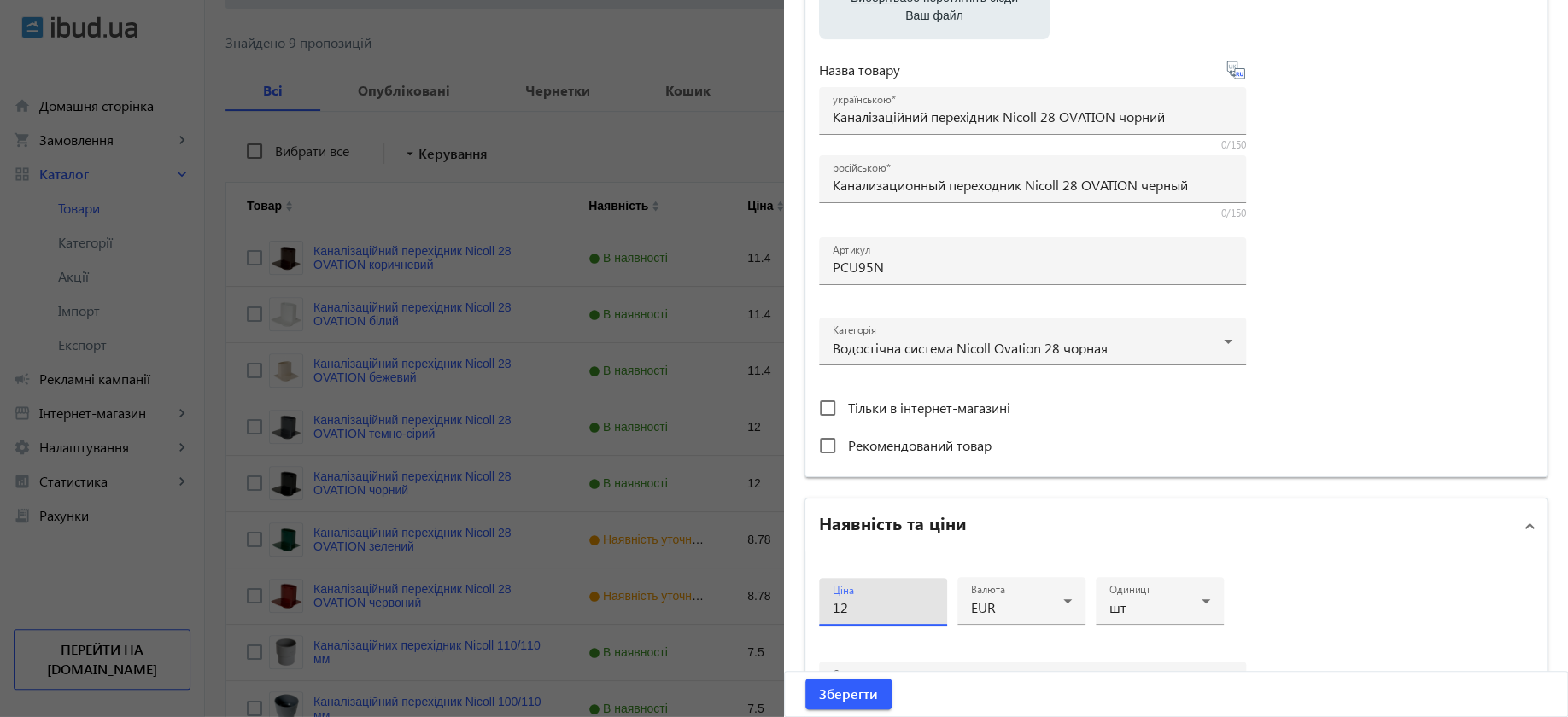
drag, startPoint x: 889, startPoint y: 612, endPoint x: 721, endPoint y: 609, distance: 168.0
click at [722, 610] on mat-sidenav-container "arrow_back Товари 890 /1000 товарів Подовжити Додати товар Канализационный пере…" at bounding box center [886, 334] width 1363 height 986
type input "18"
click at [849, 692] on span "Зберегти" at bounding box center [848, 693] width 59 height 19
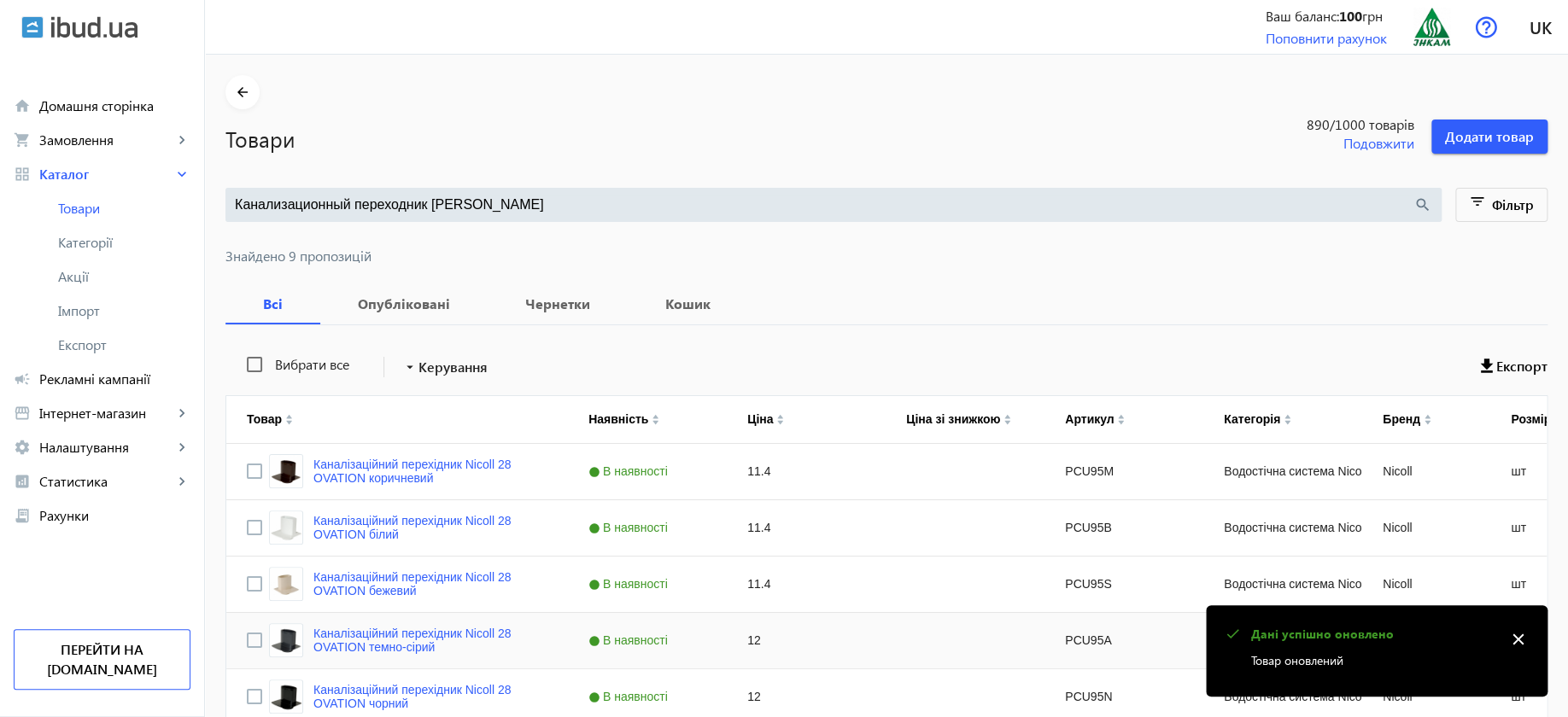
scroll to position [213, 0]
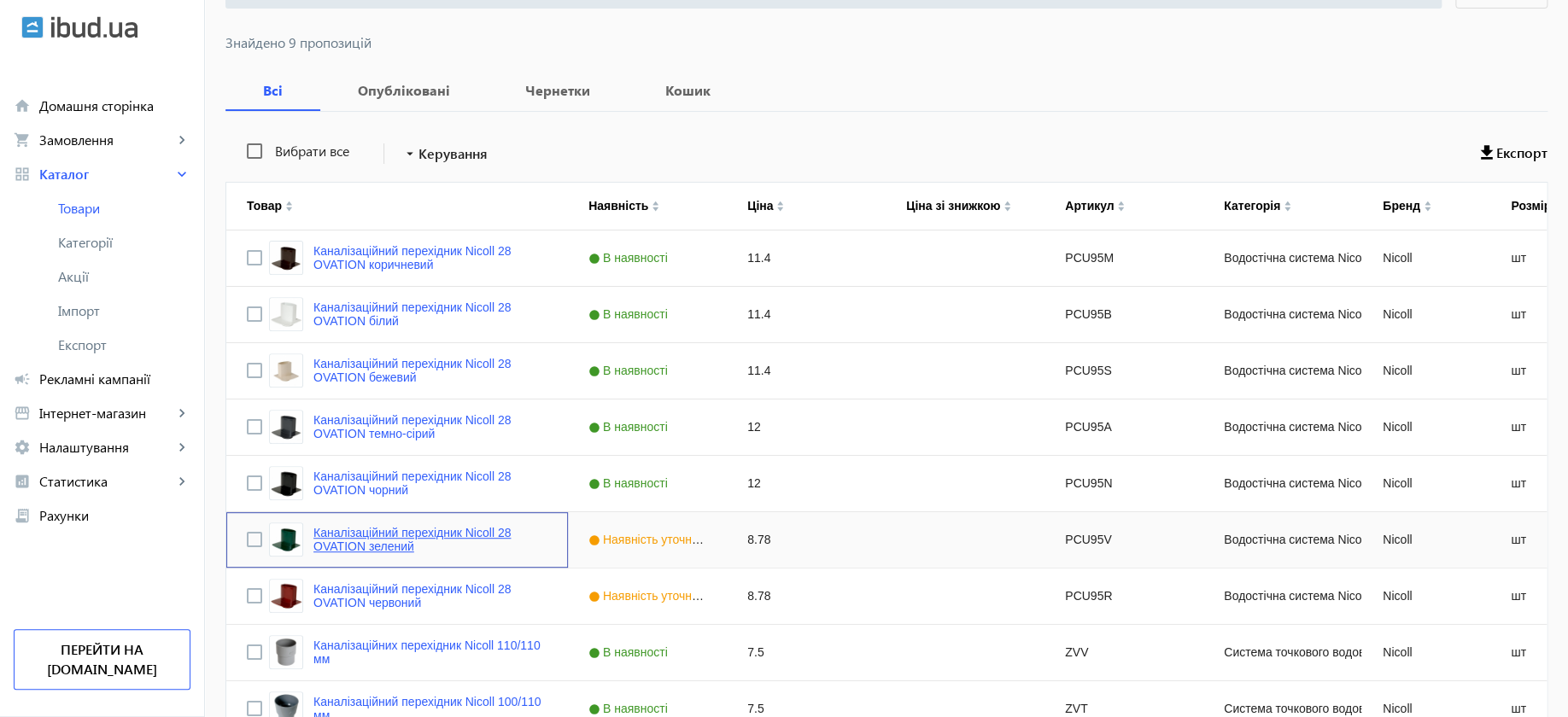
click at [432, 532] on link "Каналізаційний перехідник Nicoll 28 OVATION зелений" at bounding box center [430, 539] width 234 height 27
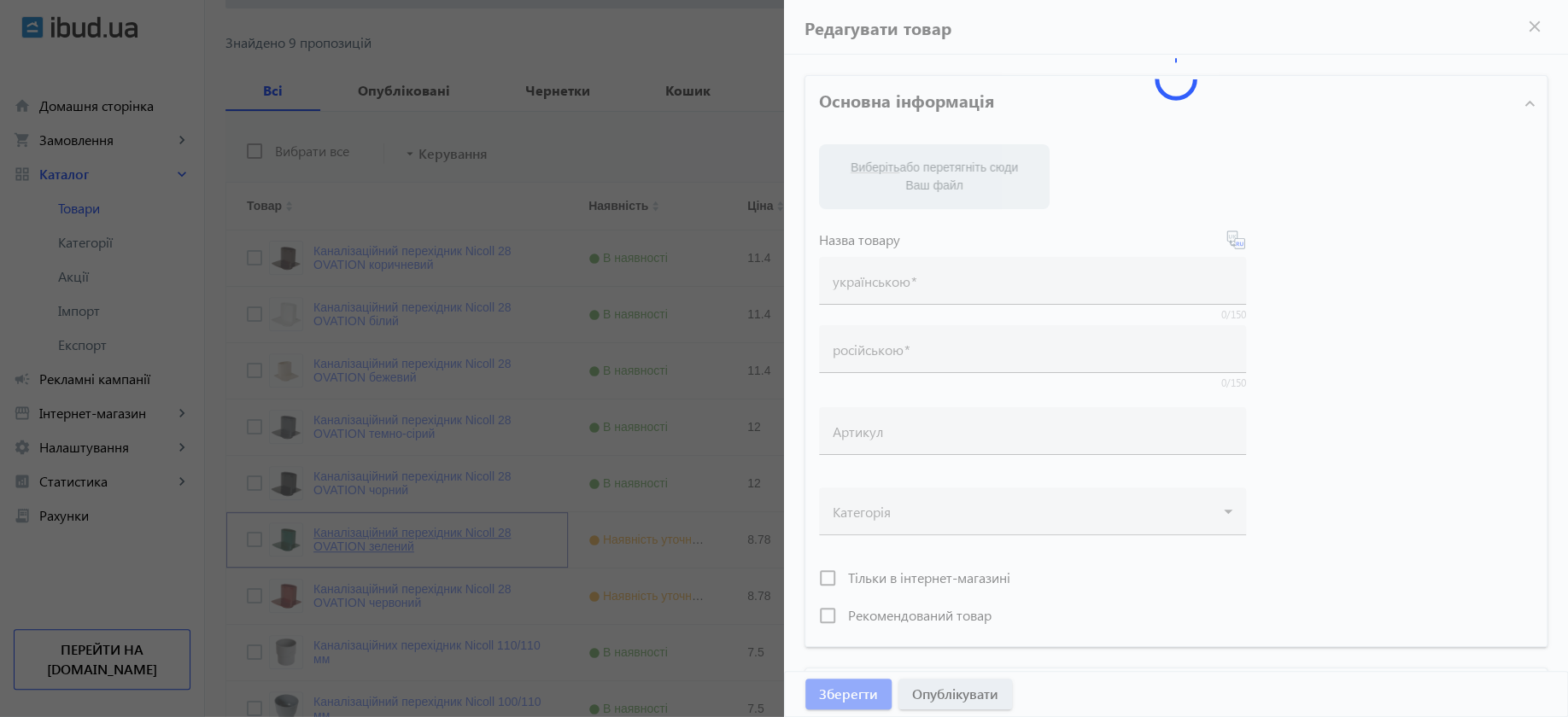
type input "Каналізаційний перехідник Nicoll 28 OVATION зелений"
type input "Канализационный переходник Nicoll 28 OVATION зеленый"
type input "PCU95V"
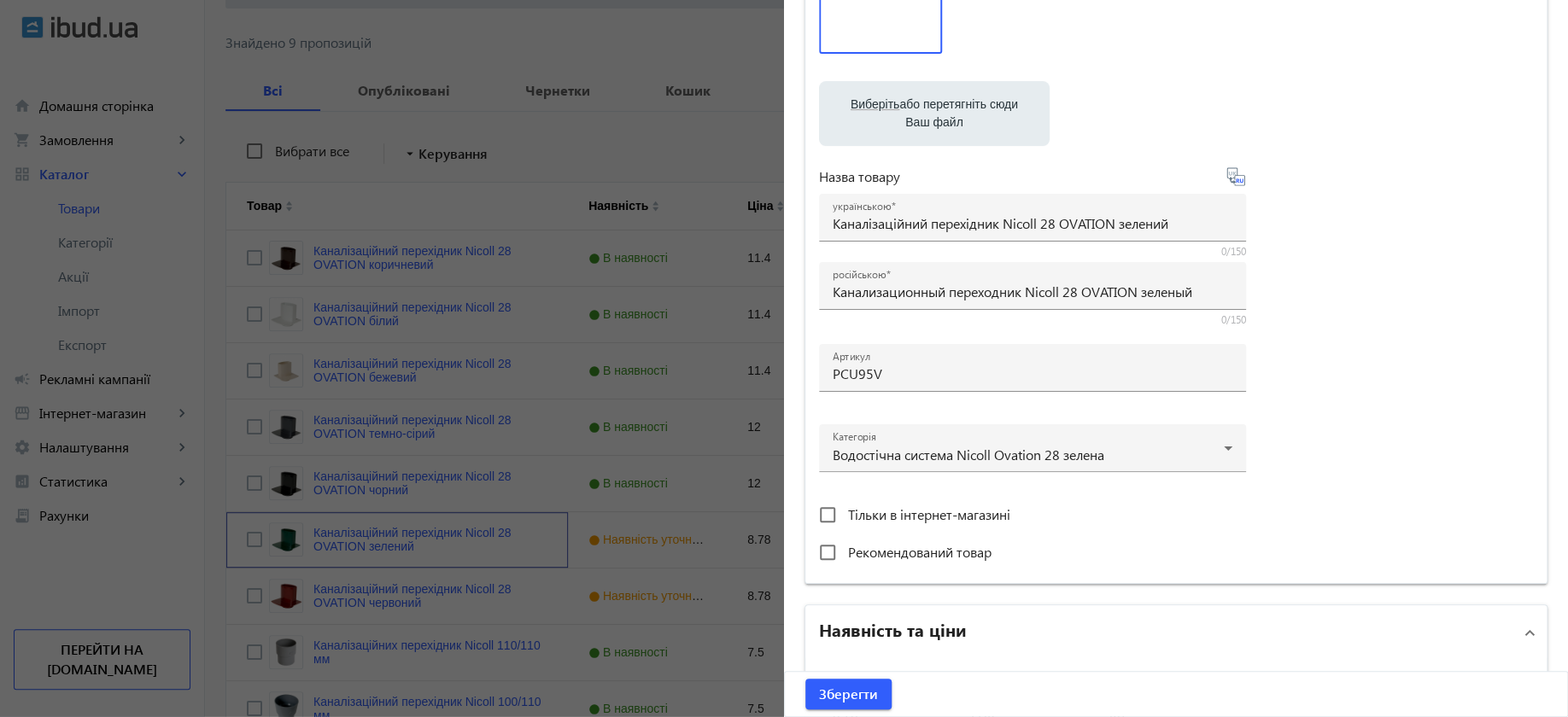
scroll to position [320, 0]
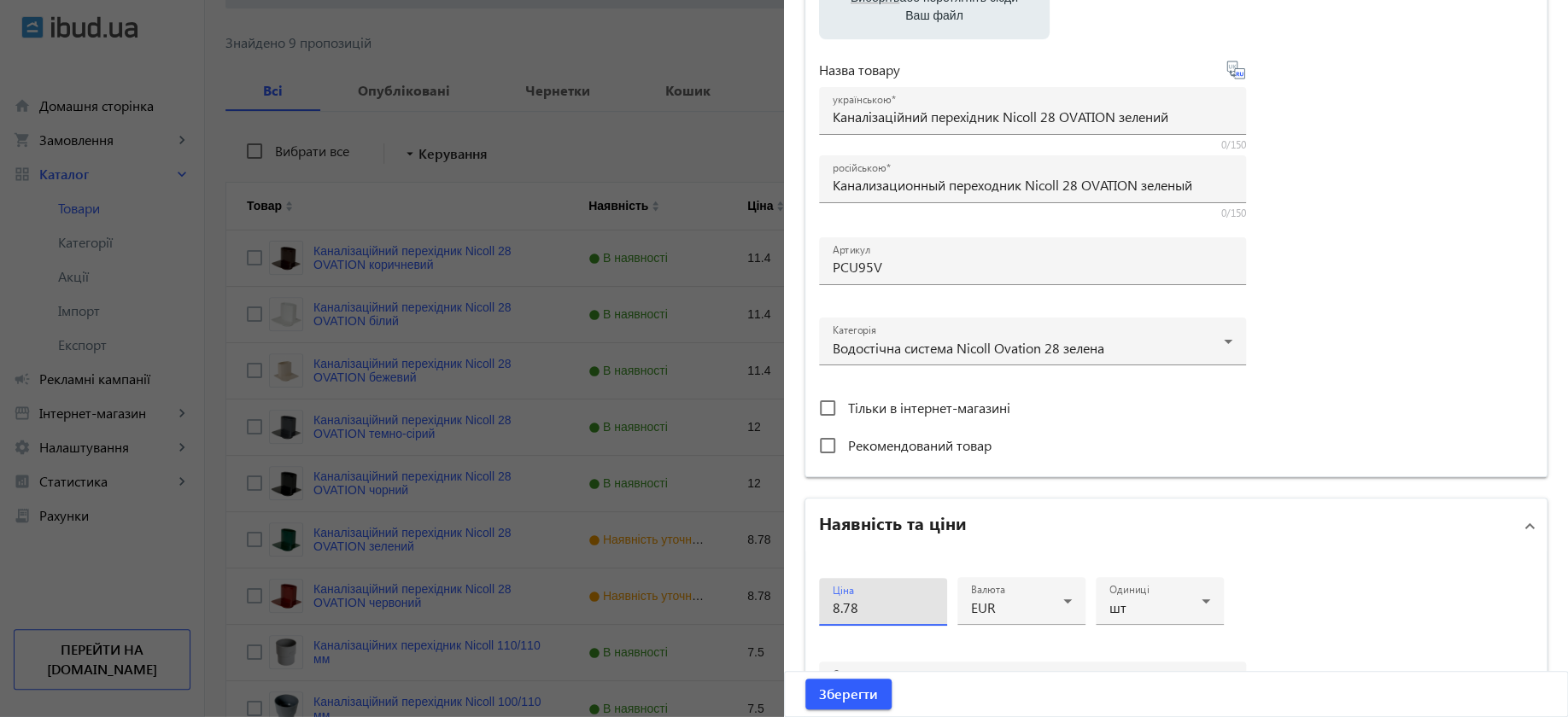
drag, startPoint x: 665, startPoint y: 582, endPoint x: 679, endPoint y: 583, distance: 14.0
click at [668, 582] on mat-sidenav-container "arrow_back Товари 890 /1000 товарів Подовжити Додати товар Канализационный пере…" at bounding box center [886, 334] width 1363 height 986
type input "18"
click at [858, 698] on span "Зберегти" at bounding box center [848, 693] width 59 height 19
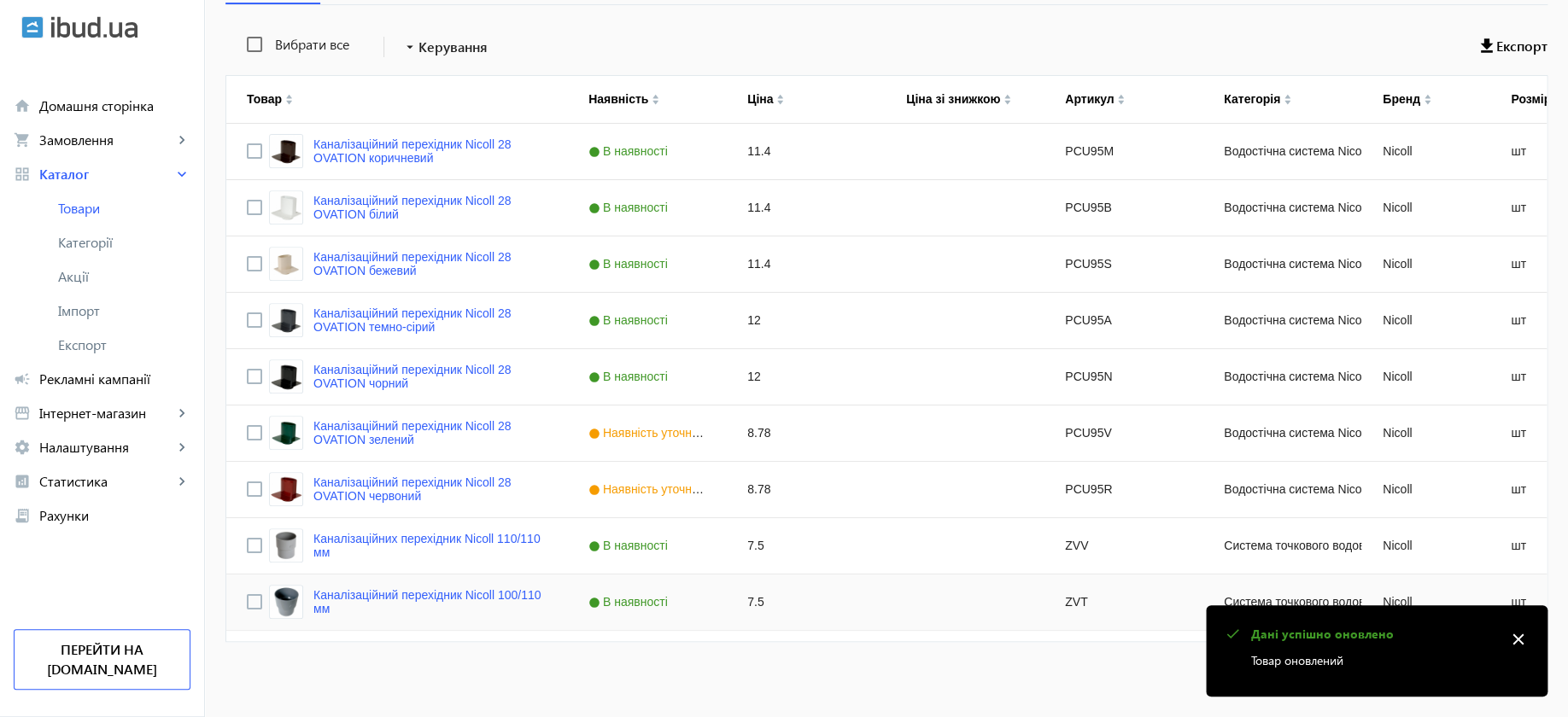
scroll to position [322, 0]
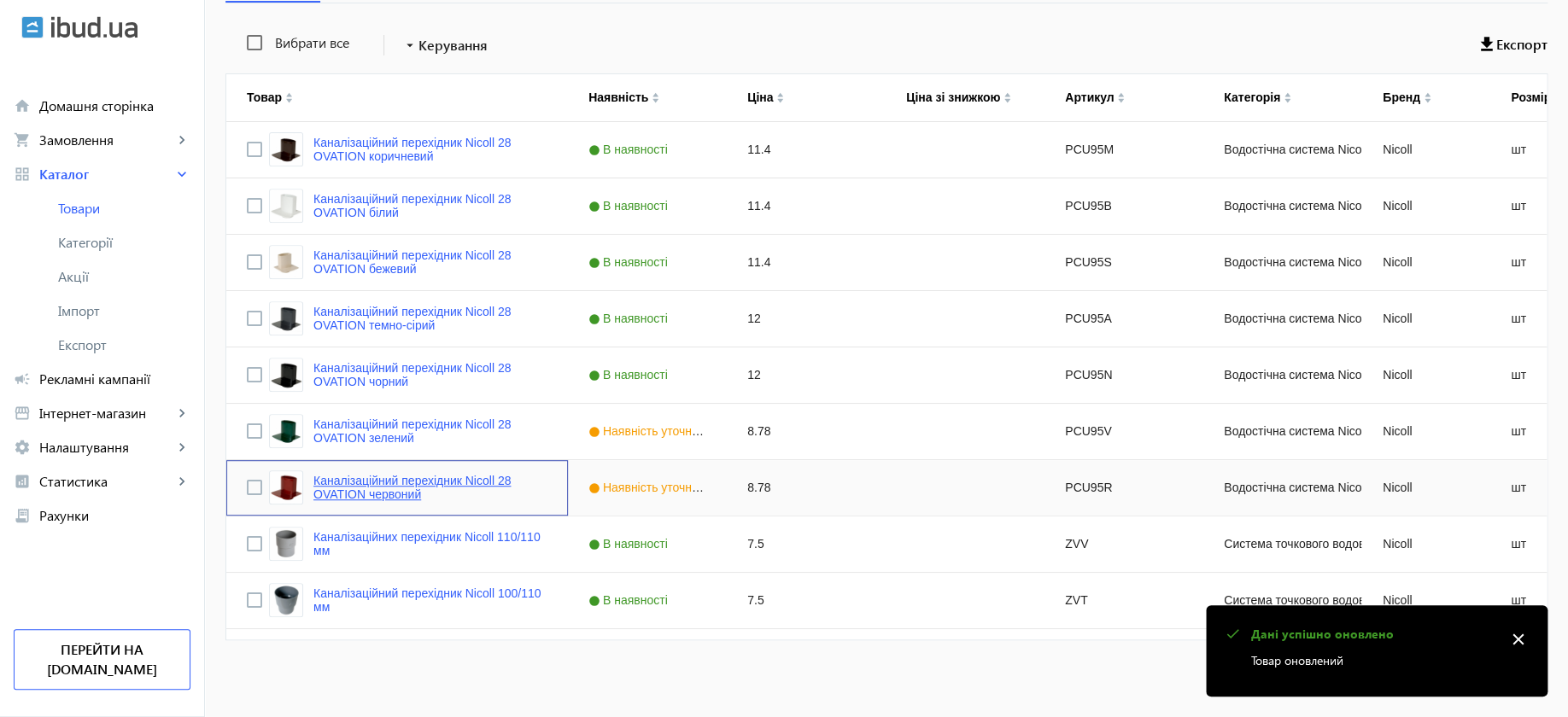
click at [420, 480] on link "Каналізаційний перехідник Nicoll 28 OVATION червоний" at bounding box center [430, 487] width 234 height 27
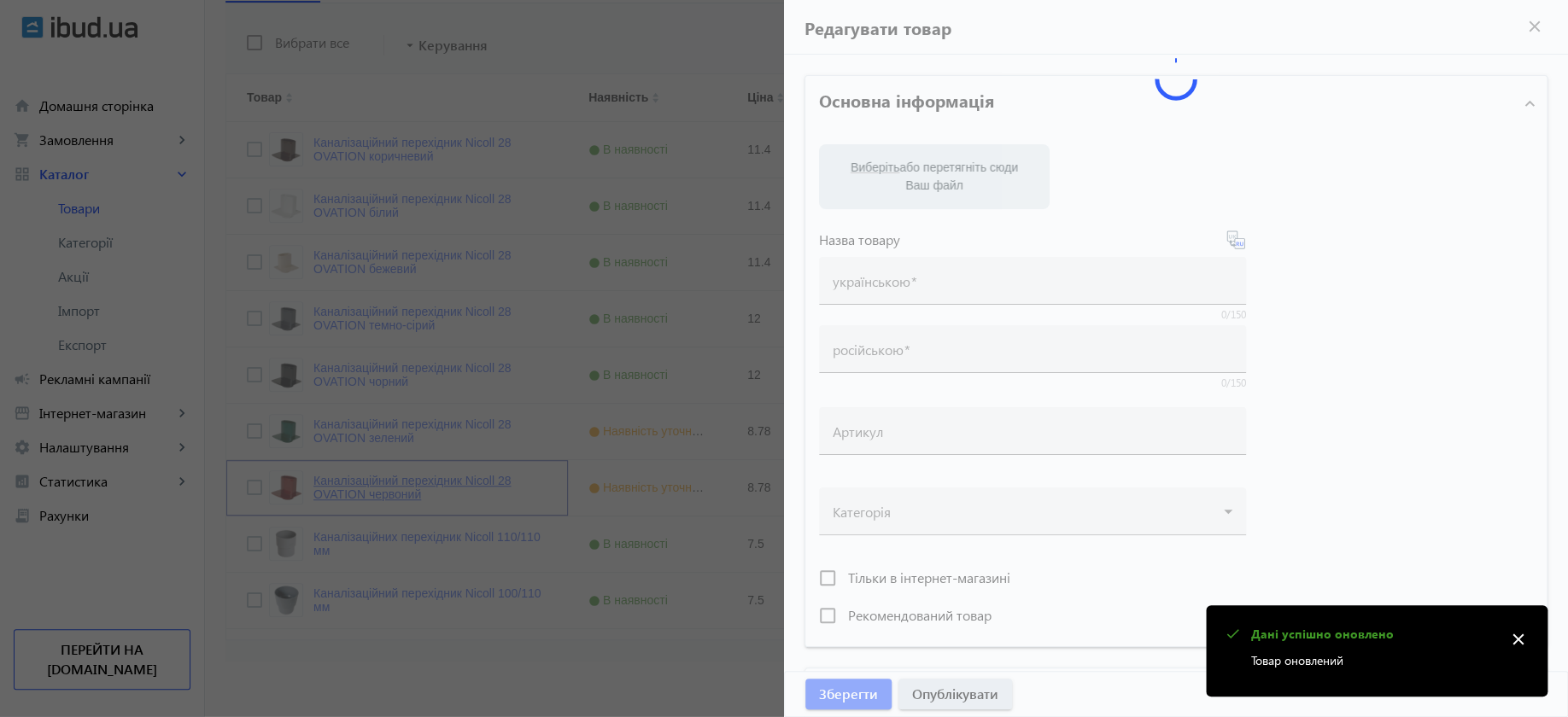
type input "Каналізаційний перехідник Nicoll 28 OVATION червоний"
type input "Канализационный переходник Nicoll 28 OVATION красный"
type input "PCU95R"
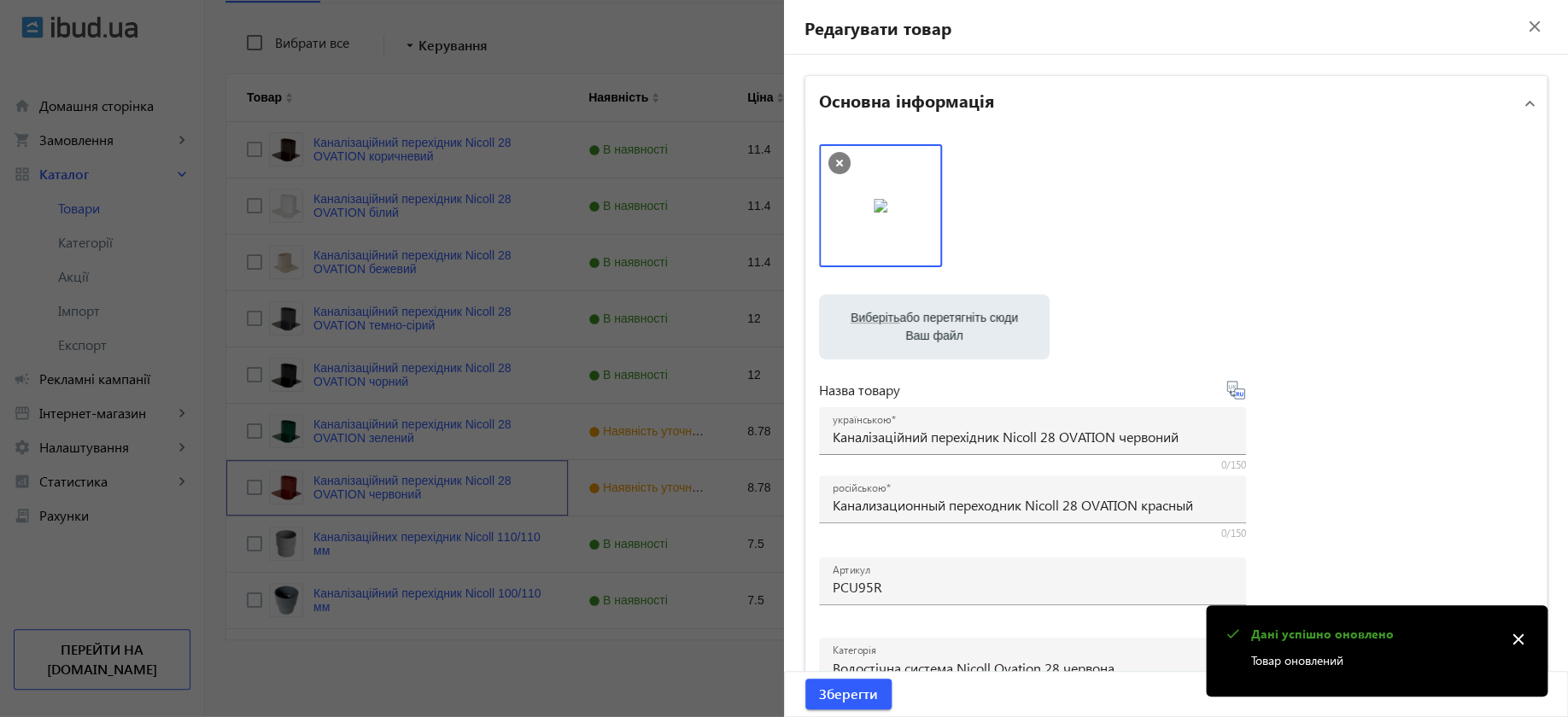
scroll to position [320, 0]
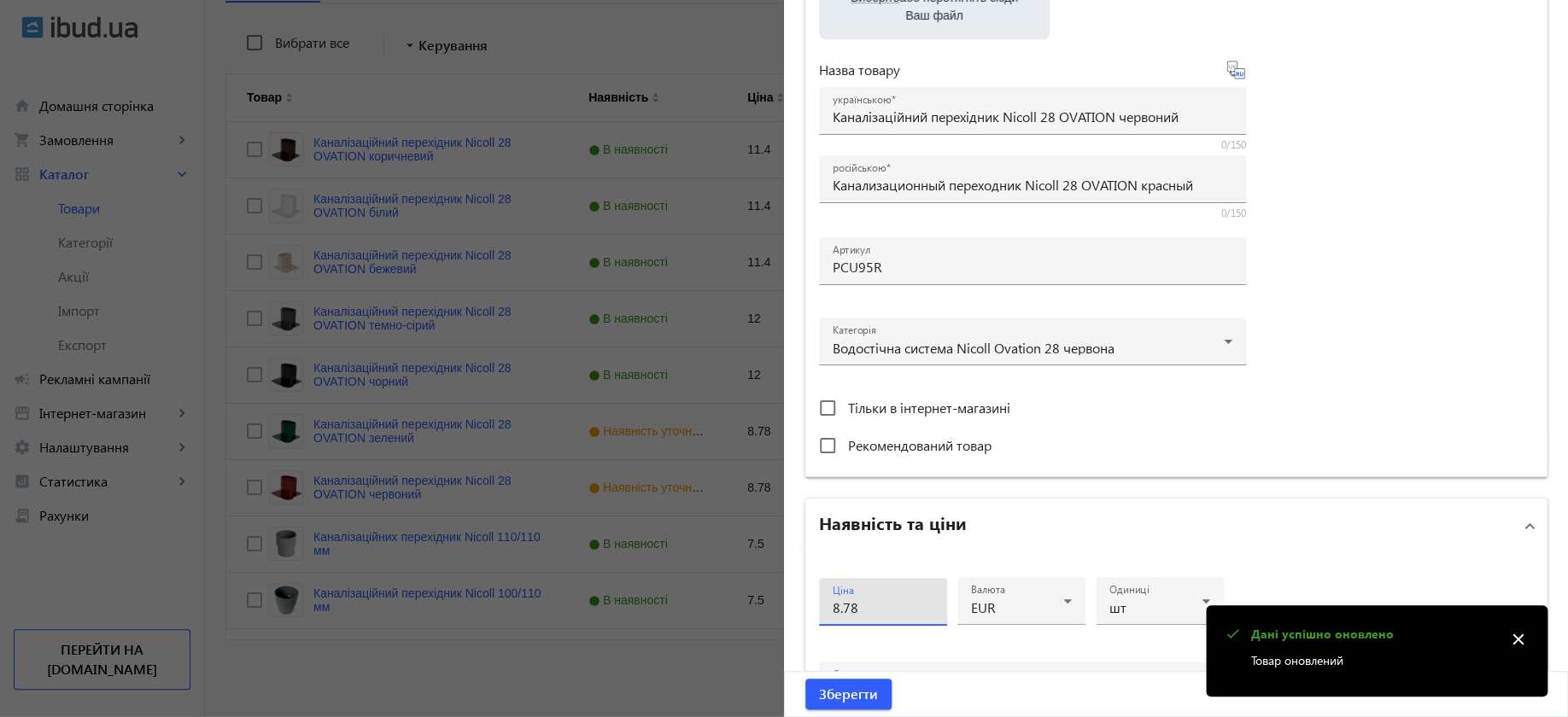
drag, startPoint x: 881, startPoint y: 602, endPoint x: 777, endPoint y: 594, distance: 104.3
click at [777, 594] on mat-sidenav-container "arrow_back Товари 890 /1000 товарів Подовжити Додати товар Канализационный пере…" at bounding box center [886, 226] width 1363 height 986
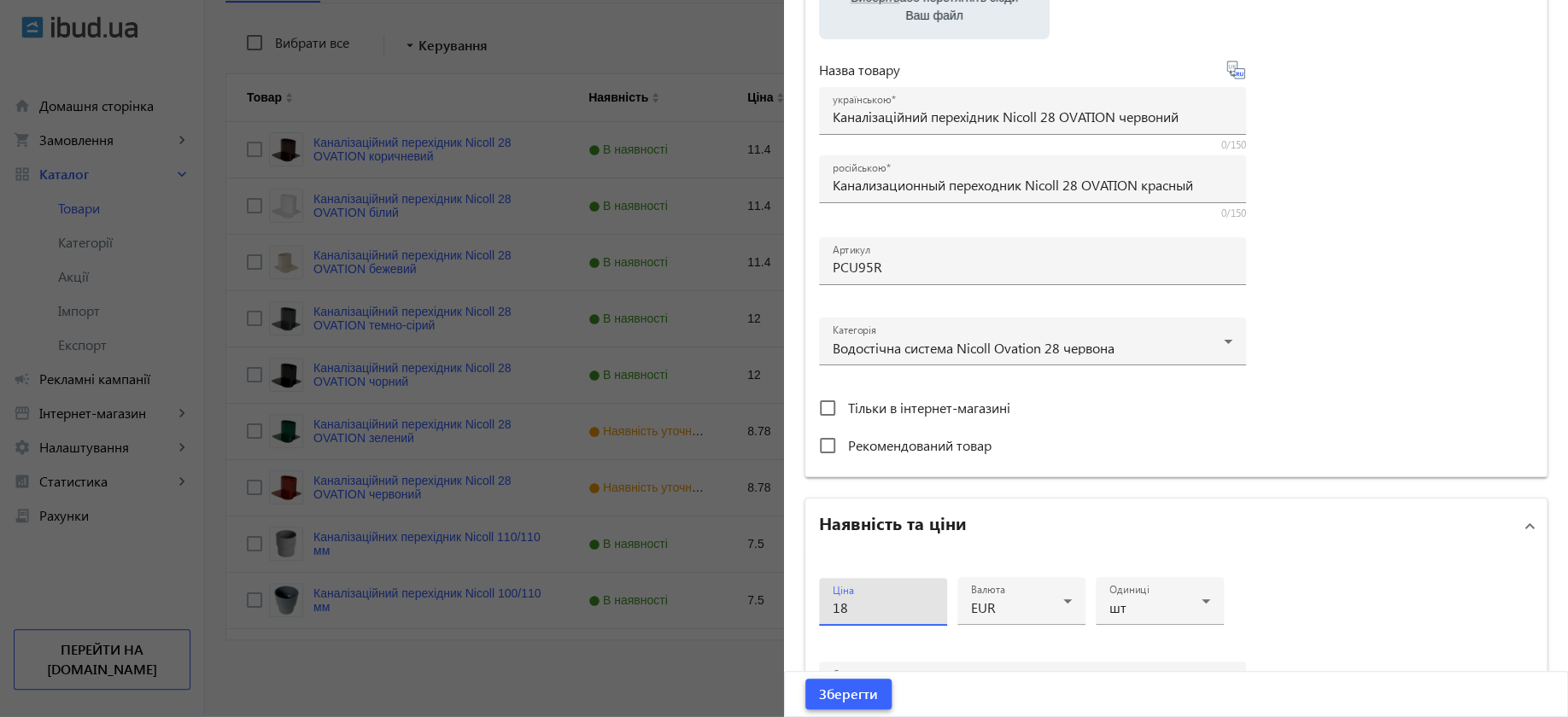
type input "18"
click at [857, 691] on span "Зберегти" at bounding box center [848, 693] width 59 height 19
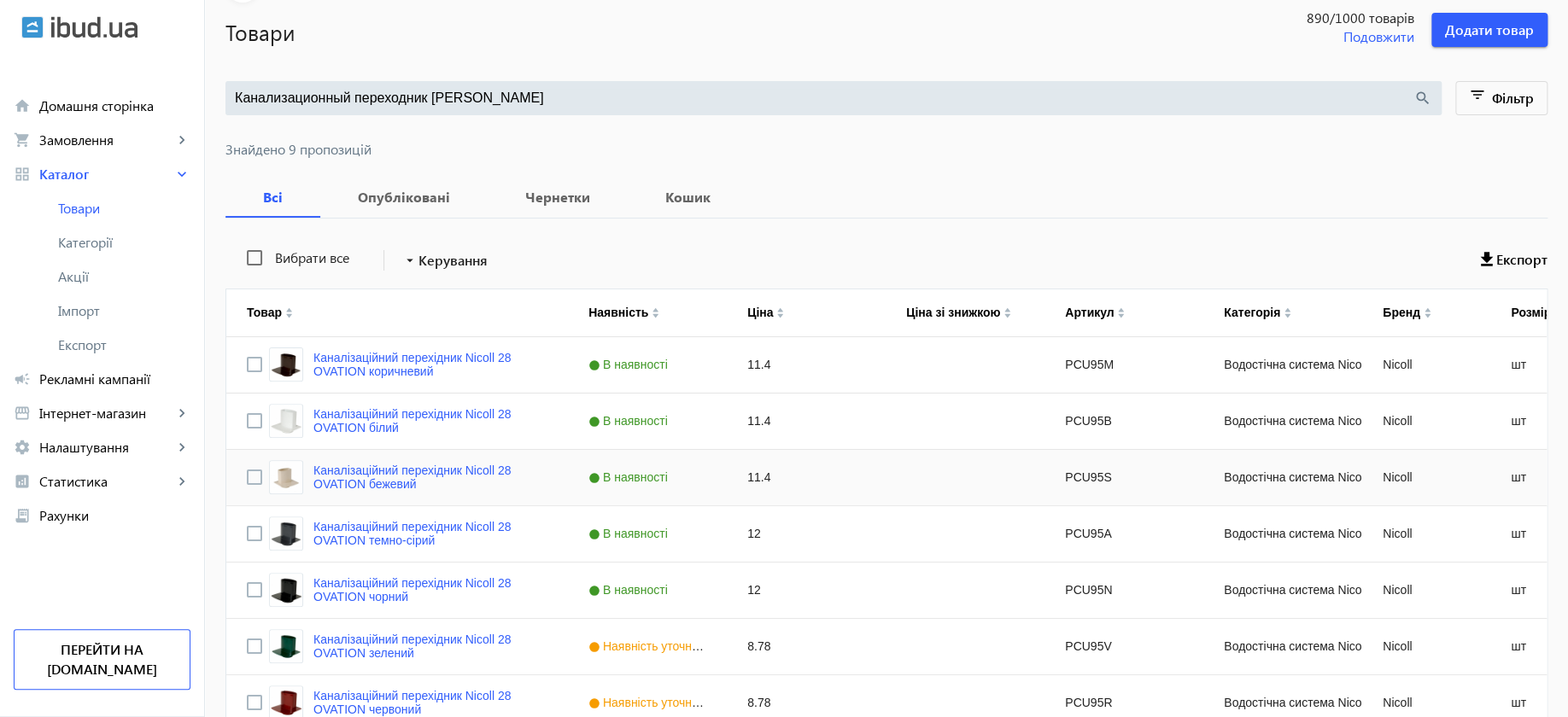
scroll to position [322, 0]
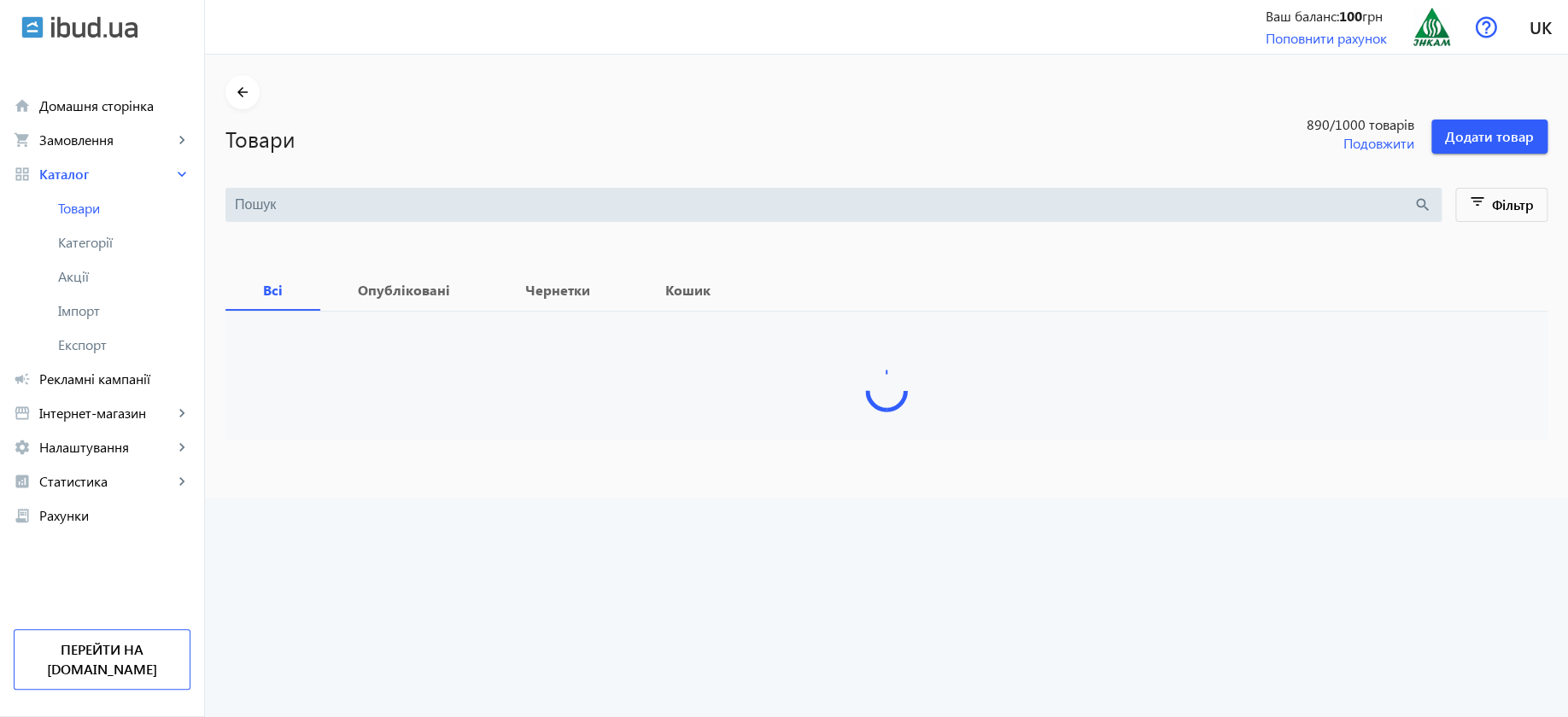
type input "Канализационный переходник [PERSON_NAME]"
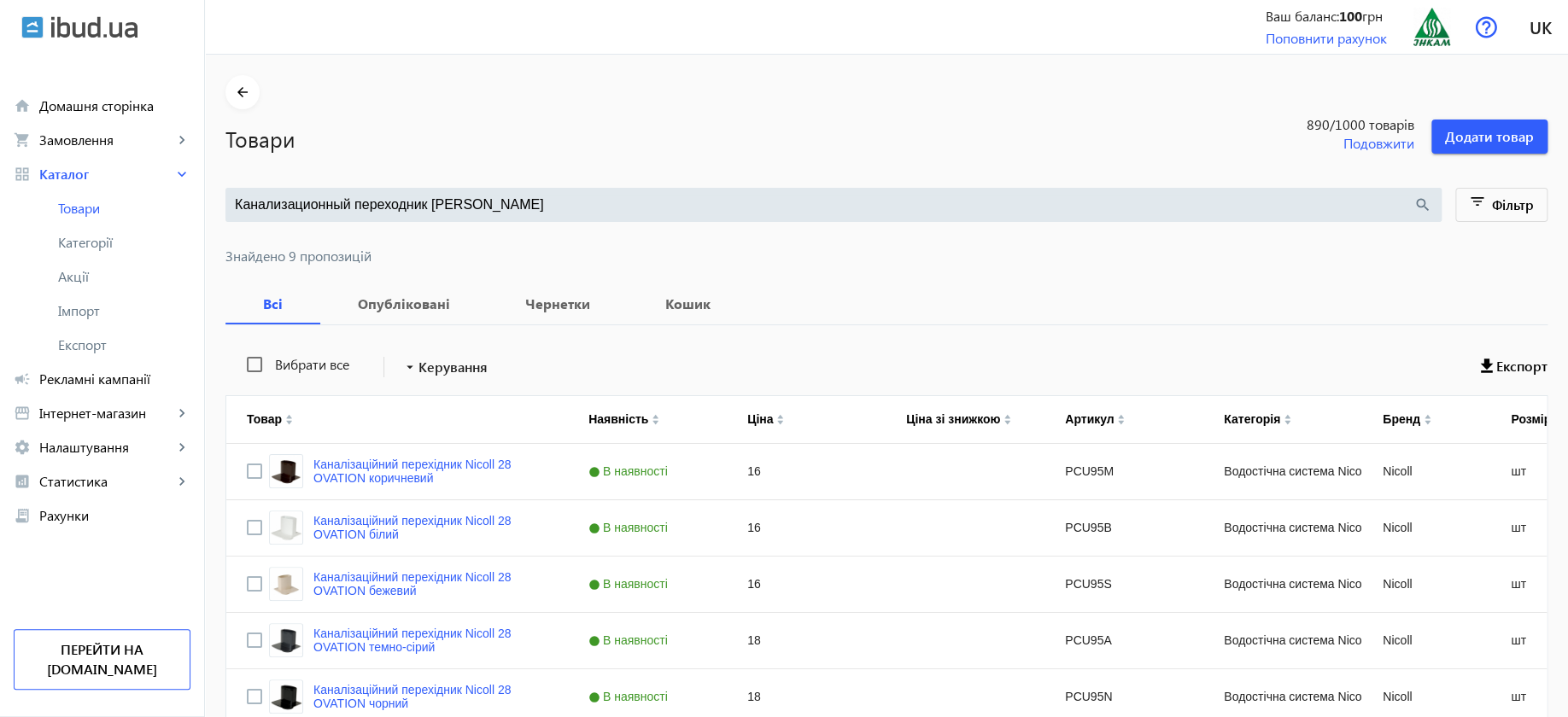
scroll to position [320, 0]
